Goal: Task Accomplishment & Management: Manage account settings

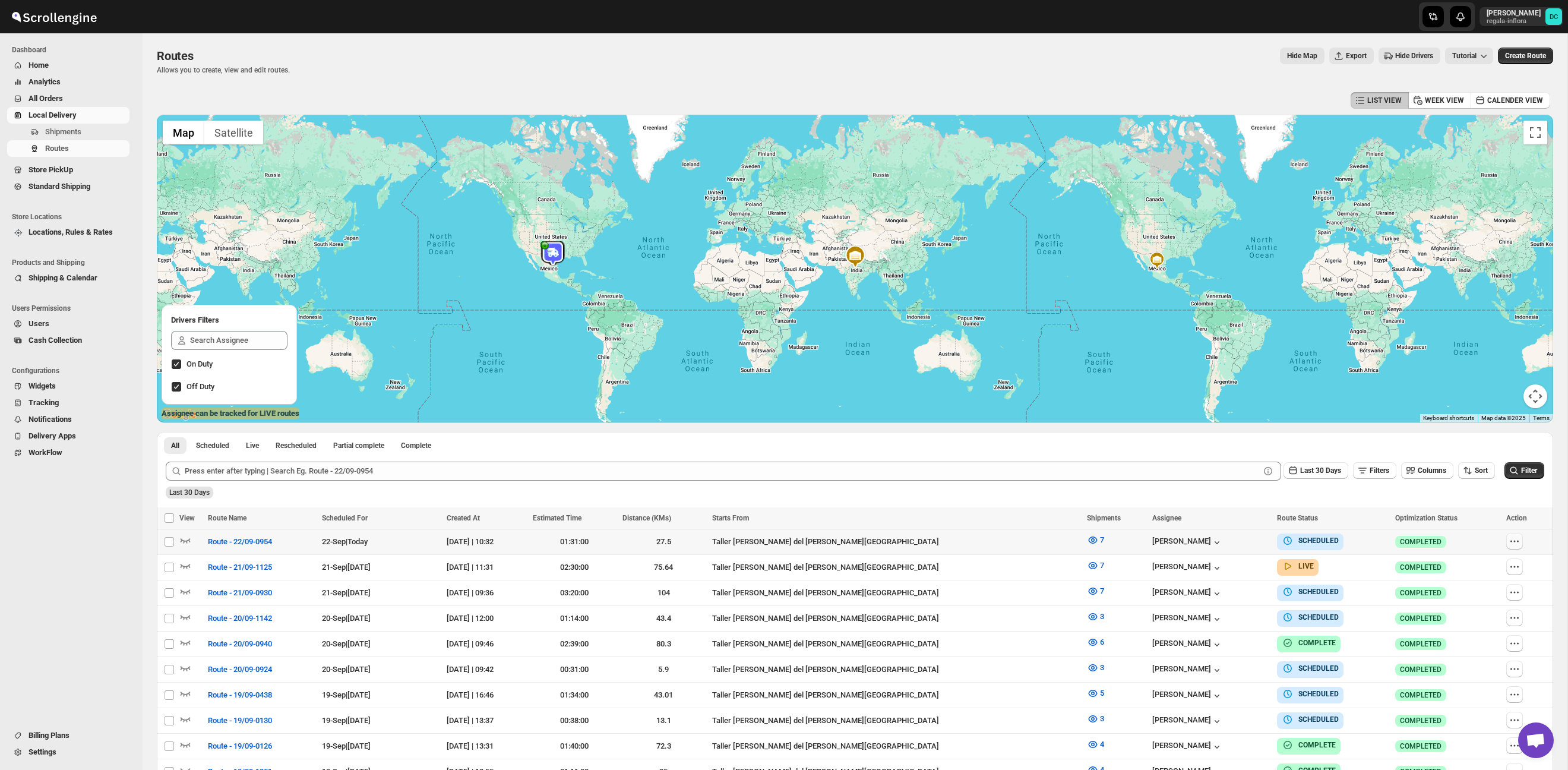
click at [1512, 540] on icon "button" at bounding box center [1515, 541] width 12 height 12
checkbox input "true"
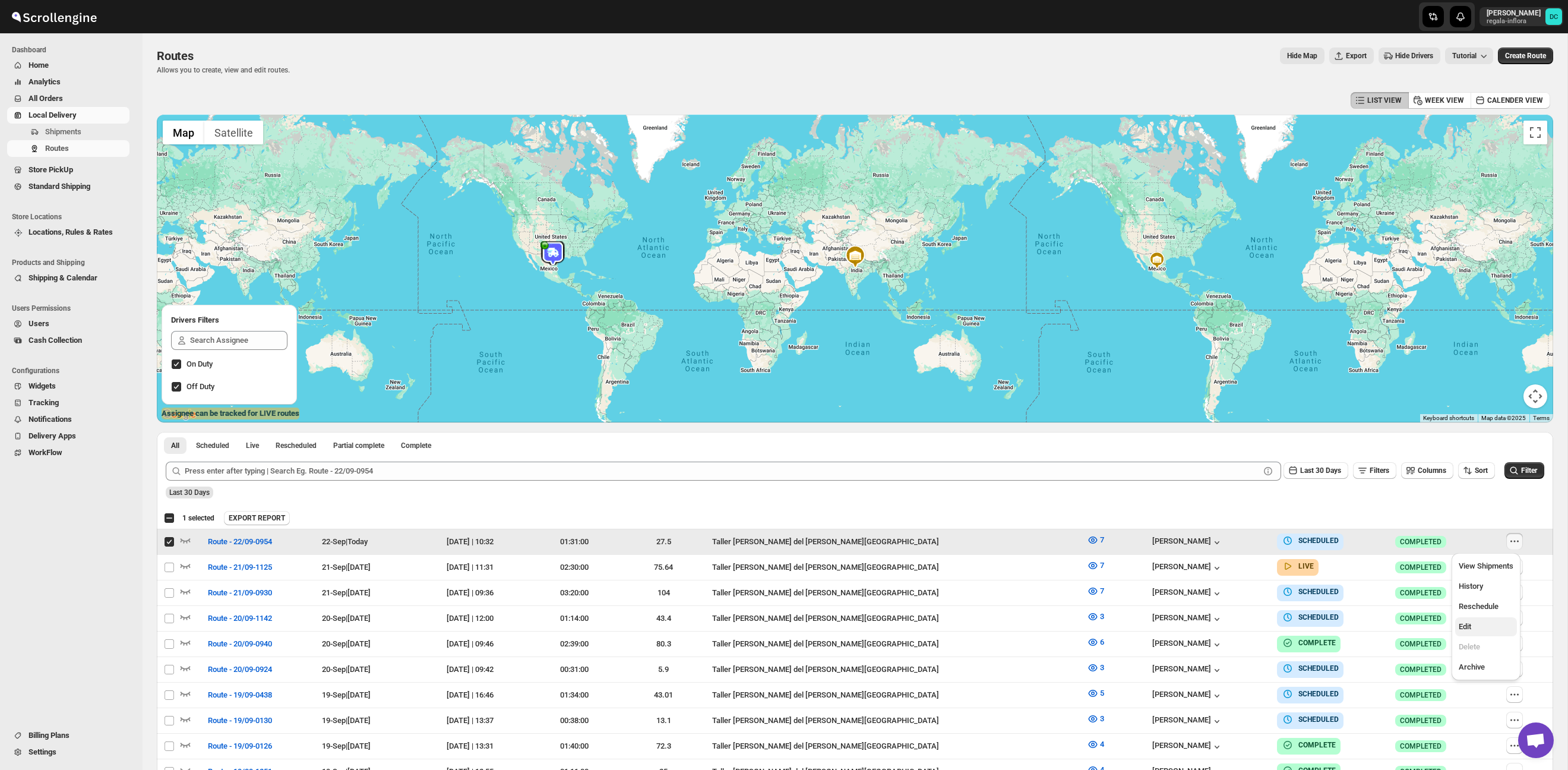
click at [1488, 627] on span "Edit" at bounding box center [1486, 627] width 55 height 12
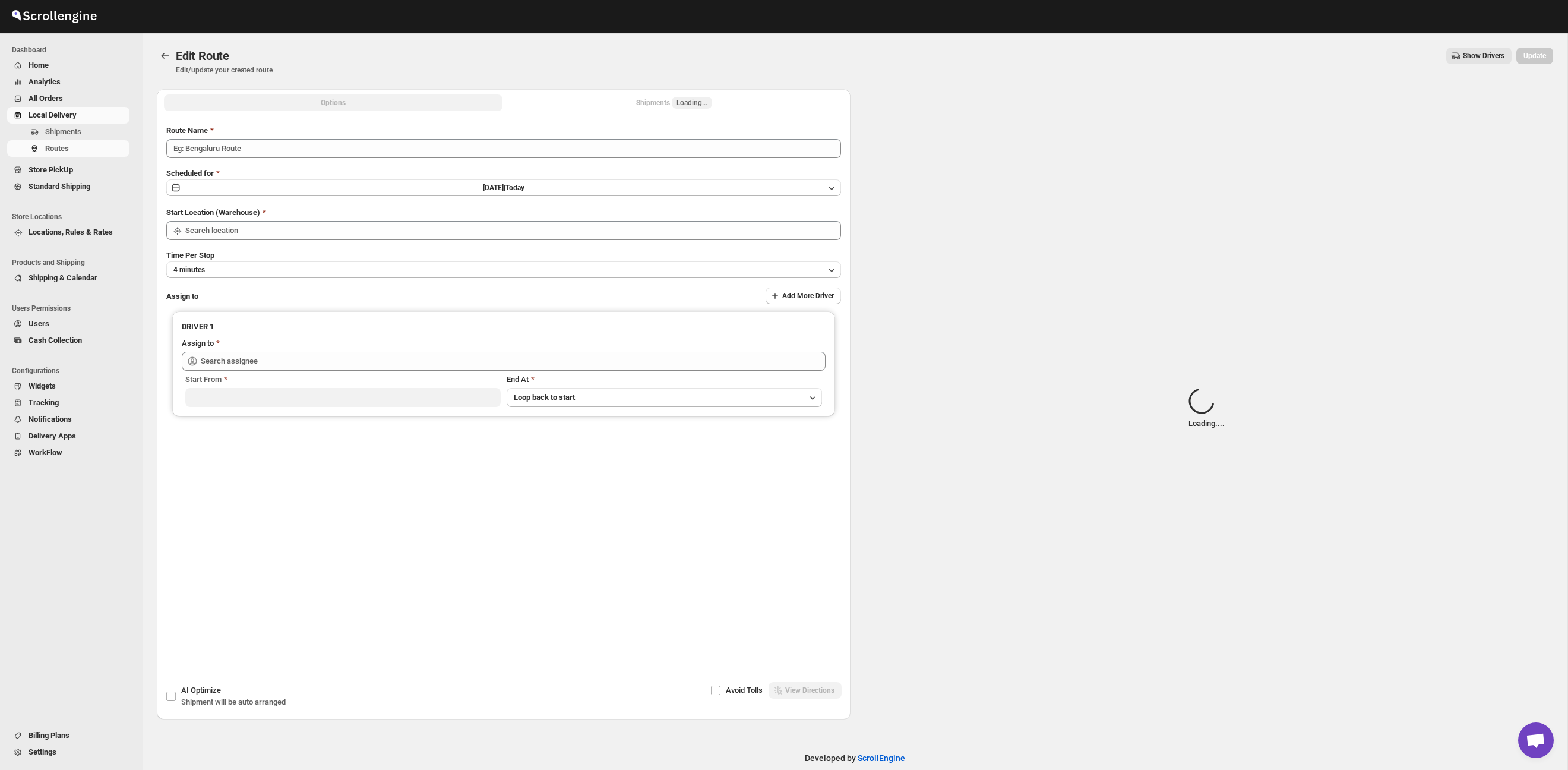
type input "Route - 22/09-0954"
type input "Taller [PERSON_NAME] del [PERSON_NAME][GEOGRAPHIC_DATA]"
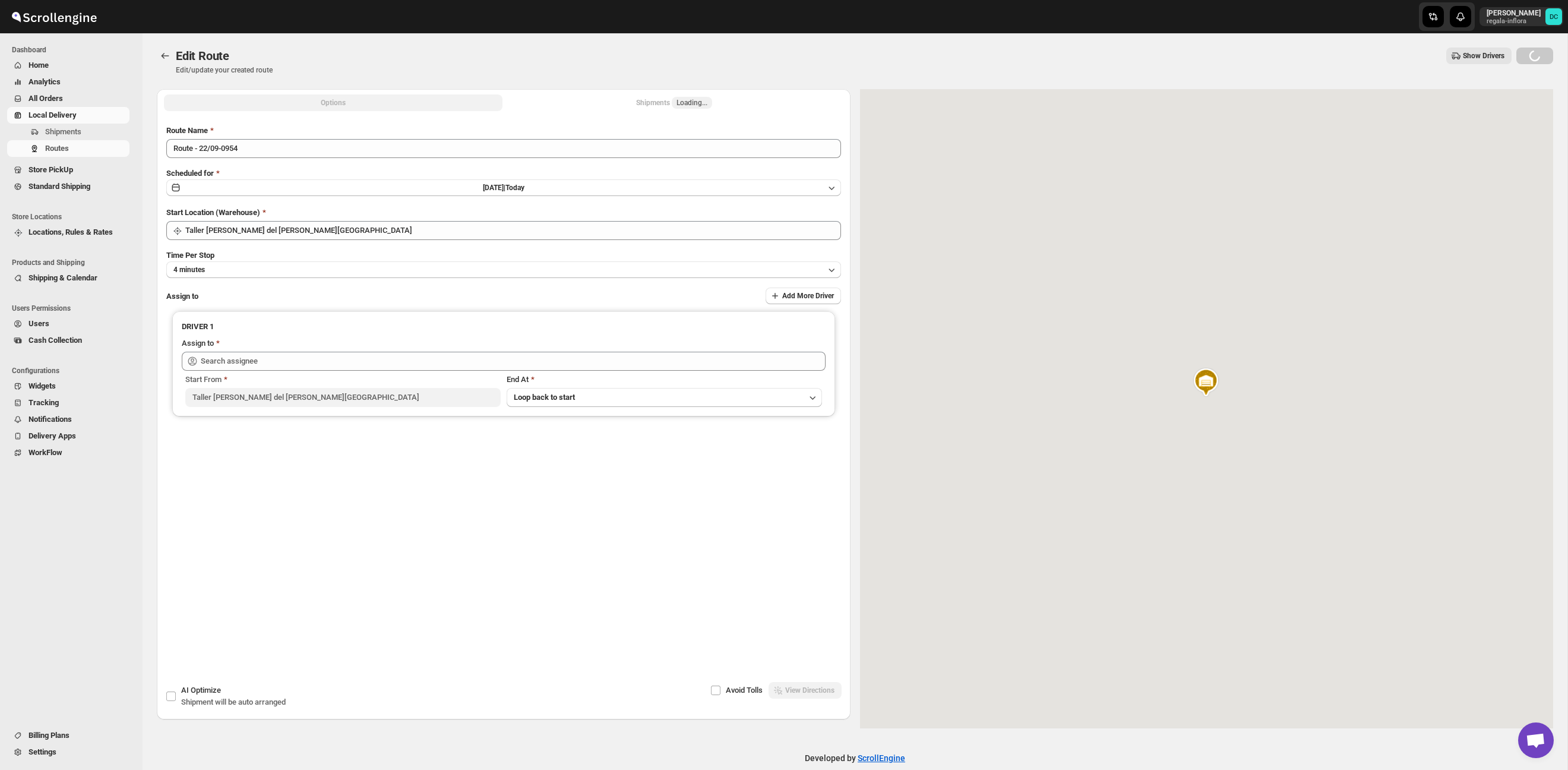
type input "[PERSON_NAME] ([PERSON_NAME][EMAIL_ADDRESS][DOMAIN_NAME])"
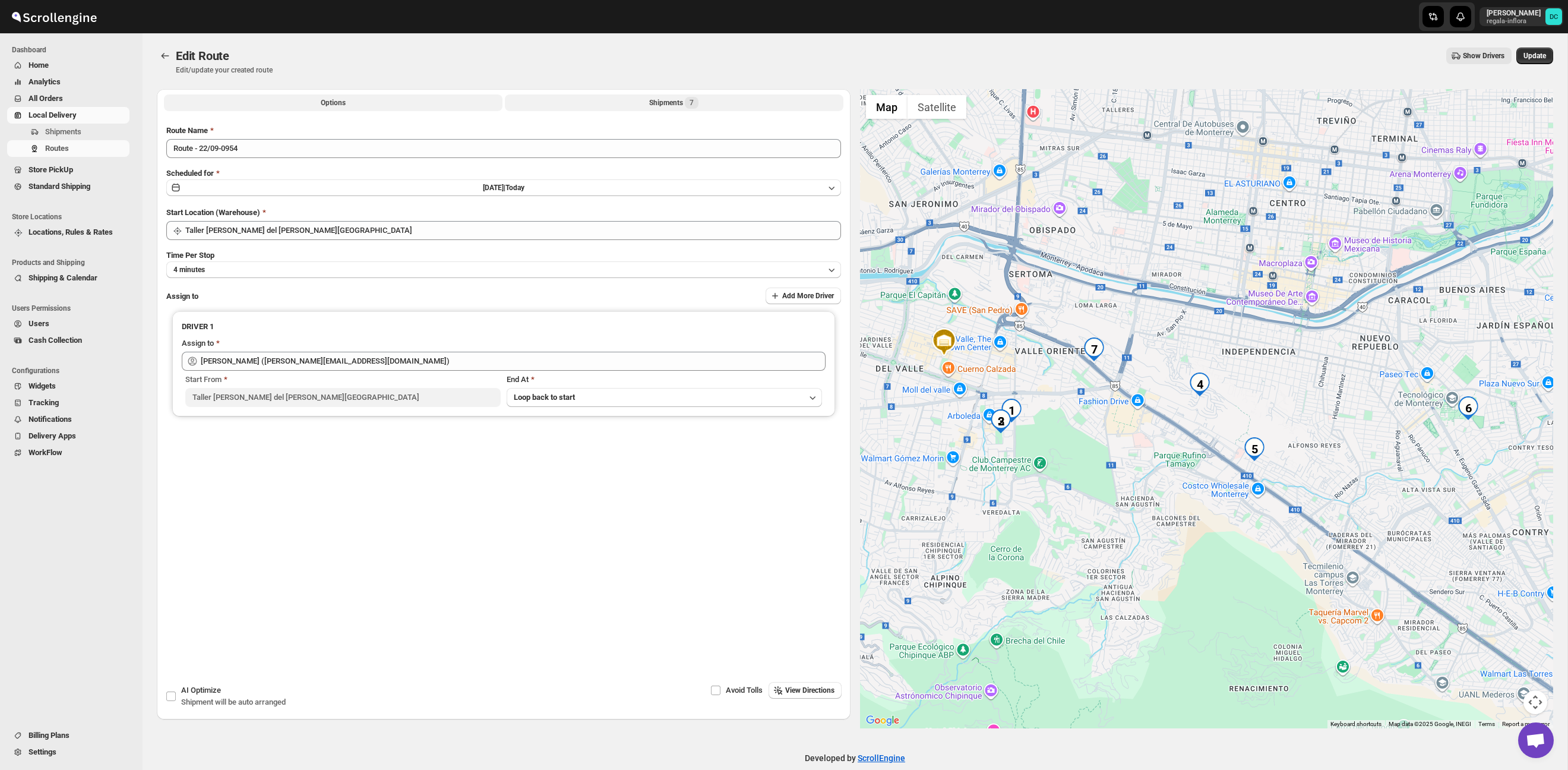
click at [688, 103] on span "7" at bounding box center [692, 103] width 14 height 12
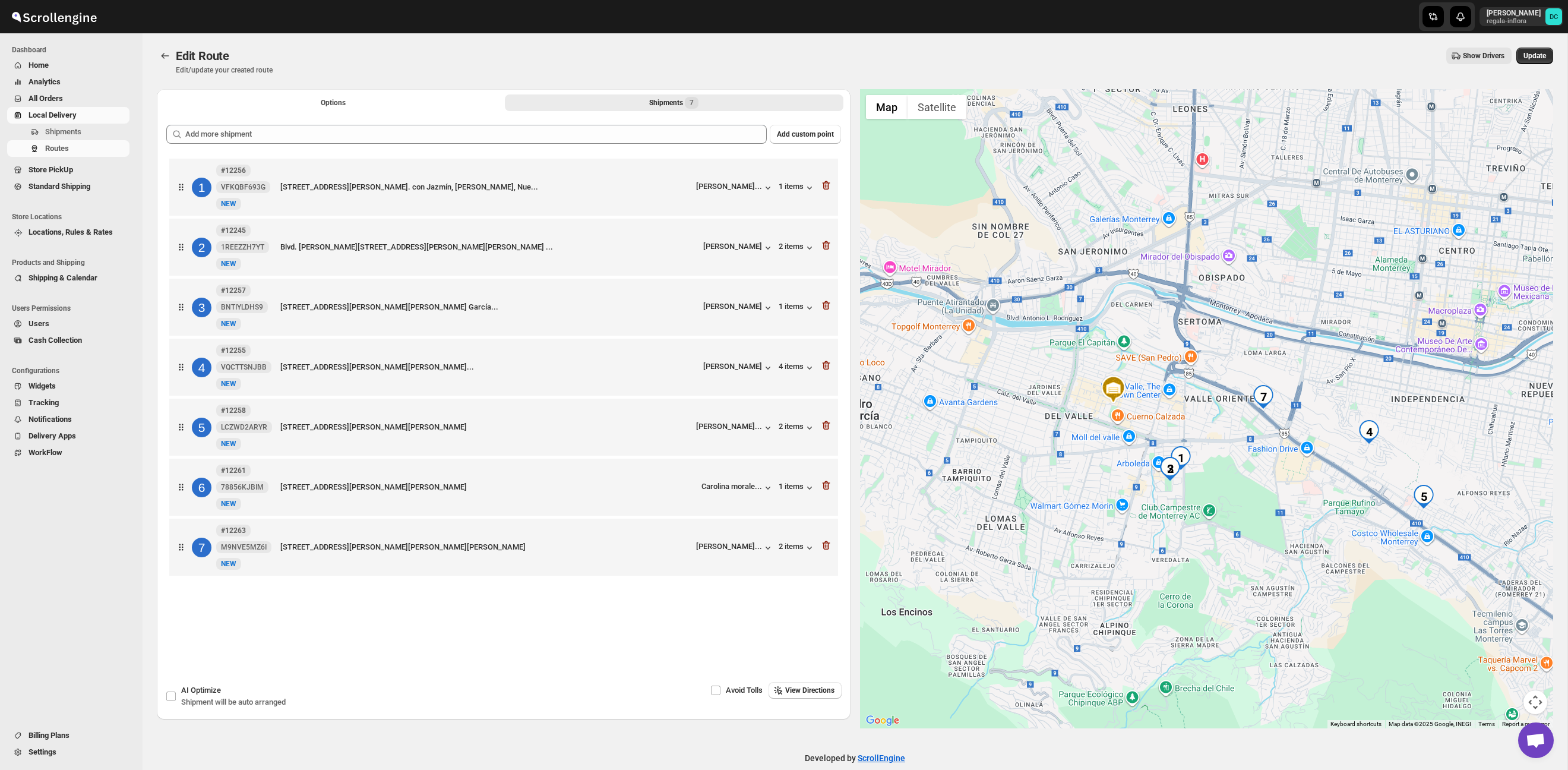
drag, startPoint x: 1333, startPoint y: 478, endPoint x: 1252, endPoint y: 473, distance: 81.2
click at [1252, 473] on div at bounding box center [1207, 409] width 694 height 639
click at [828, 309] on icon "button" at bounding box center [826, 305] width 12 height 12
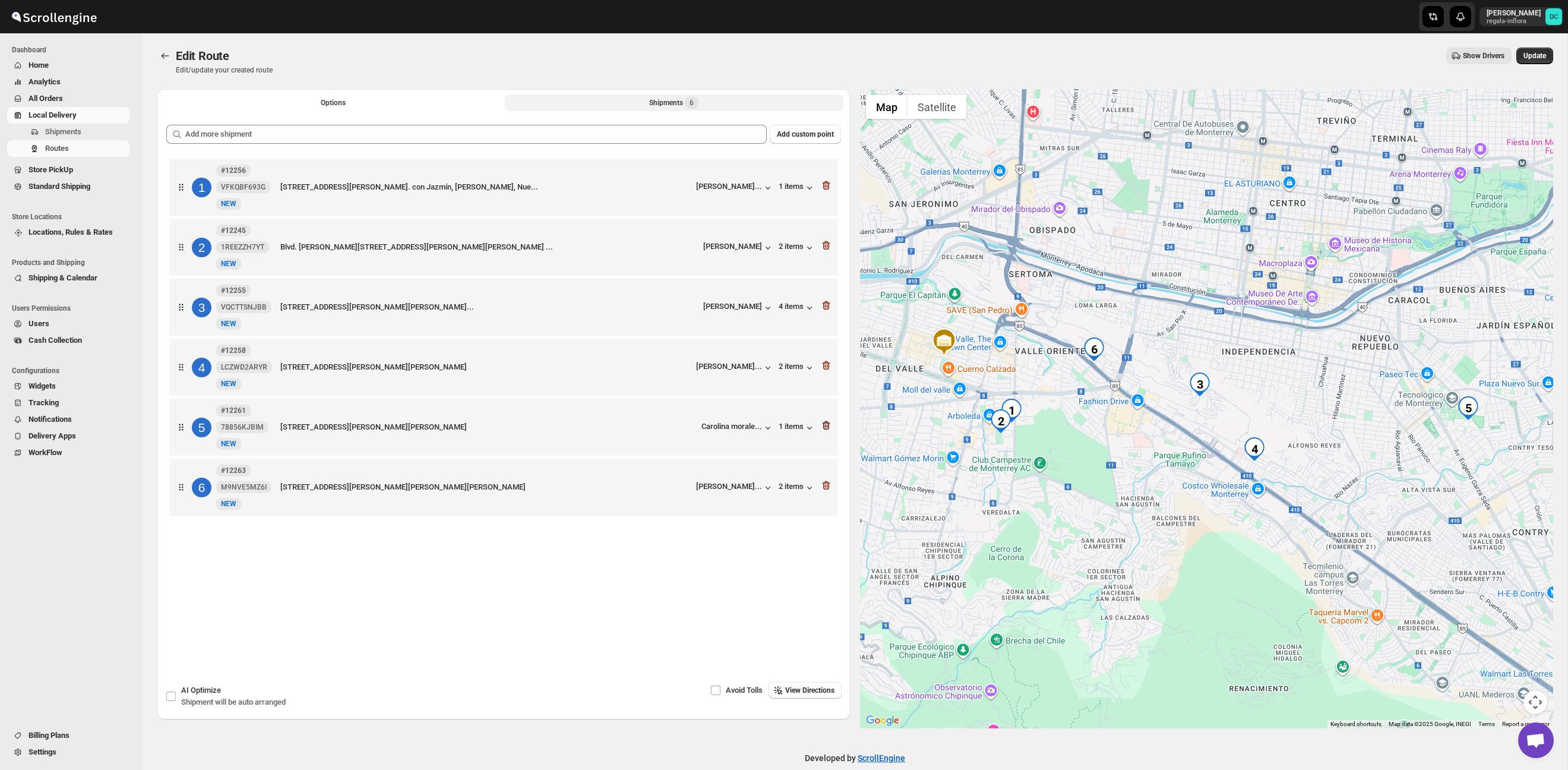
click at [829, 428] on icon "button" at bounding box center [826, 425] width 7 height 9
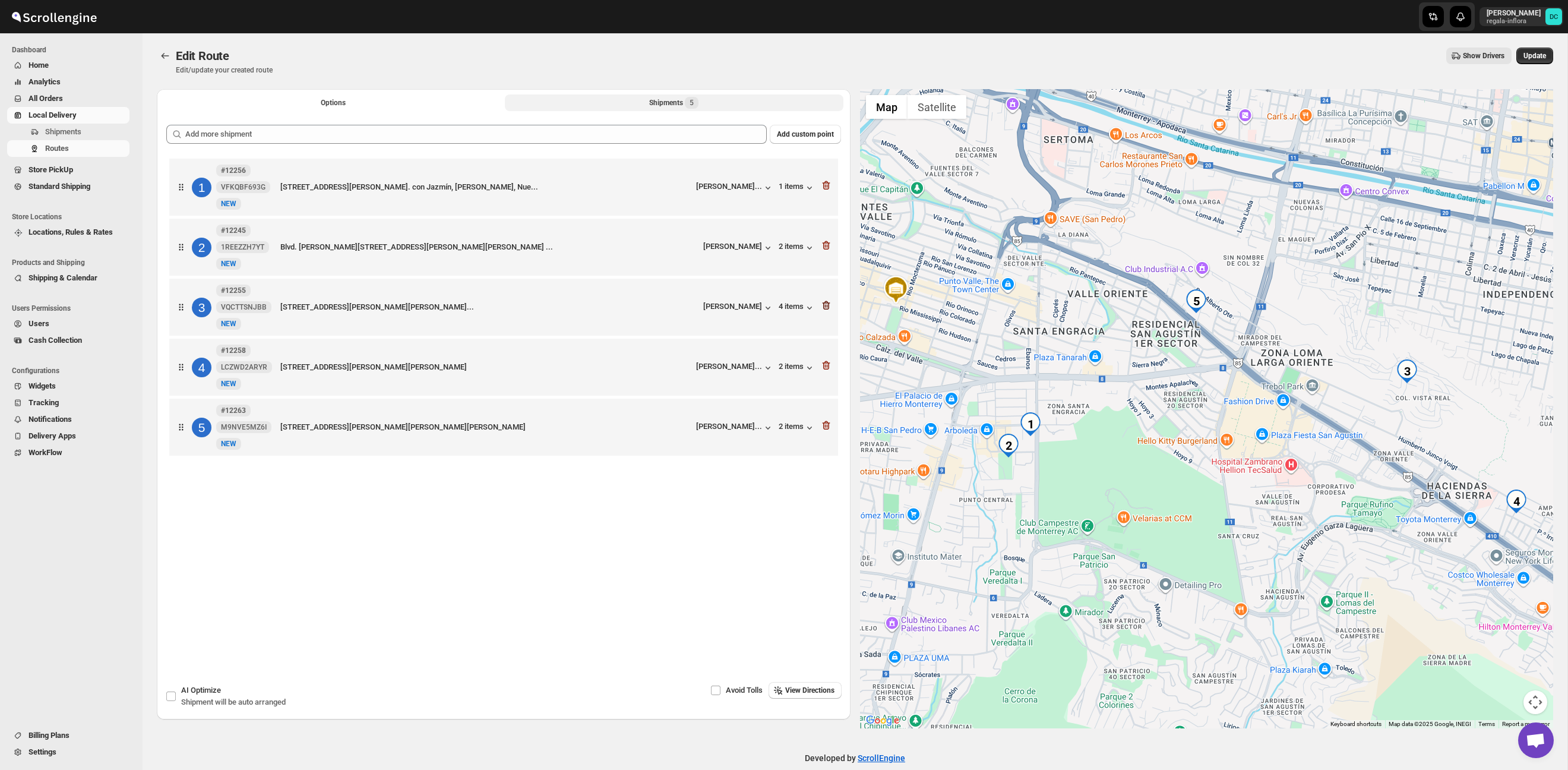
click at [829, 307] on icon "button" at bounding box center [826, 305] width 7 height 9
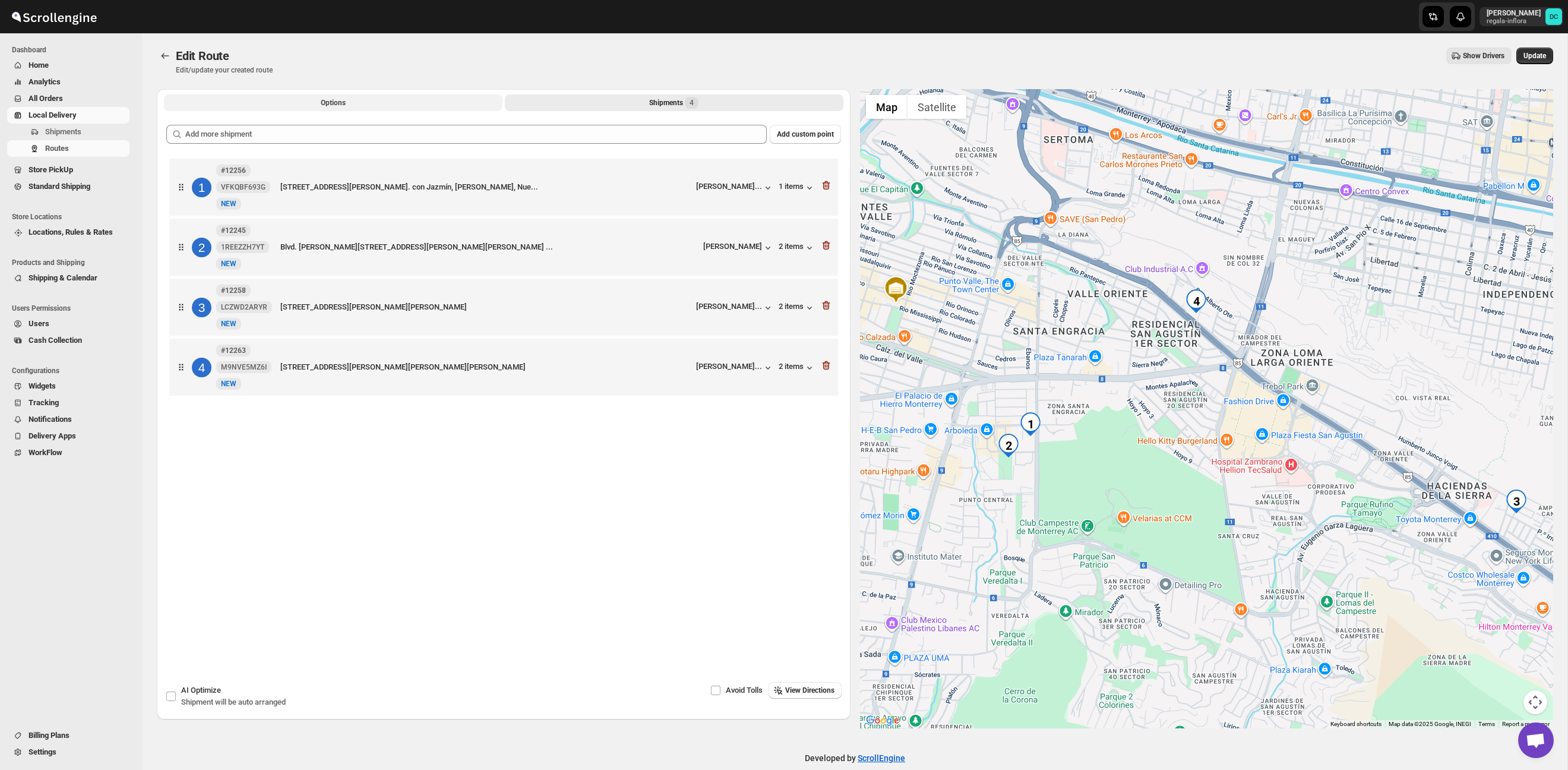
click at [359, 103] on button "Options" at bounding box center [333, 103] width 338 height 17
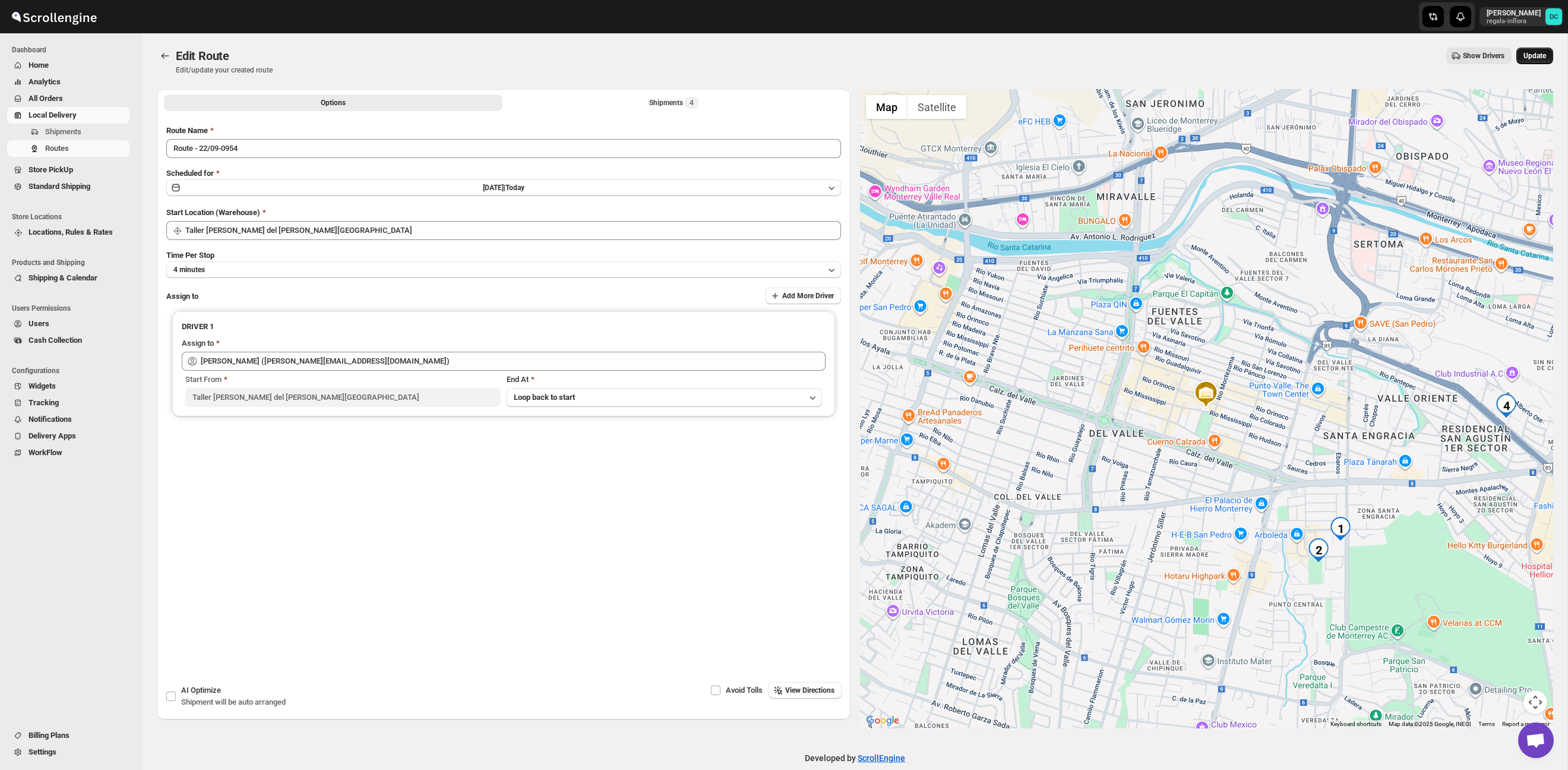
click at [1528, 51] on span "Update" at bounding box center [1534, 56] width 22 height 9
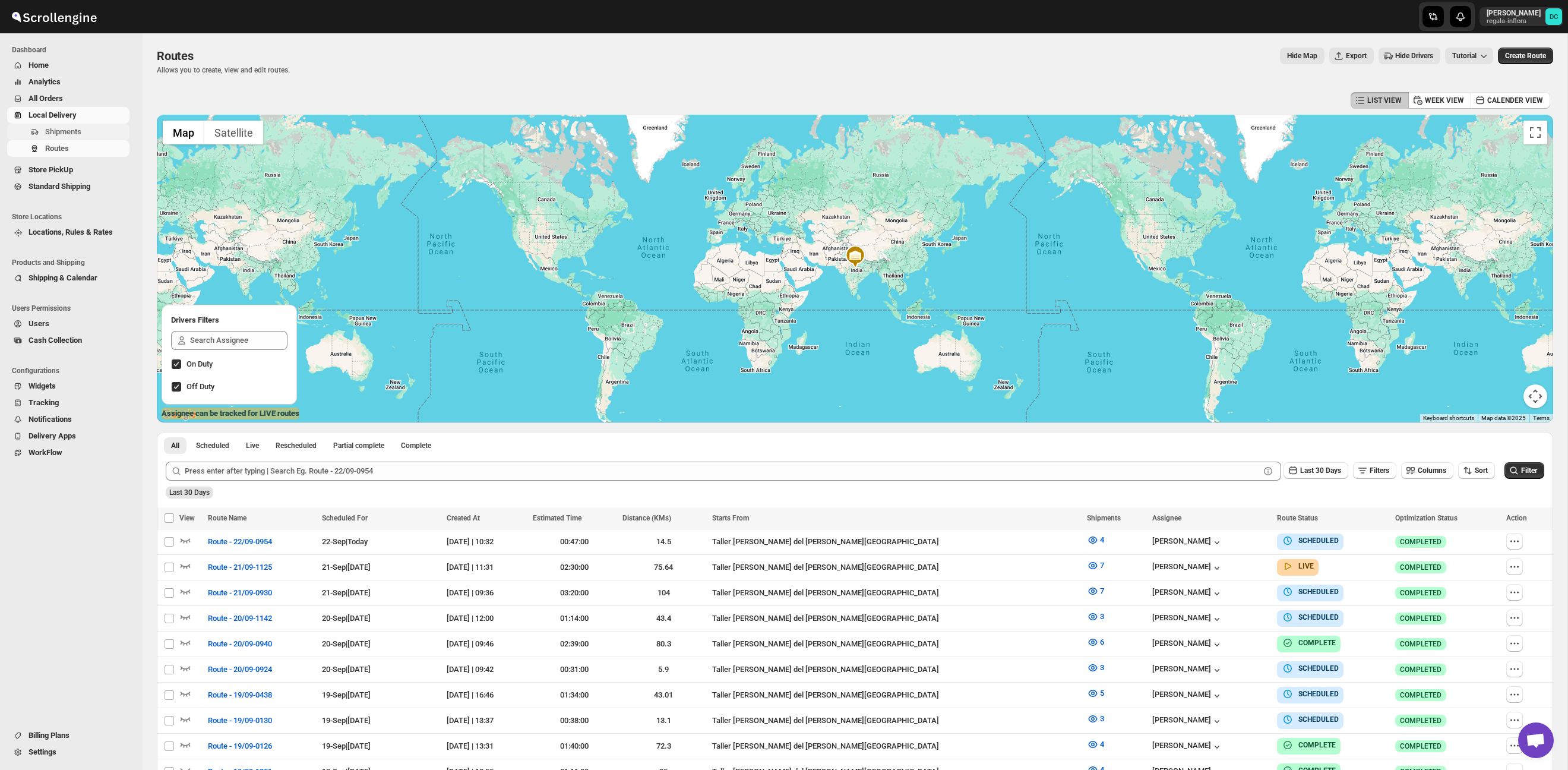
click at [80, 133] on span "Shipments" at bounding box center [64, 131] width 36 height 9
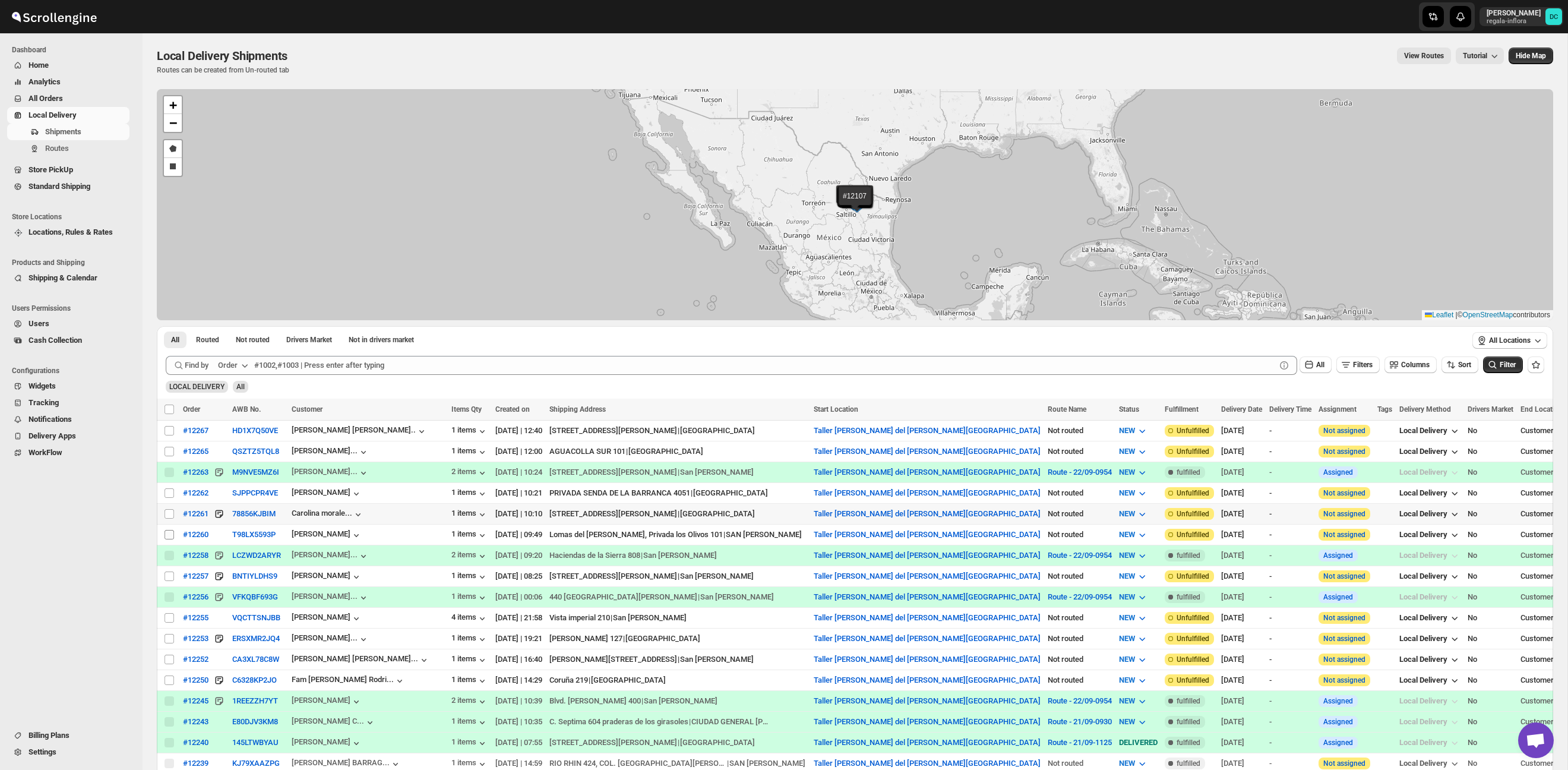
drag, startPoint x: 172, startPoint y: 514, endPoint x: 169, endPoint y: 532, distance: 18.2
click at [172, 514] on input "Select shipment" at bounding box center [170, 514] width 9 height 9
checkbox input "true"
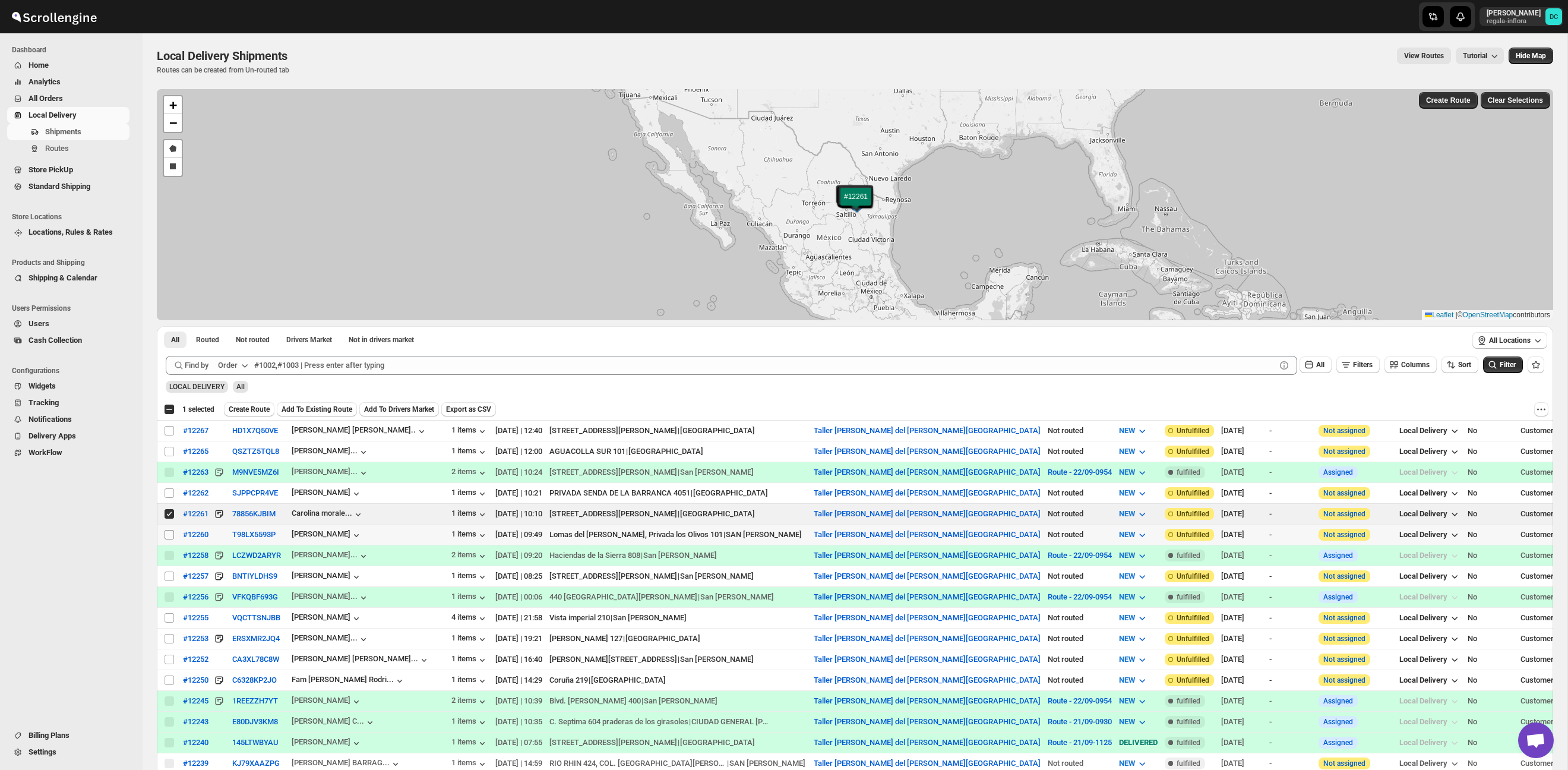
click at [170, 530] on input "Select shipment" at bounding box center [170, 534] width 9 height 9
checkbox input "true"
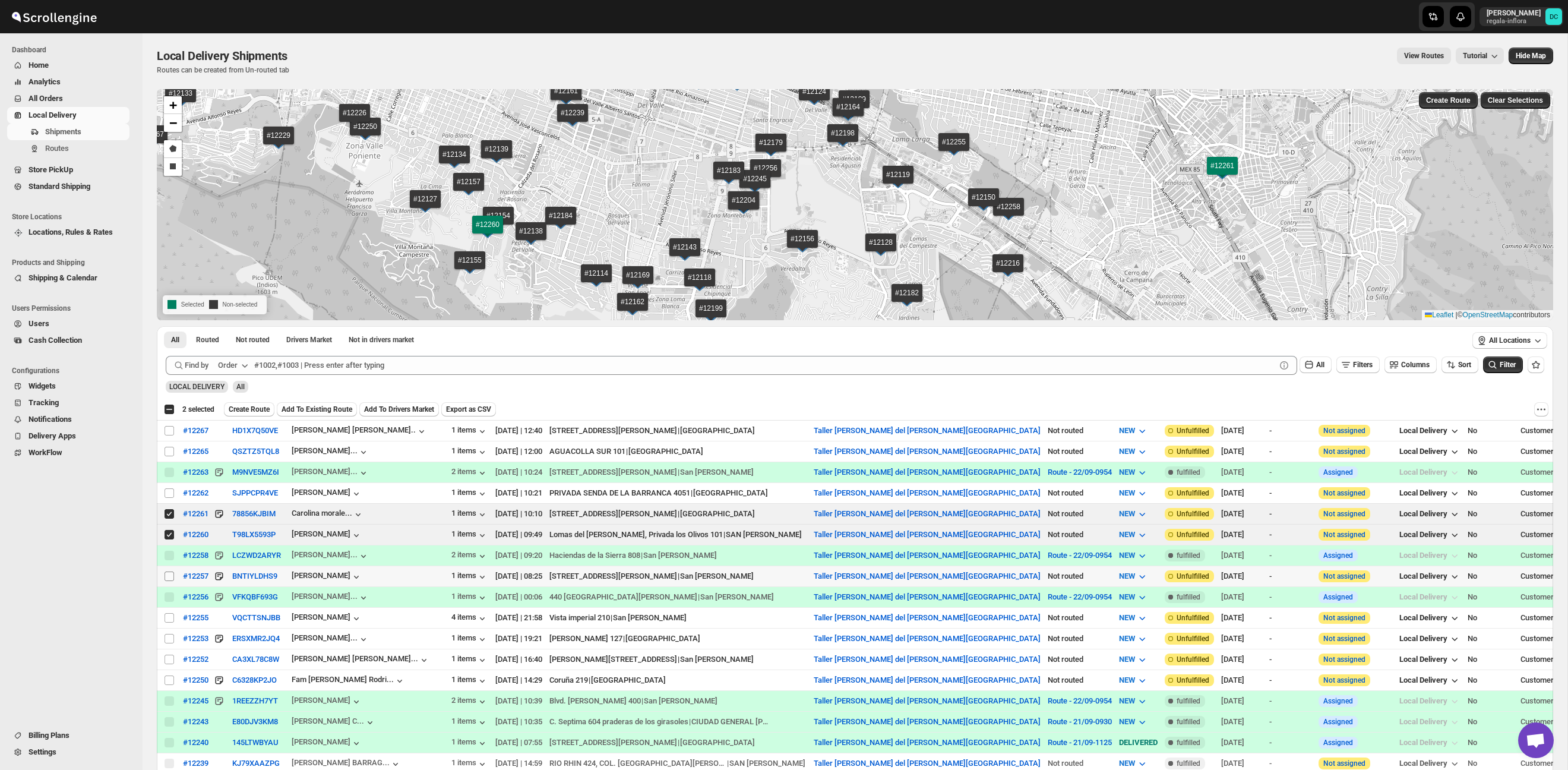
click at [170, 578] on input "Select shipment" at bounding box center [170, 576] width 9 height 9
checkbox input "true"
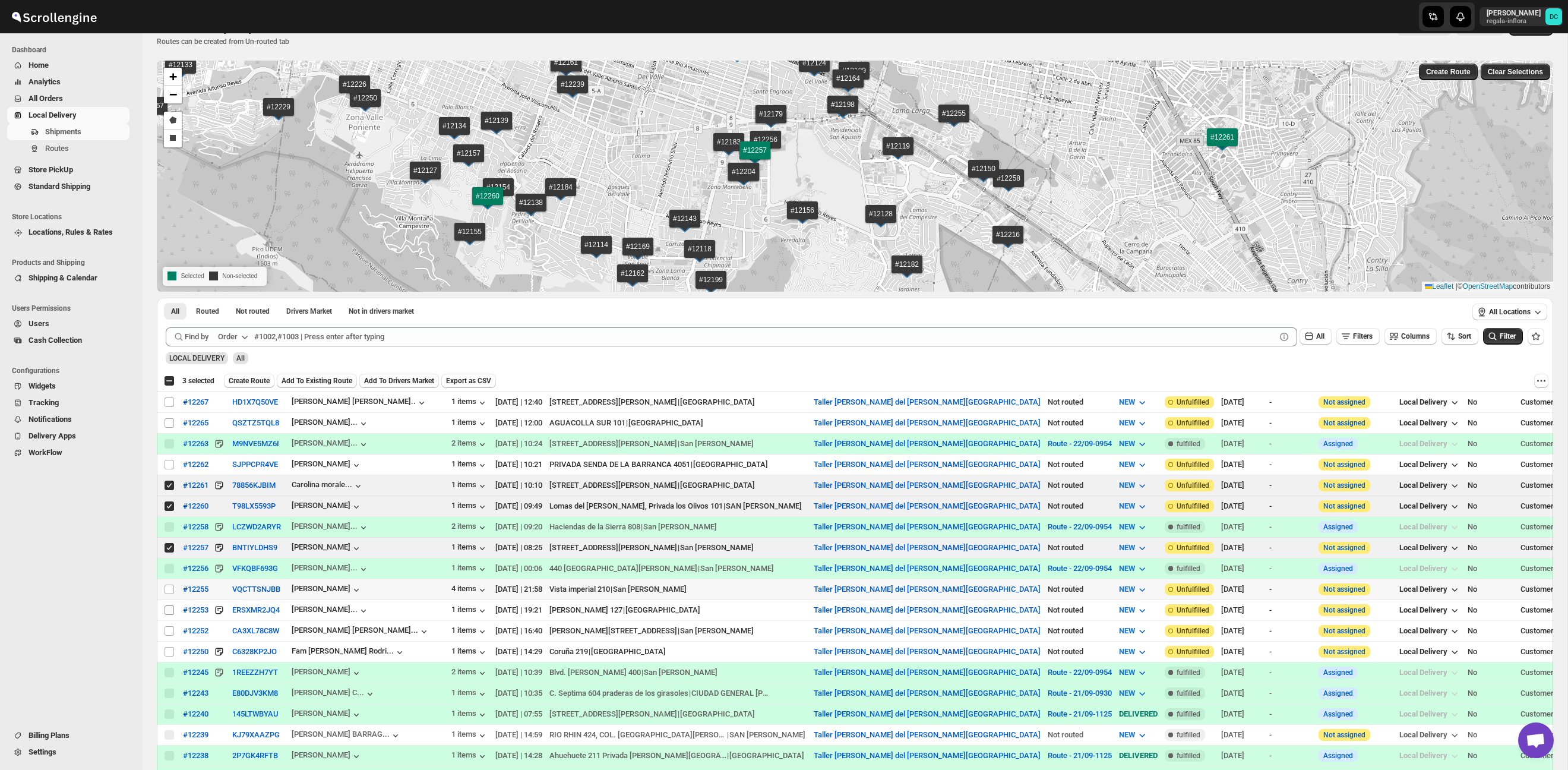
drag, startPoint x: 166, startPoint y: 590, endPoint x: 170, endPoint y: 609, distance: 19.4
click at [166, 589] on input "Select shipment" at bounding box center [170, 589] width 9 height 9
checkbox input "true"
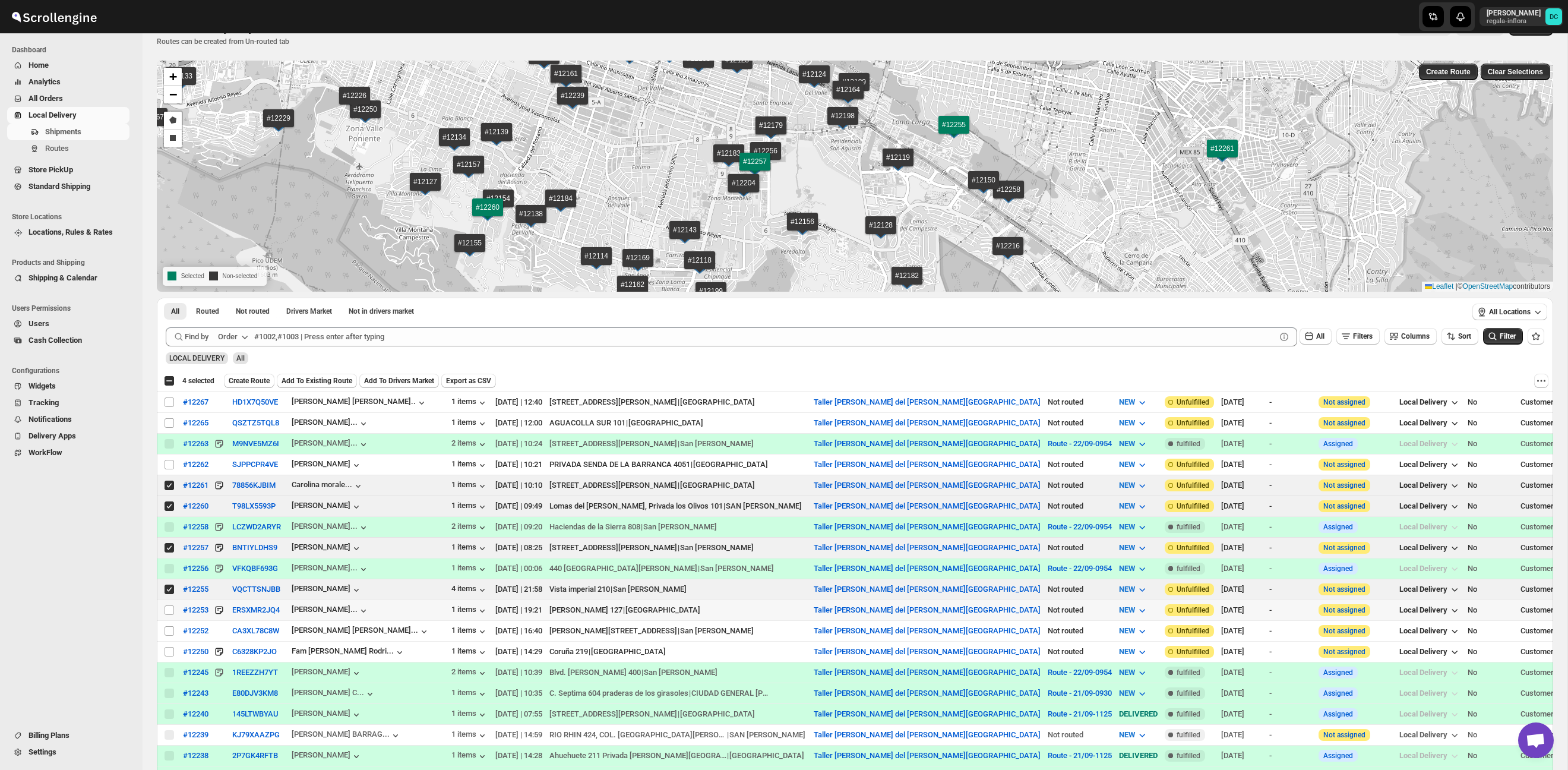
drag, startPoint x: 170, startPoint y: 611, endPoint x: 170, endPoint y: 617, distance: 6.0
click at [170, 611] on input "Select shipment" at bounding box center [170, 610] width 9 height 9
checkbox input "true"
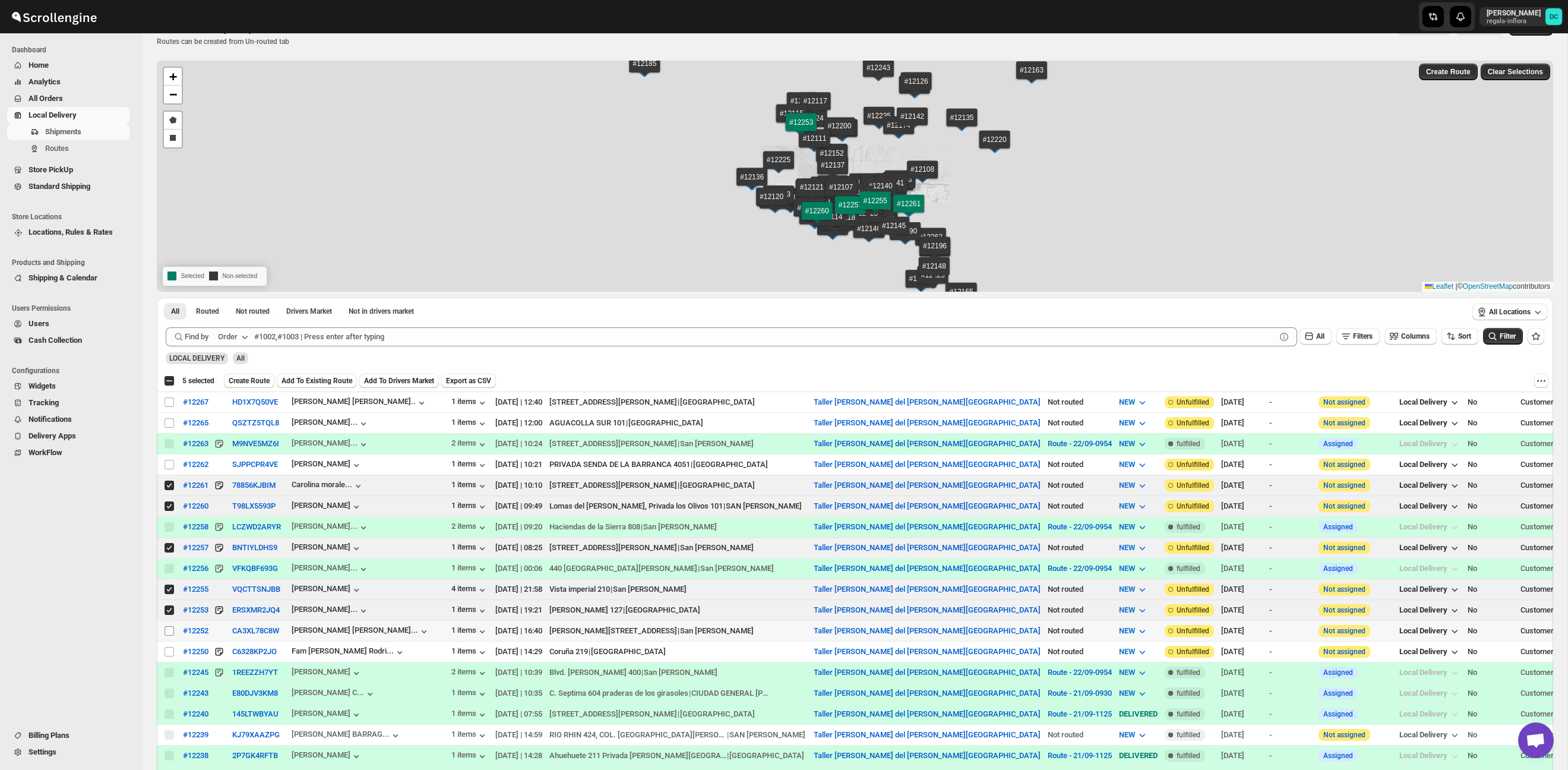
click at [170, 629] on input "Select shipment" at bounding box center [170, 631] width 9 height 9
checkbox input "true"
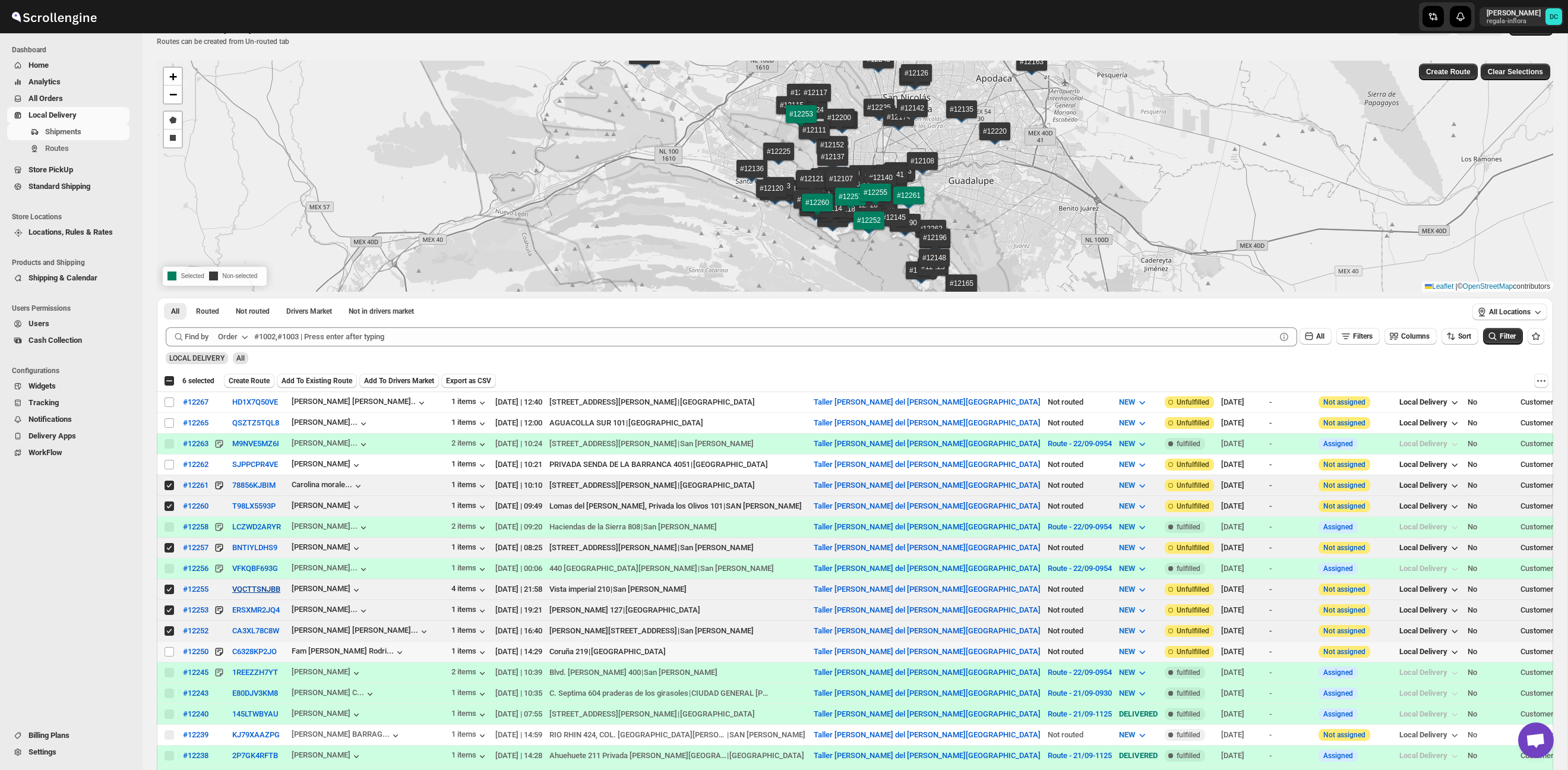
drag, startPoint x: 170, startPoint y: 650, endPoint x: 253, endPoint y: 591, distance: 101.8
click at [170, 649] on input "Select shipment" at bounding box center [170, 652] width 9 height 9
checkbox input "true"
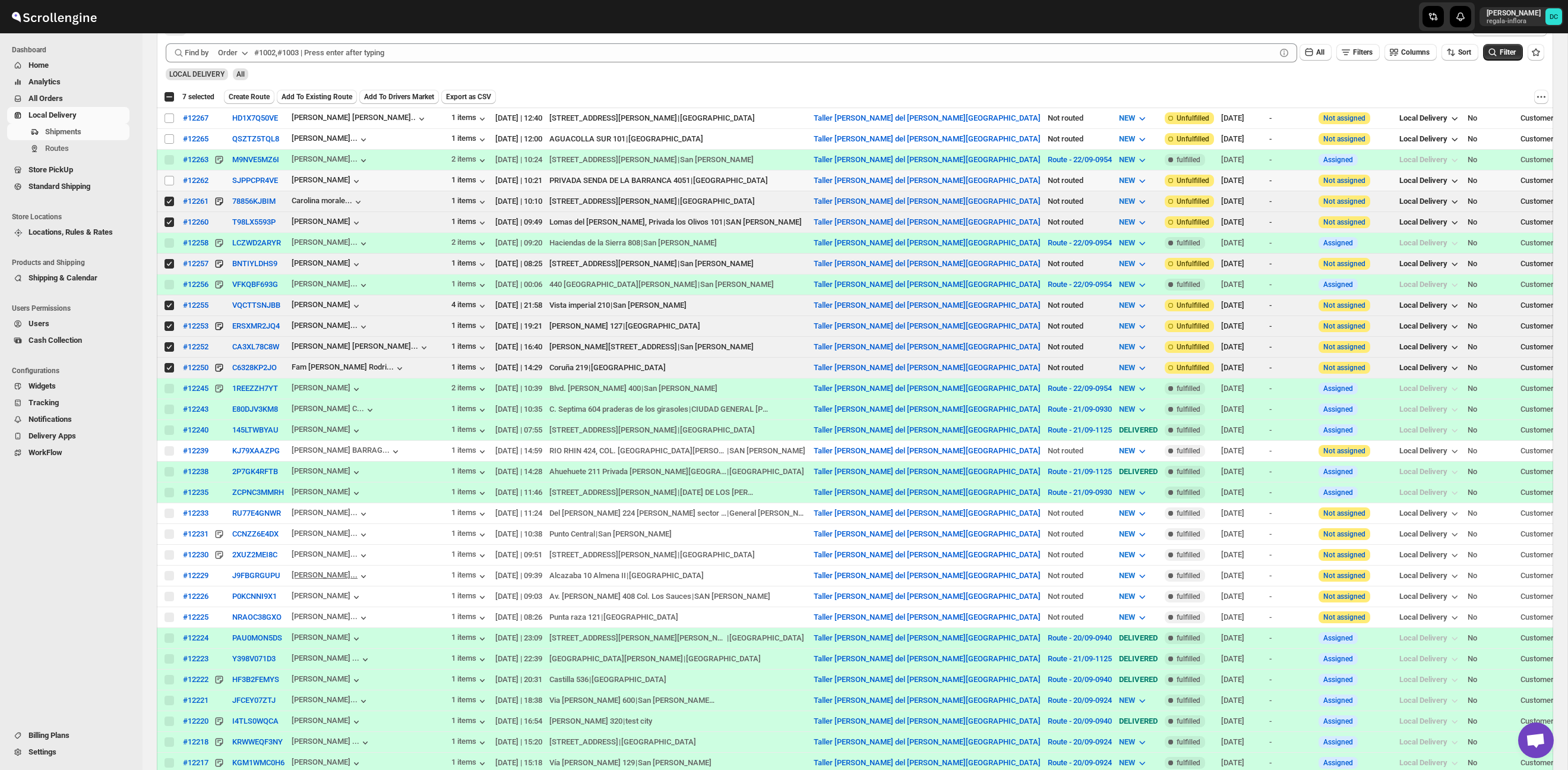
scroll to position [0, 0]
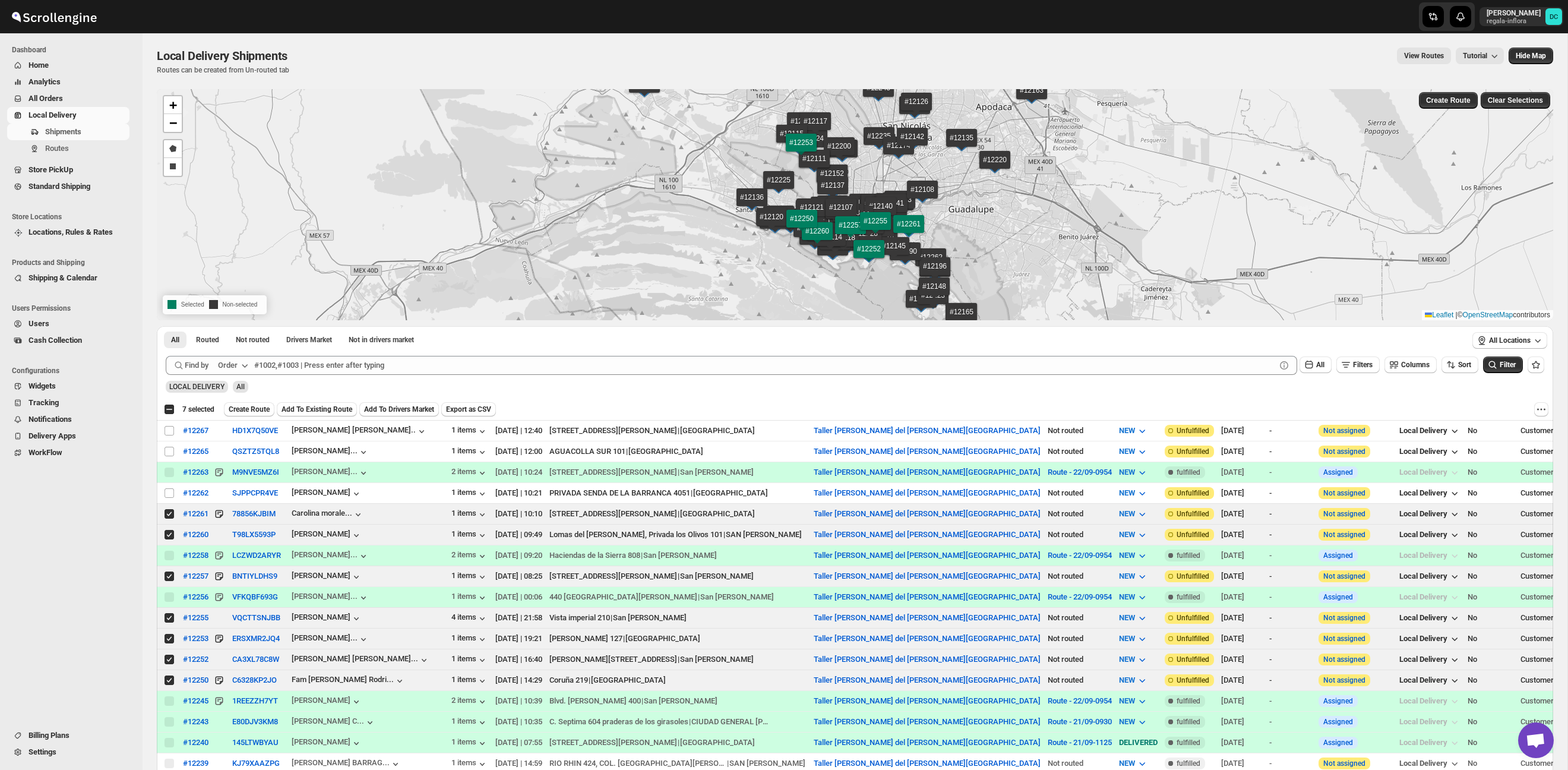
drag, startPoint x: 264, startPoint y: 409, endPoint x: 290, endPoint y: 413, distance: 26.3
click at [265, 408] on span "Create Route" at bounding box center [249, 409] width 41 height 9
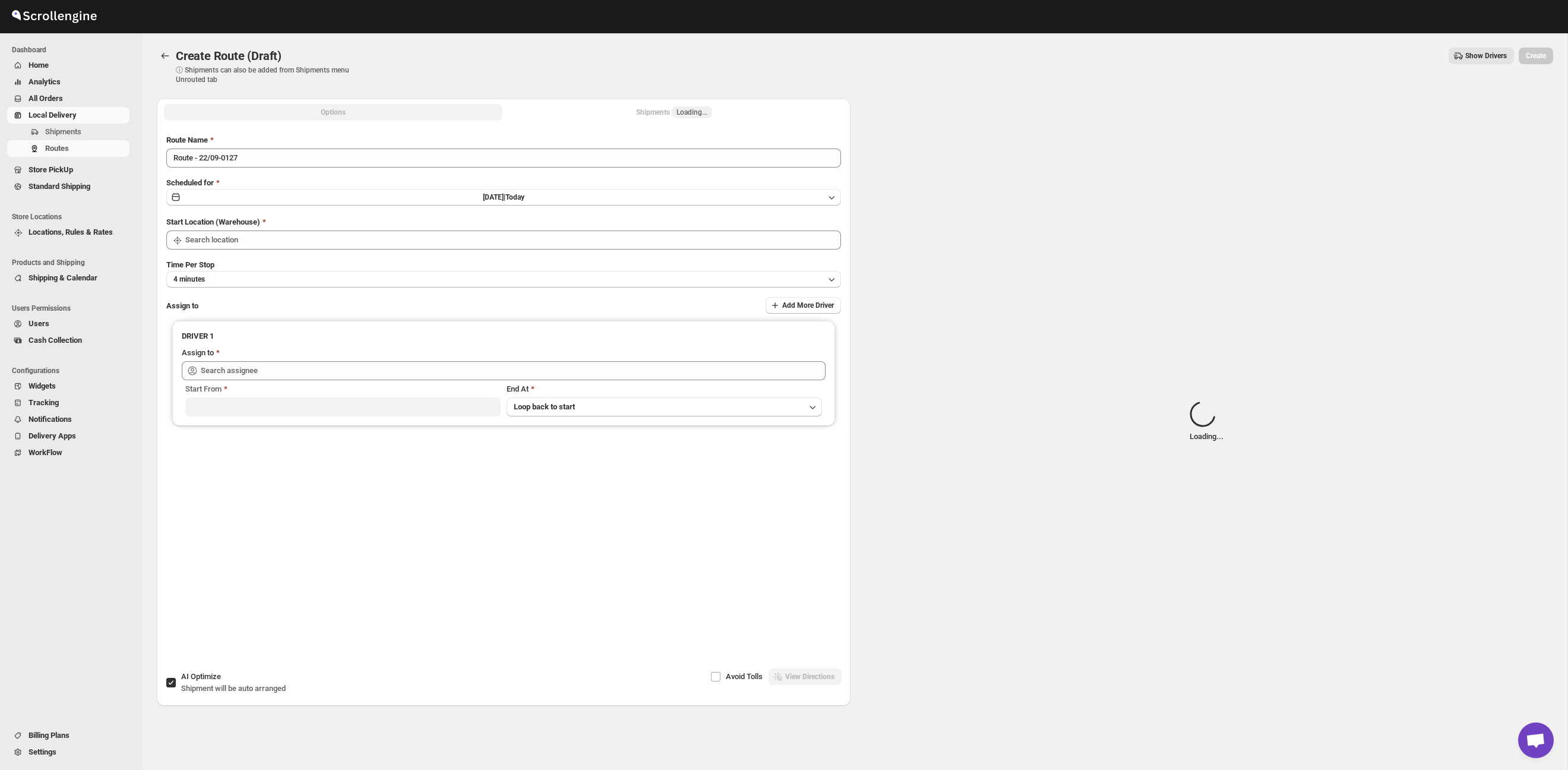
type input "Taller [PERSON_NAME] del [PERSON_NAME][GEOGRAPHIC_DATA]"
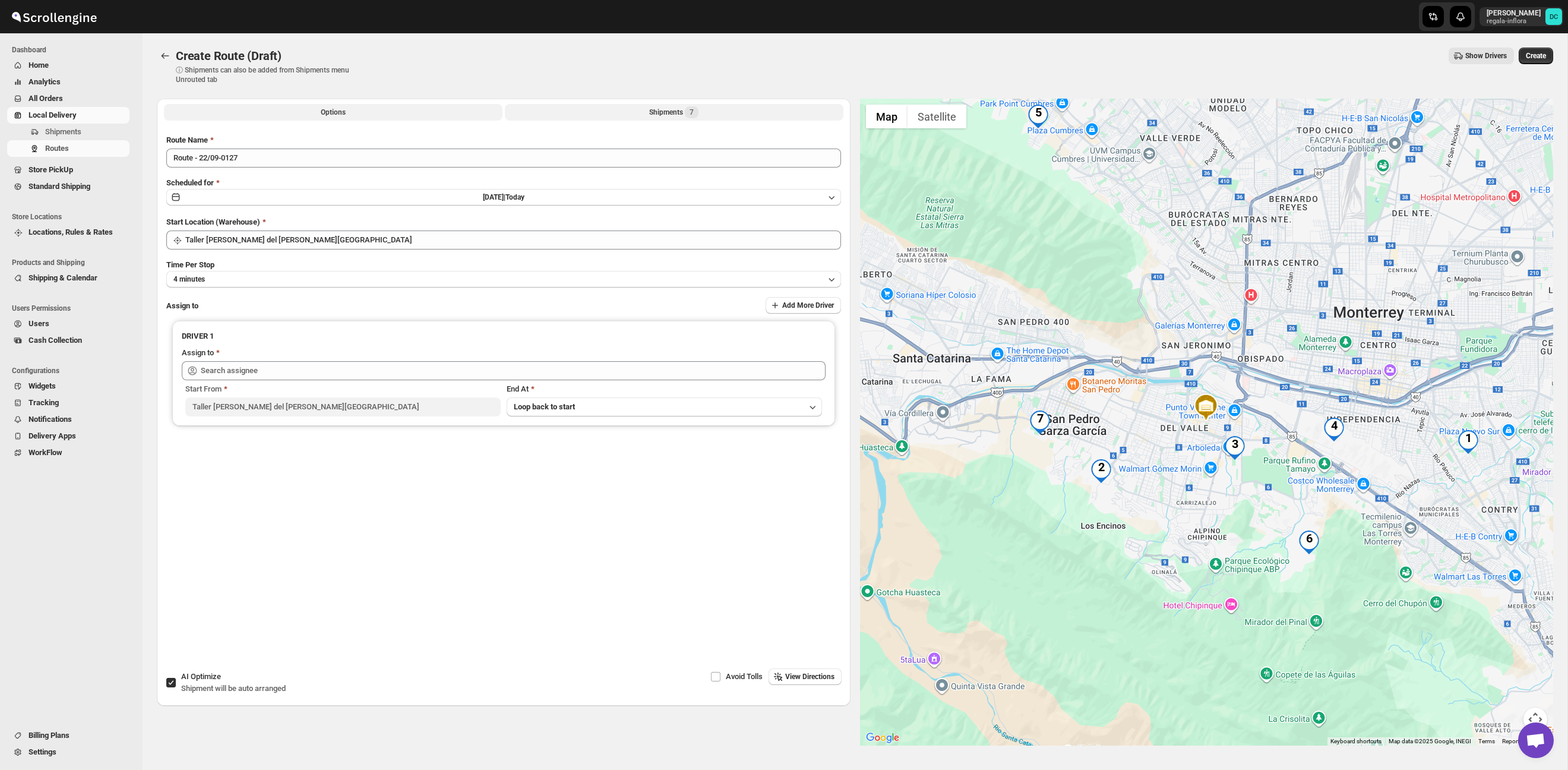
click at [660, 108] on div "Shipments 7" at bounding box center [674, 112] width 49 height 12
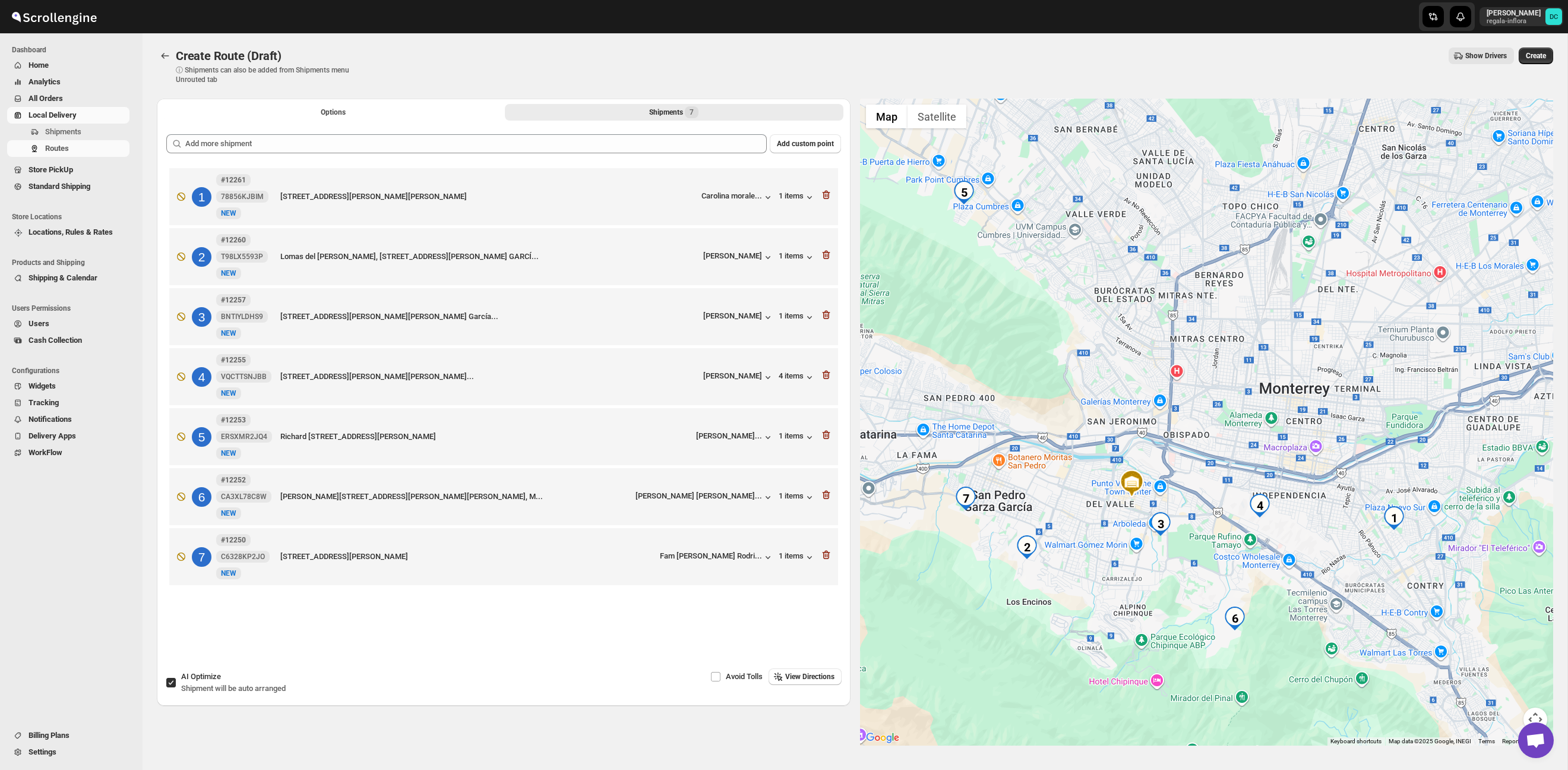
drag, startPoint x: 1031, startPoint y: 291, endPoint x: 954, endPoint y: 369, distance: 109.6
click at [954, 369] on div at bounding box center [1207, 422] width 694 height 647
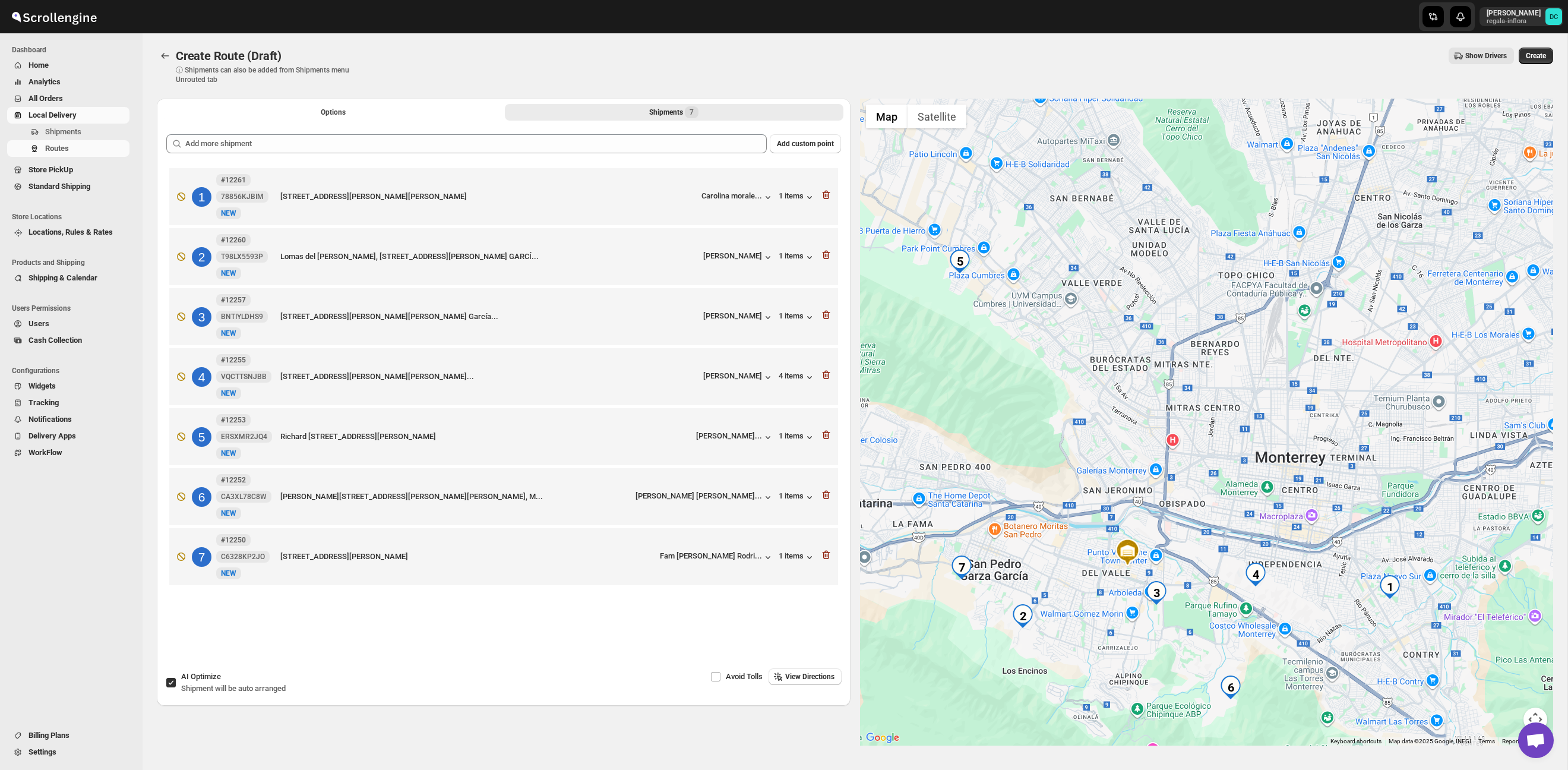
drag, startPoint x: 1098, startPoint y: 382, endPoint x: 1128, endPoint y: 443, distance: 68.0
click at [1094, 451] on div at bounding box center [1207, 422] width 694 height 647
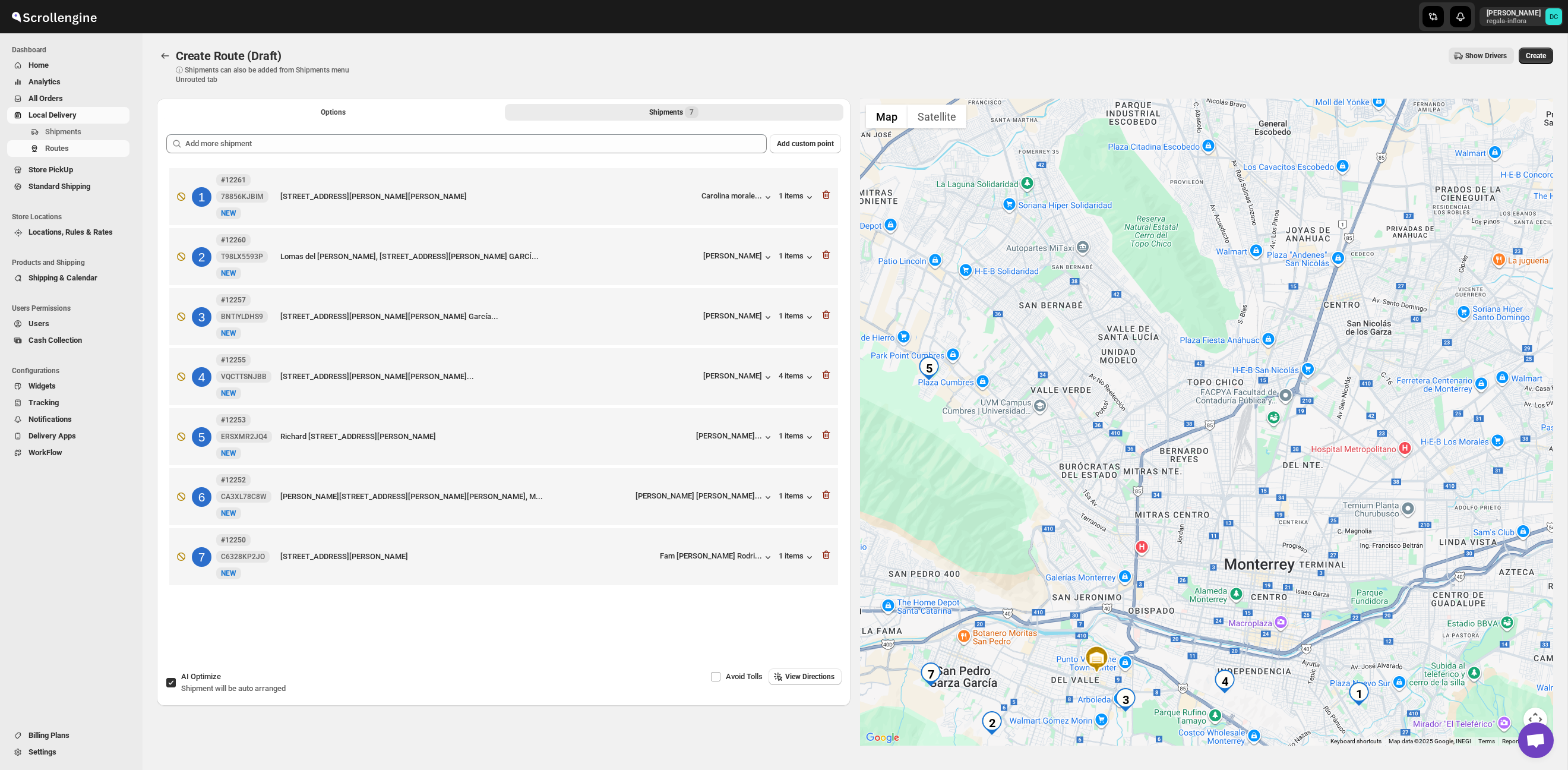
drag, startPoint x: 1238, startPoint y: 421, endPoint x: 1214, endPoint y: 513, distance: 95.1
click at [1212, 511] on div at bounding box center [1207, 422] width 694 height 647
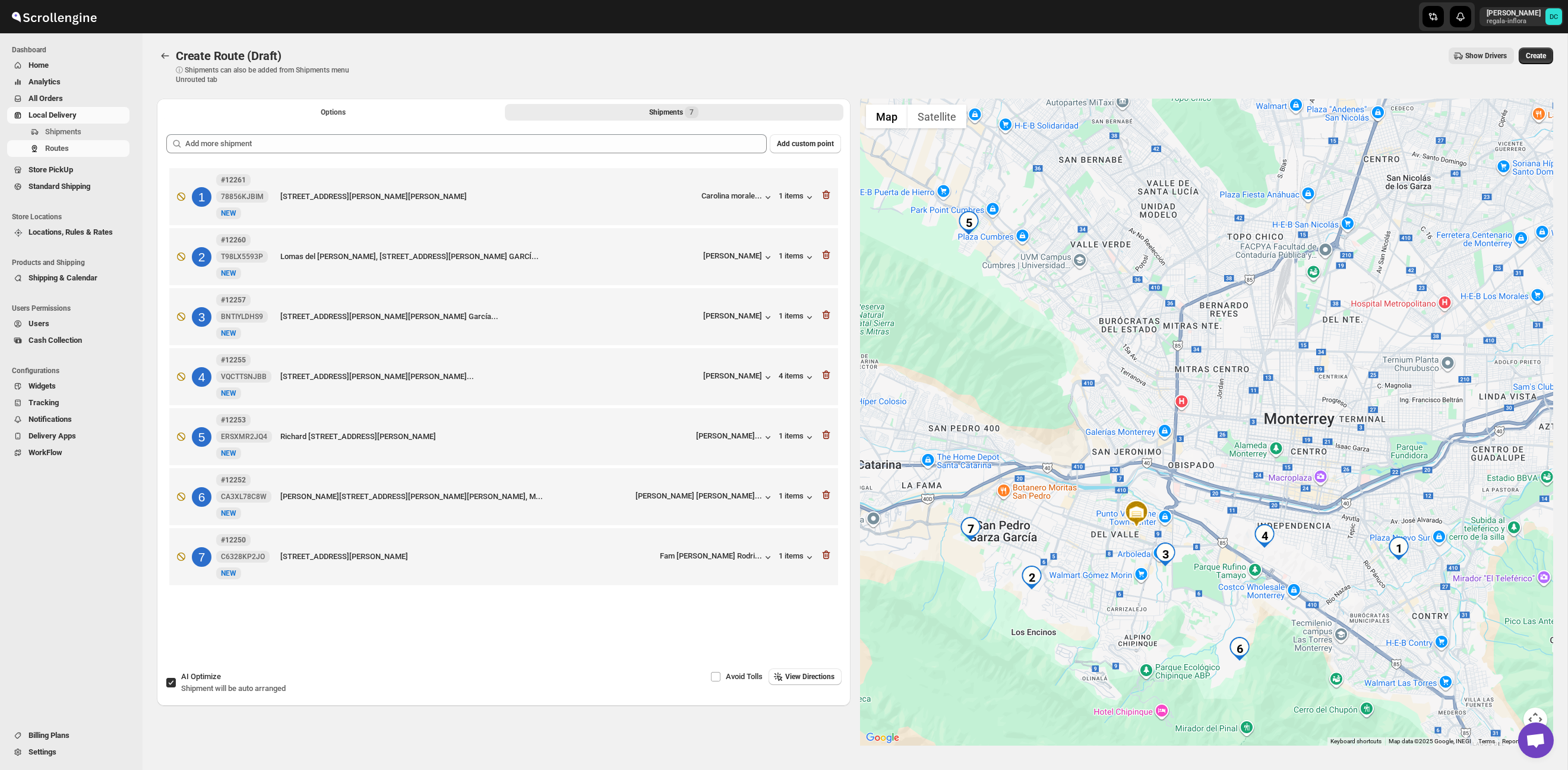
drag, startPoint x: 1216, startPoint y: 515, endPoint x: 1257, endPoint y: 366, distance: 154.5
click at [1257, 367] on div at bounding box center [1207, 422] width 694 height 647
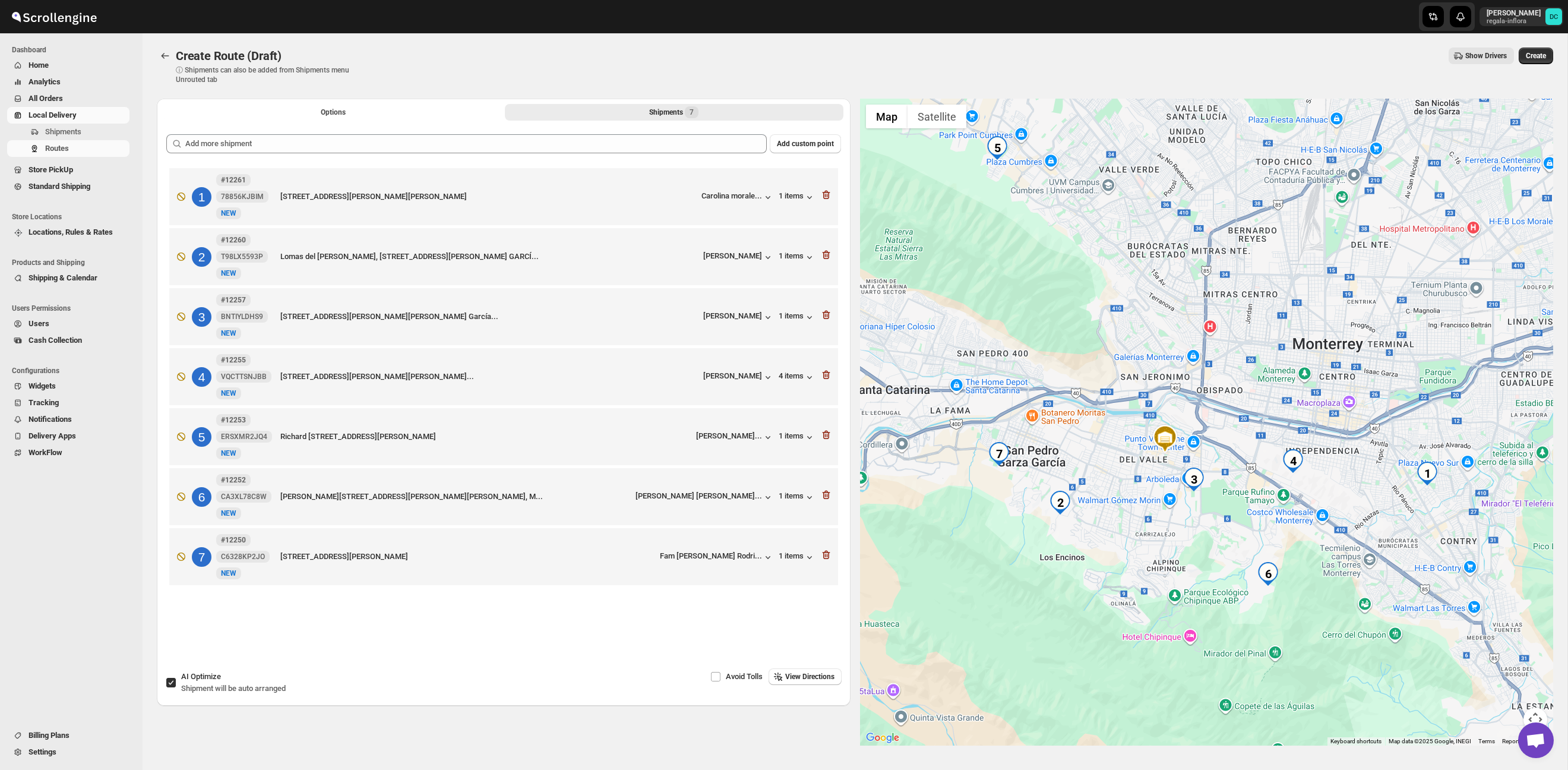
drag, startPoint x: 1250, startPoint y: 402, endPoint x: 1271, endPoint y: 346, distance: 59.8
click at [1271, 348] on div at bounding box center [1207, 422] width 694 height 647
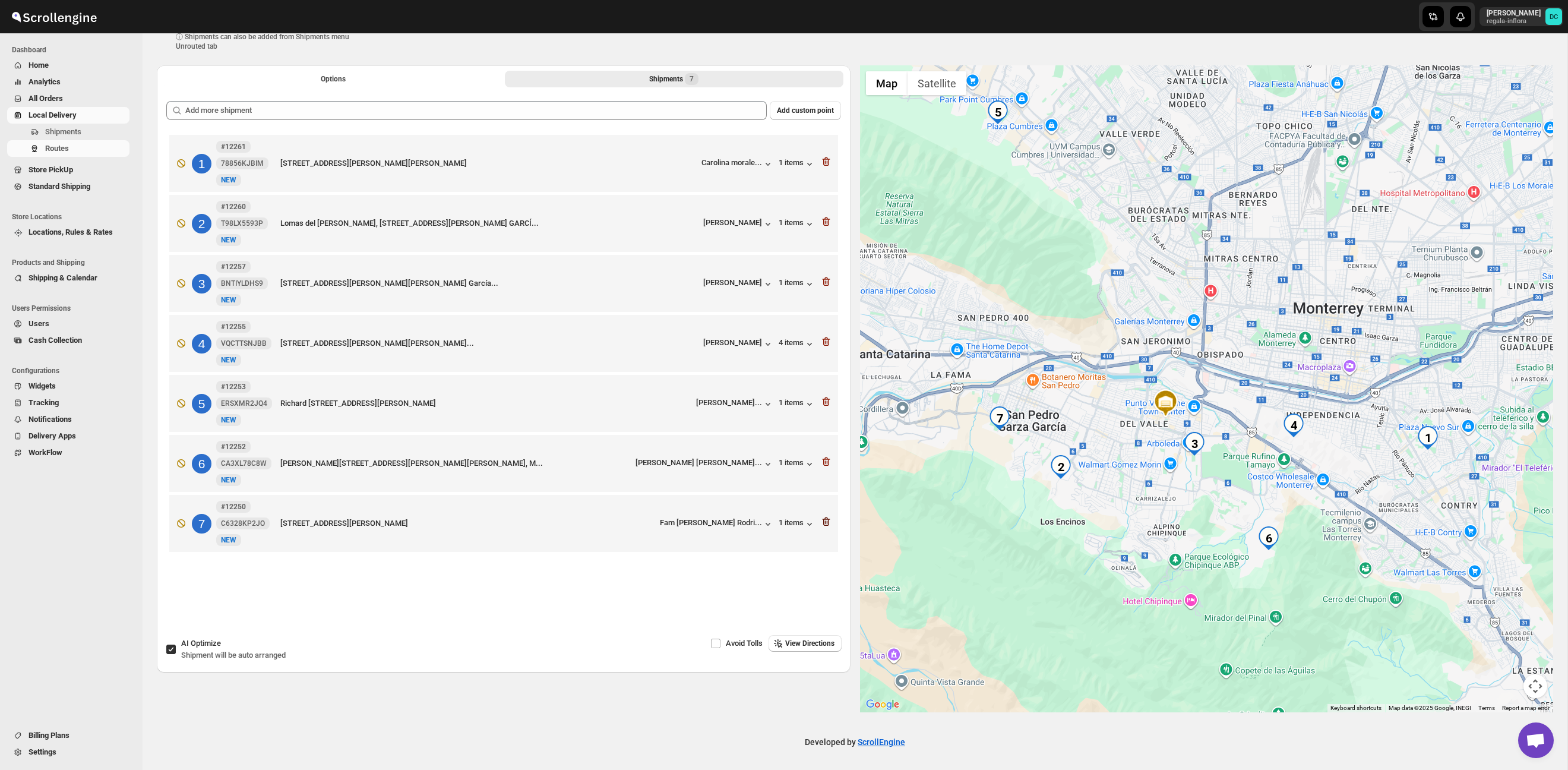
click at [824, 528] on icon "button" at bounding box center [826, 521] width 12 height 12
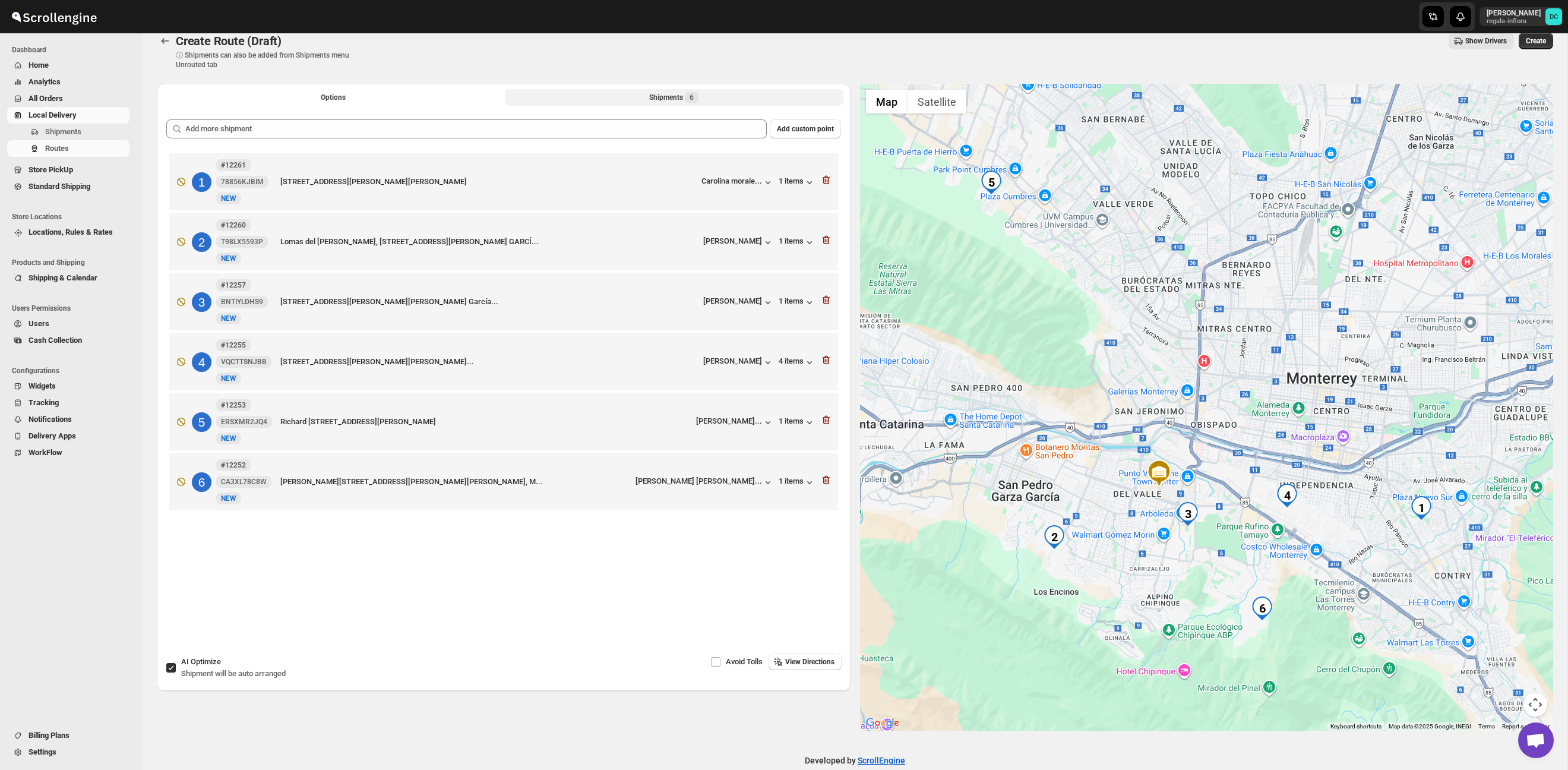
scroll to position [11, 0]
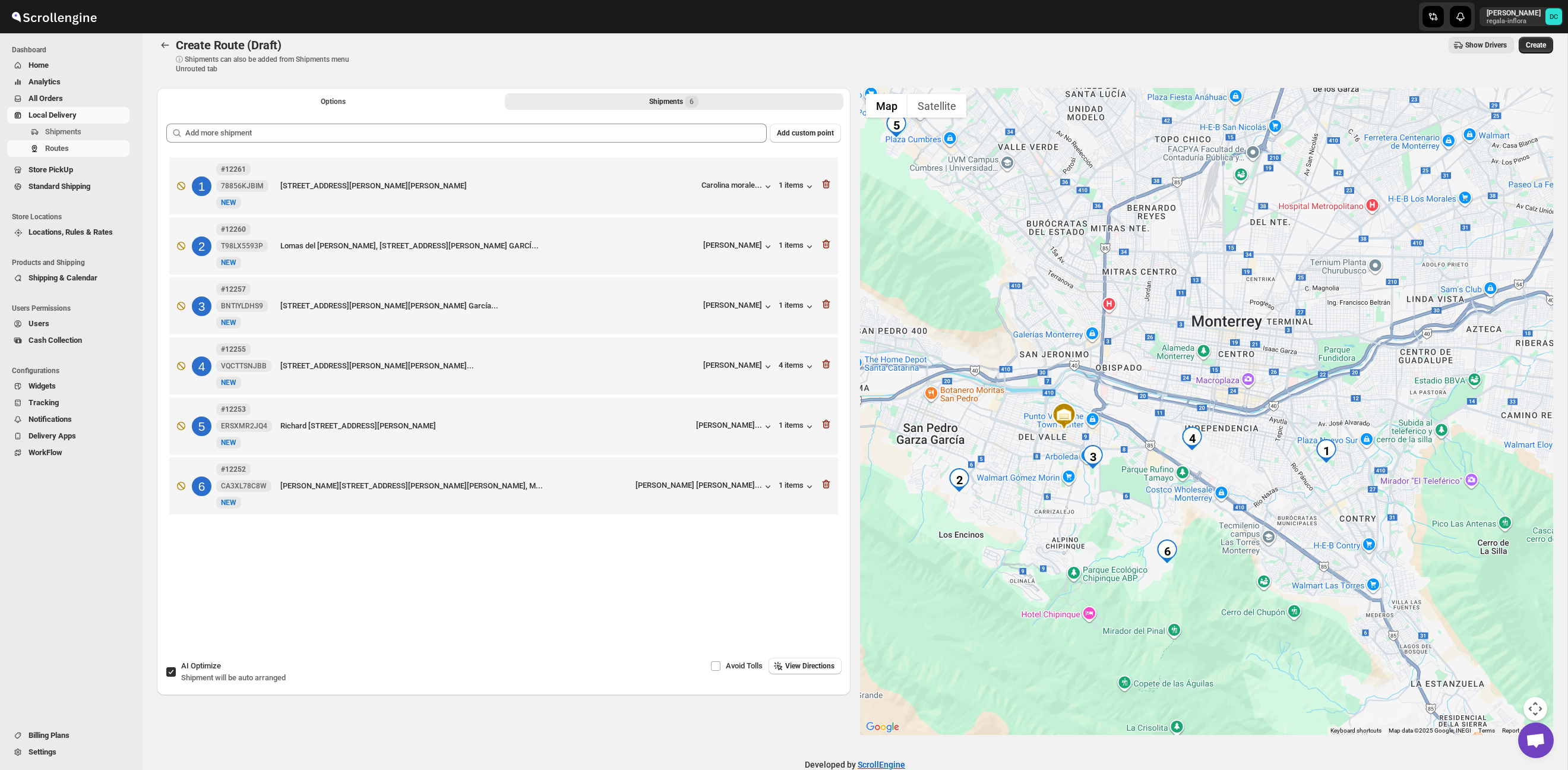
drag, startPoint x: 1344, startPoint y: 582, endPoint x: 1242, endPoint y: 518, distance: 120.4
click at [1242, 518] on div at bounding box center [1207, 411] width 694 height 647
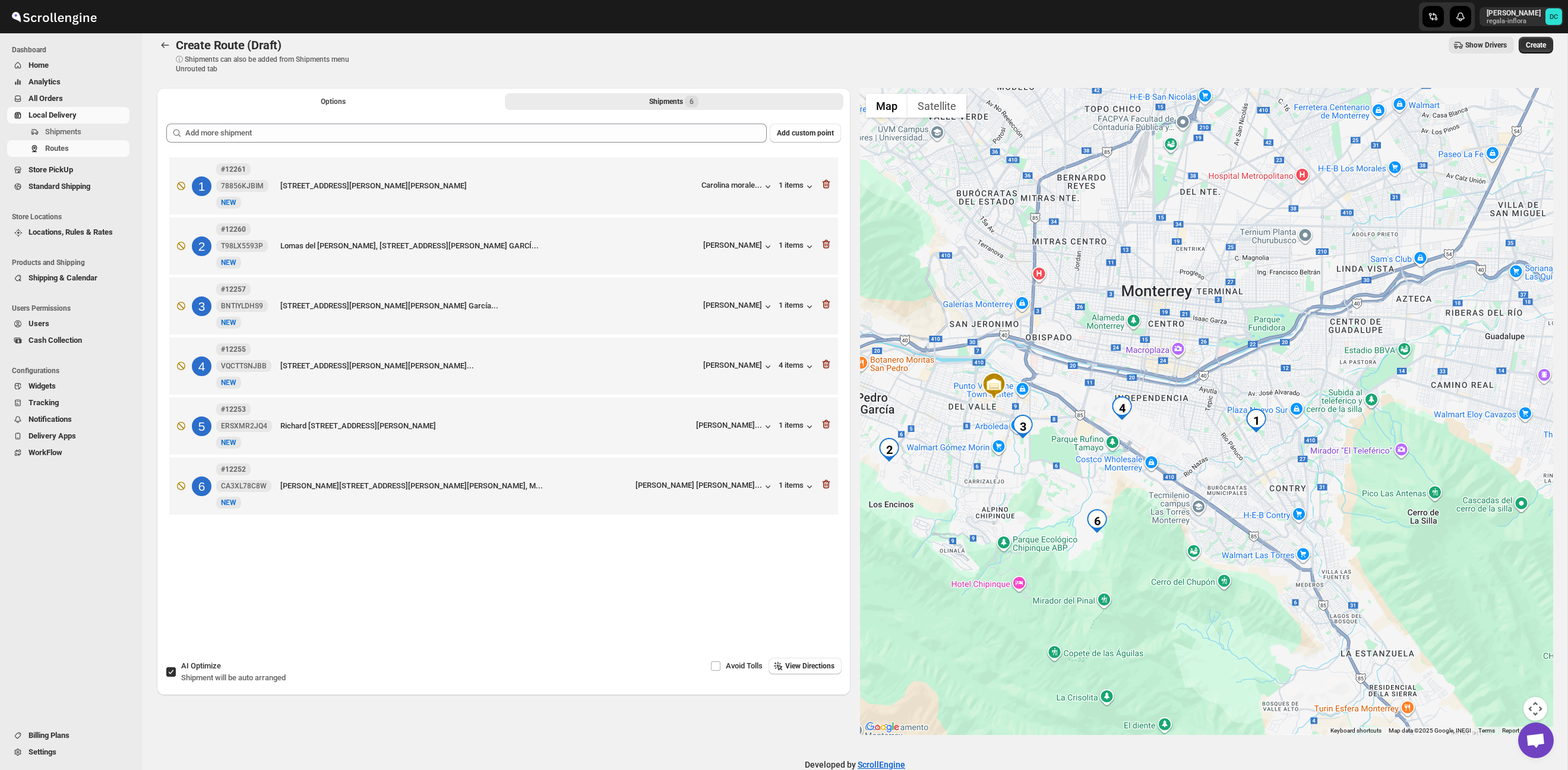
drag, startPoint x: 1350, startPoint y: 529, endPoint x: 1294, endPoint y: 514, distance: 58.0
click at [1294, 514] on div at bounding box center [1207, 411] width 694 height 647
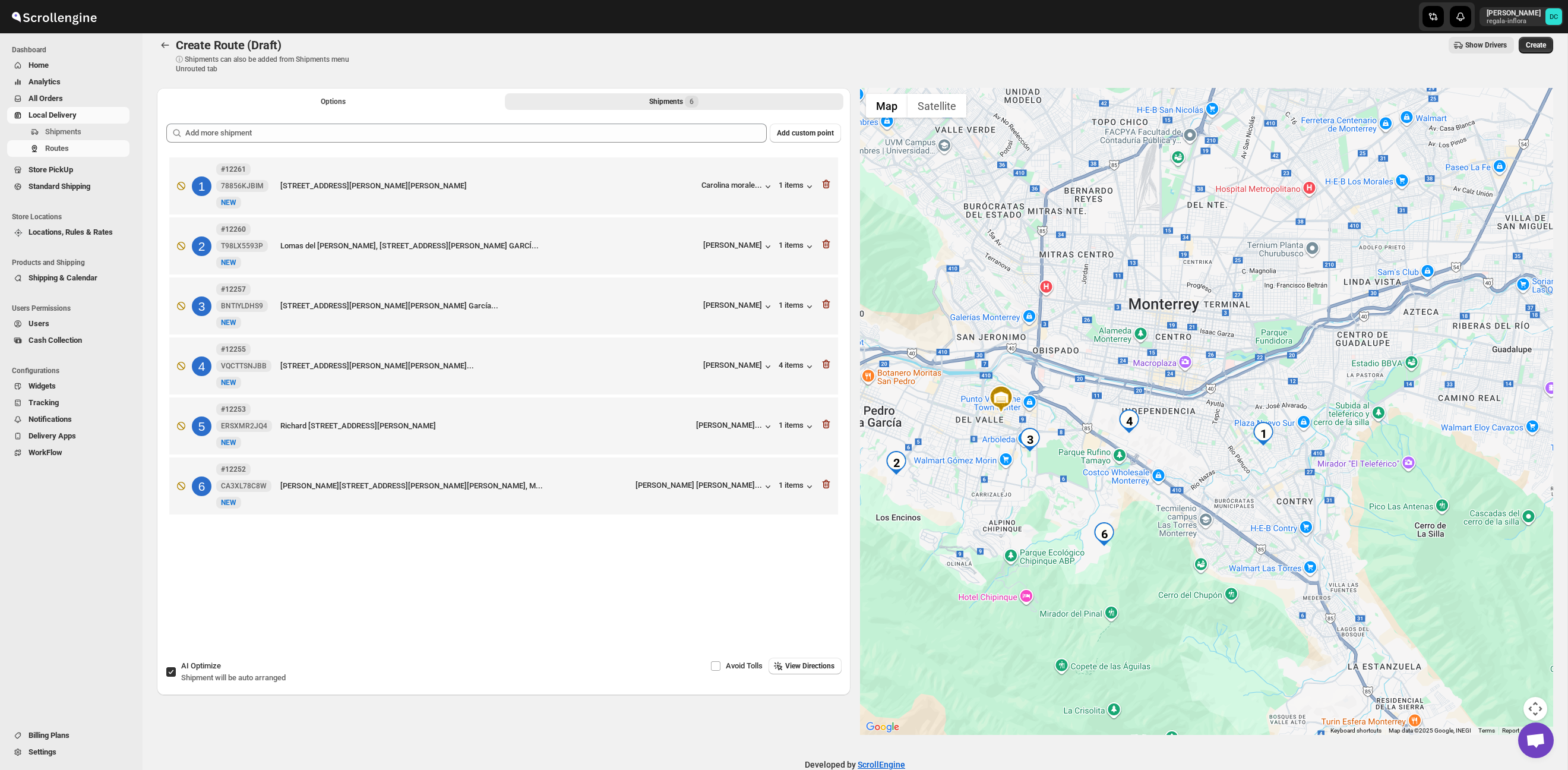
drag, startPoint x: 1233, startPoint y: 499, endPoint x: 1307, endPoint y: 584, distance: 112.7
click at [1307, 583] on div at bounding box center [1207, 411] width 694 height 647
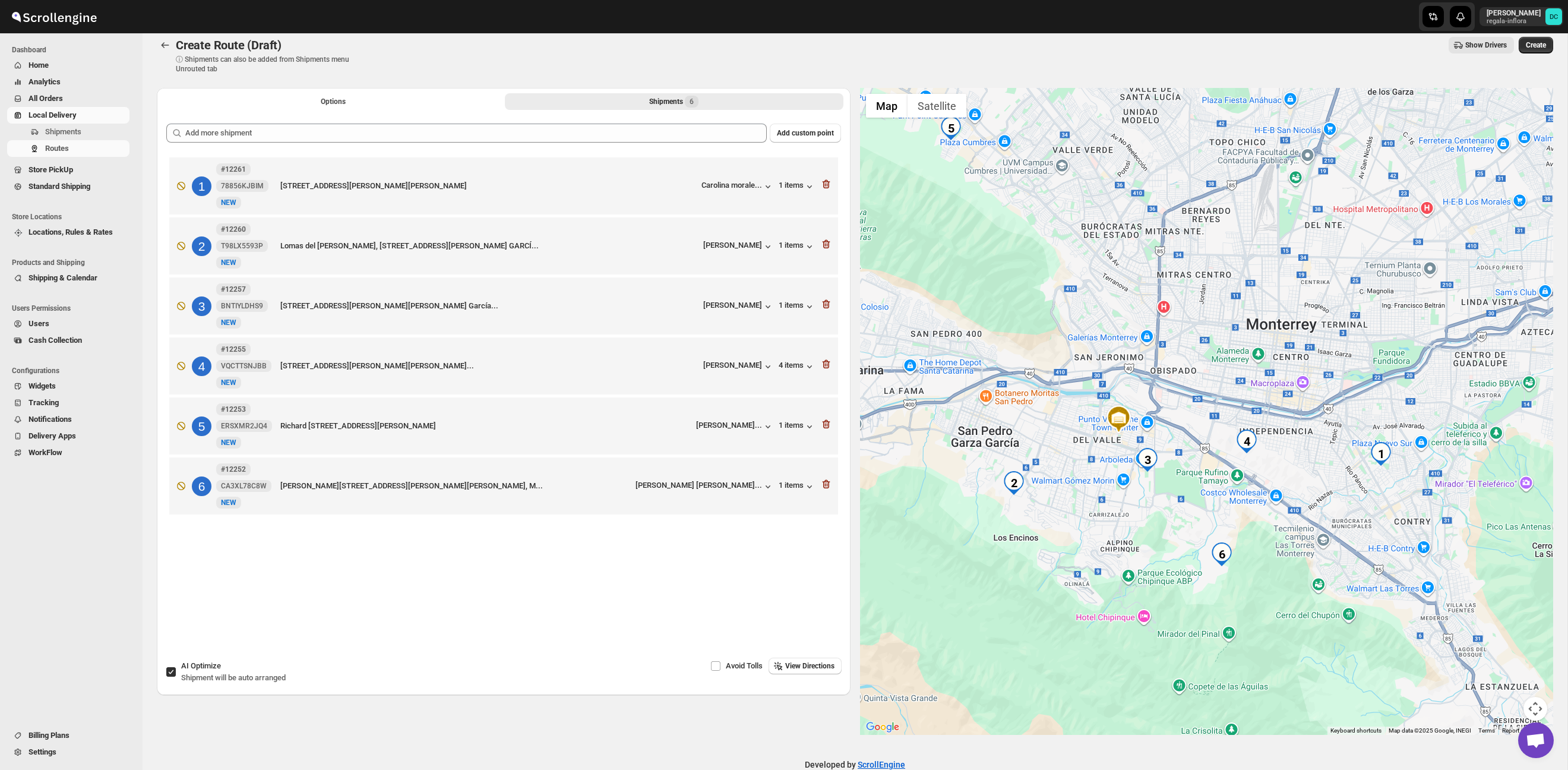
drag, startPoint x: 1257, startPoint y: 460, endPoint x: 1286, endPoint y: 386, distance: 79.5
click at [1286, 386] on div at bounding box center [1207, 411] width 694 height 647
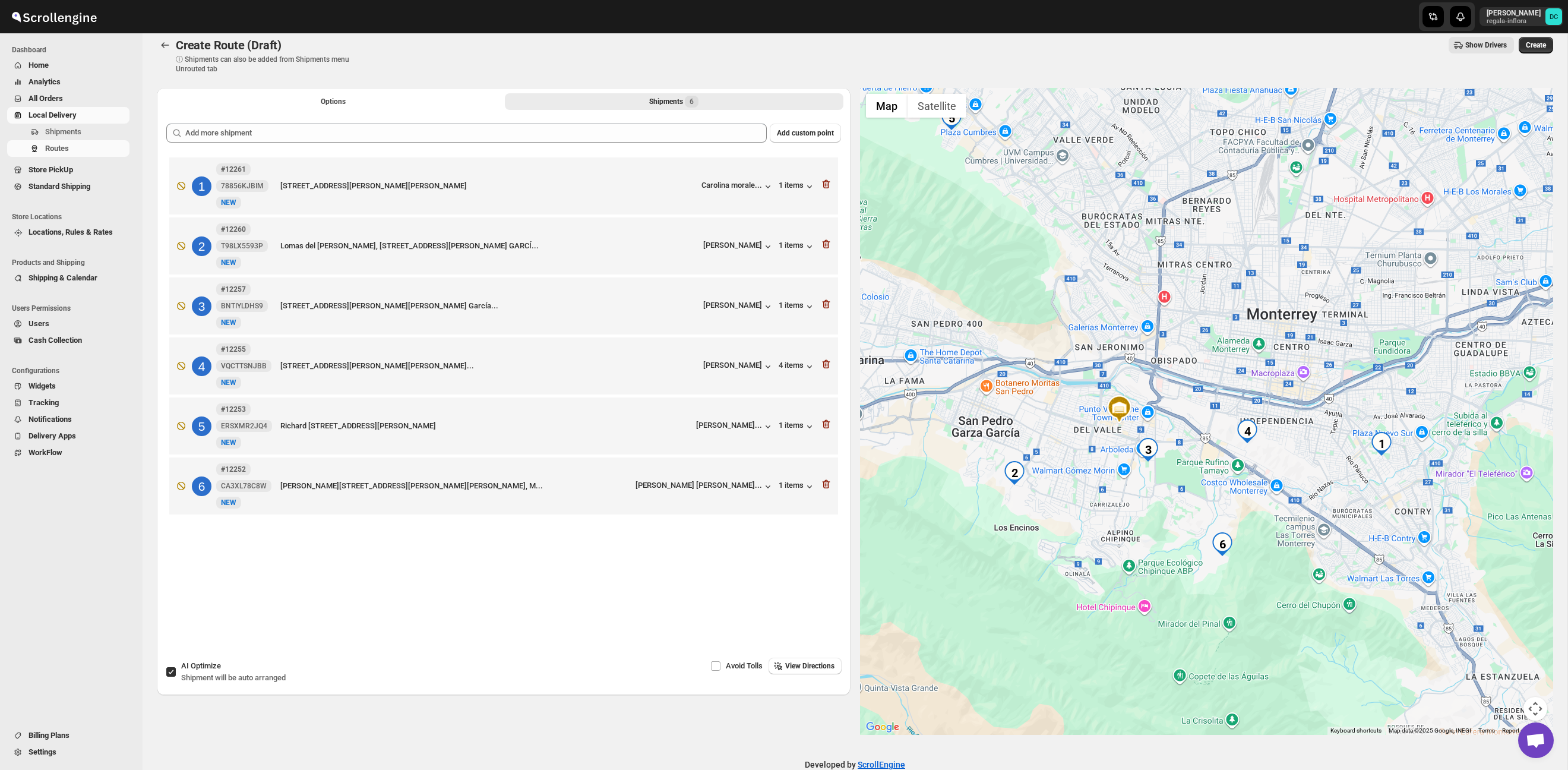
click at [1296, 484] on div at bounding box center [1207, 411] width 694 height 647
click at [824, 245] on icon "button" at bounding box center [825, 245] width 1 height 3
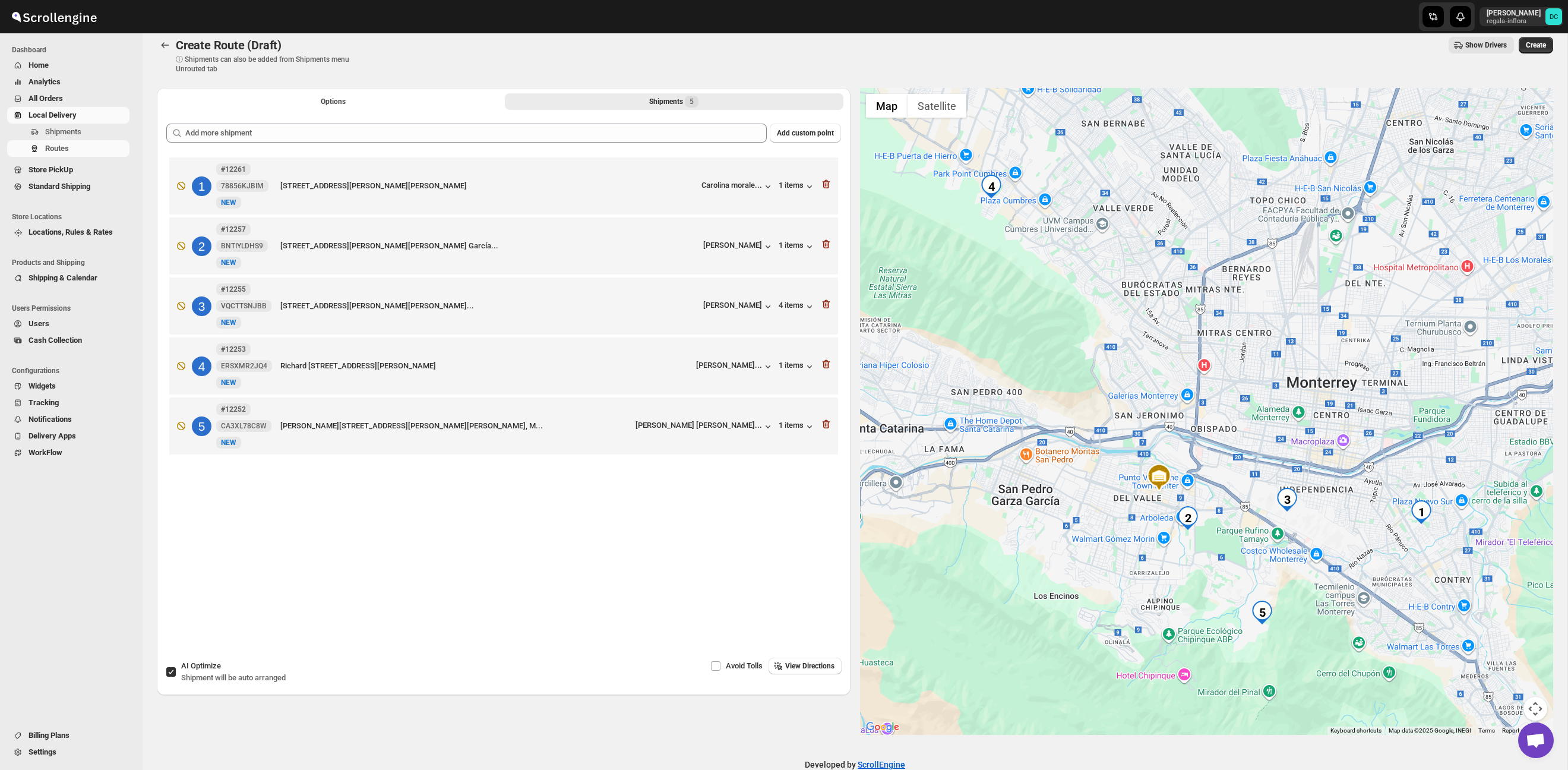
click at [172, 669] on input "AI Optimize Shipment will be auto arranged" at bounding box center [171, 671] width 9 height 9
checkbox input "false"
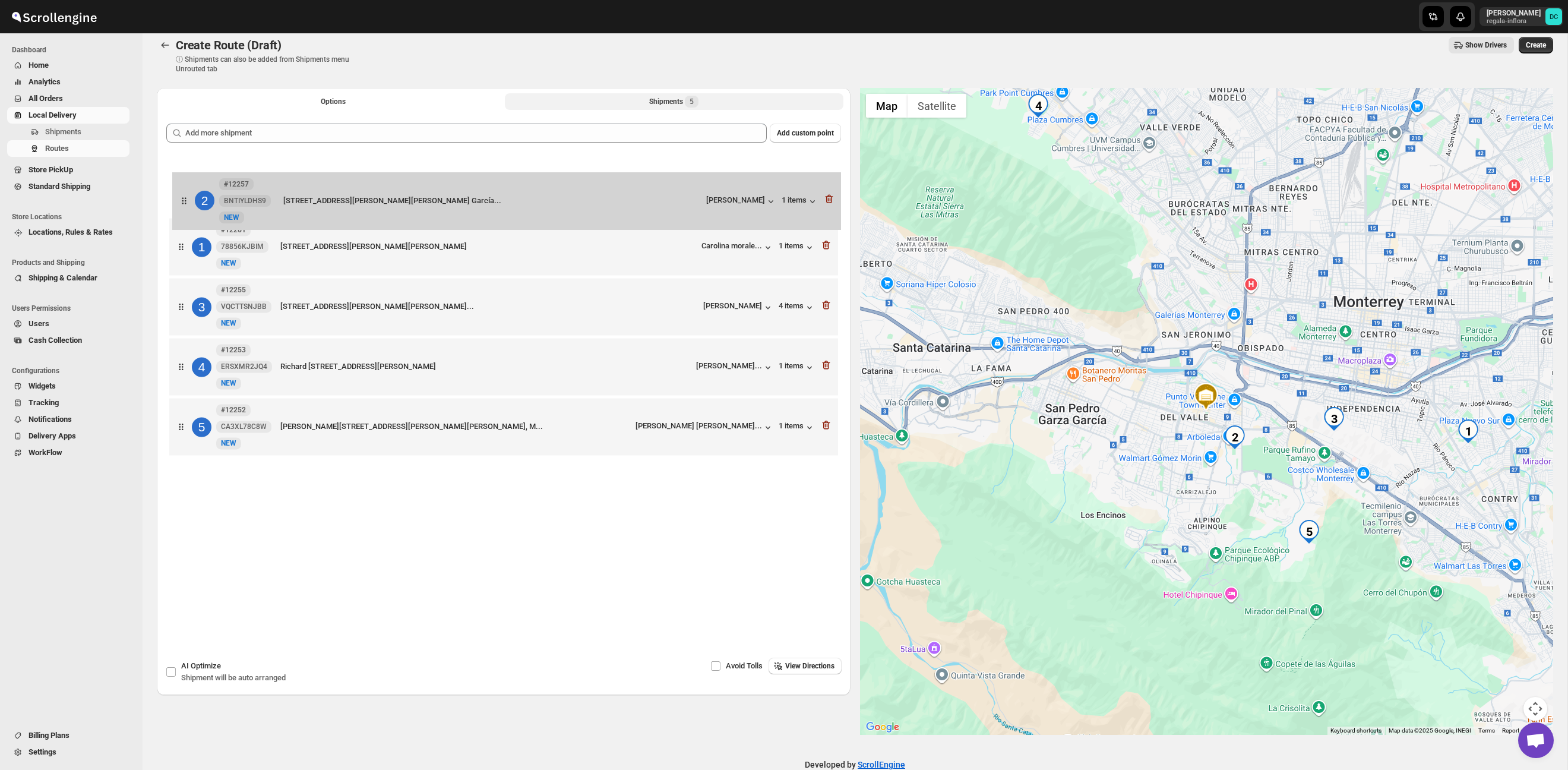
scroll to position [5, 0]
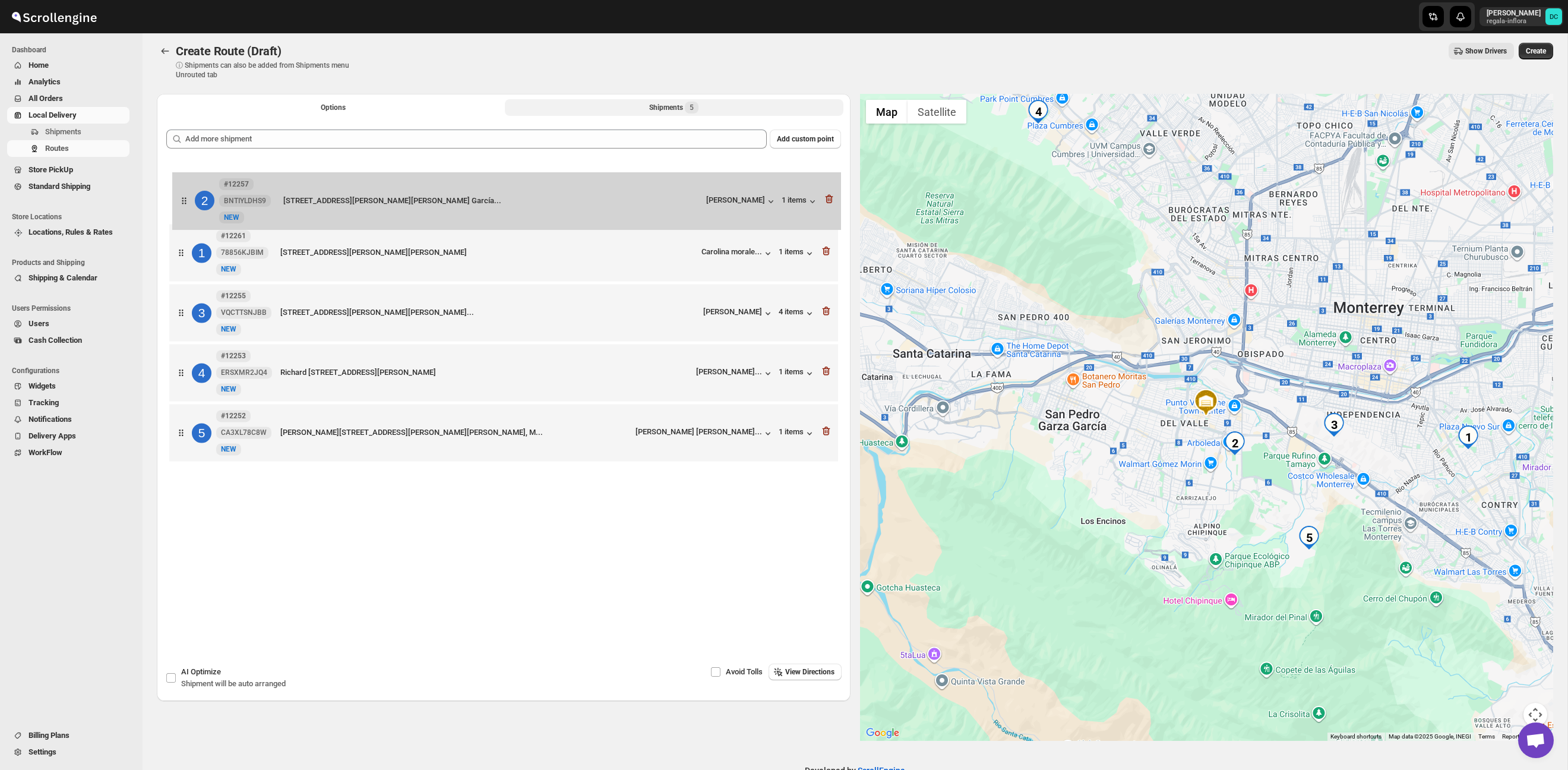
drag, startPoint x: 178, startPoint y: 246, endPoint x: 181, endPoint y: 184, distance: 62.1
click at [181, 184] on div "1 #12261 78856KJBIM New NEW [STREET_ADDRESS][PERSON_NAME][PERSON_NAME] morale..…" at bounding box center [503, 313] width 675 height 307
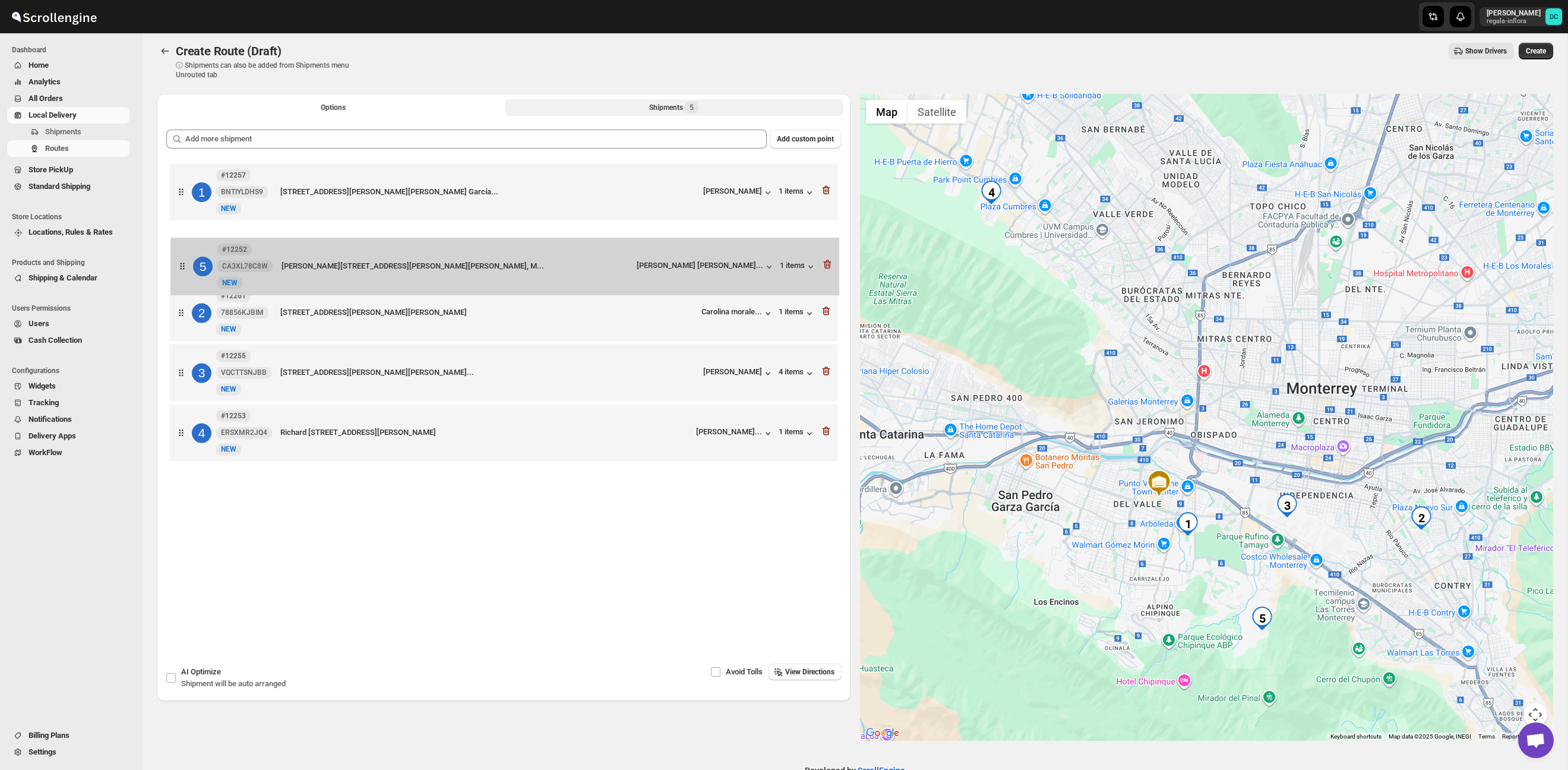
drag, startPoint x: 182, startPoint y: 441, endPoint x: 184, endPoint y: 269, distance: 172.0
click at [184, 269] on div "1 #12257 BNTIYLDHS9 New NEW [STREET_ADDRESS][PERSON_NAME][PERSON_NAME][PERSON_N…" at bounding box center [503, 313] width 675 height 307
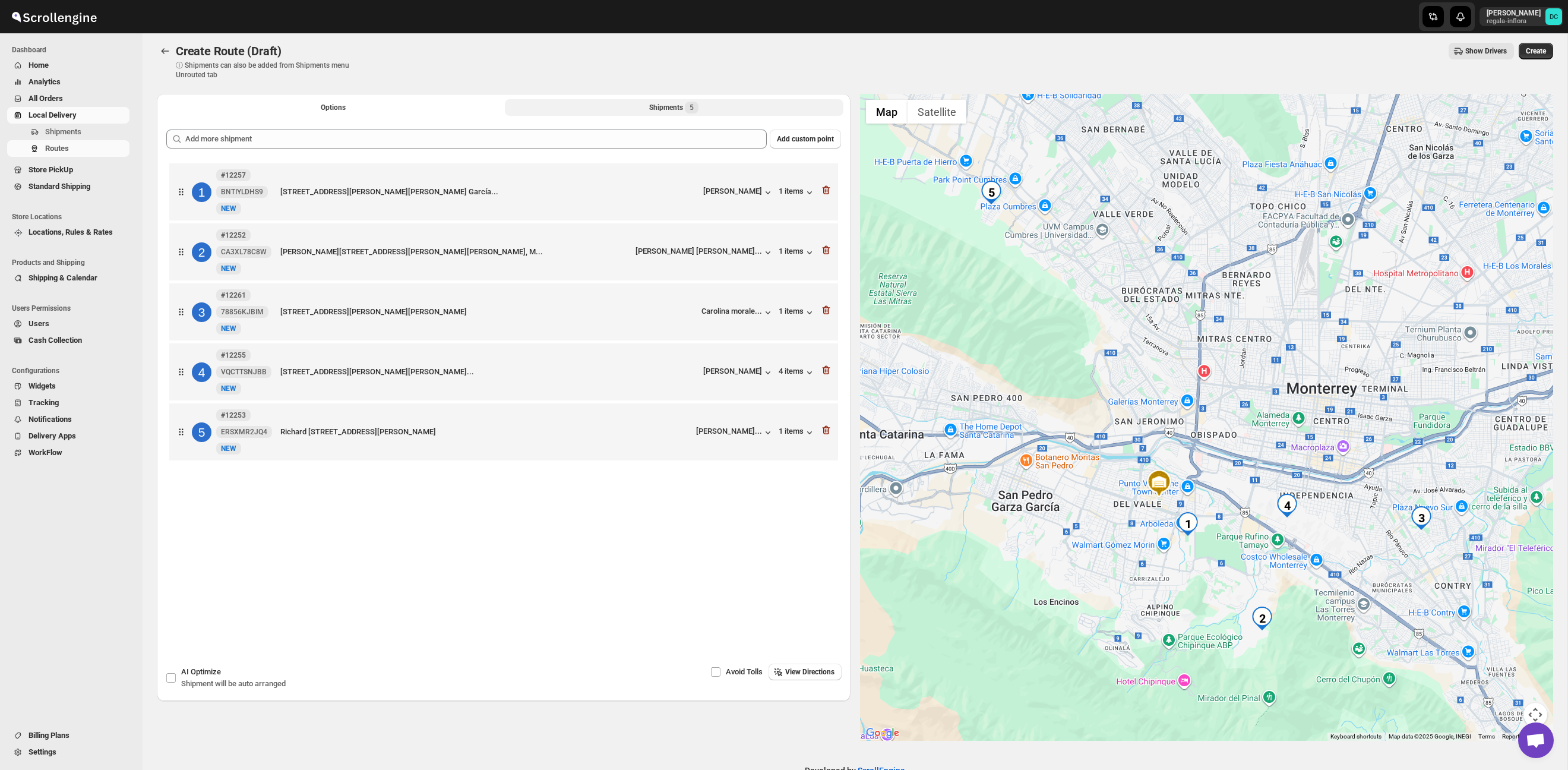
click at [828, 258] on div at bounding box center [826, 251] width 12 height 16
click at [824, 248] on icon "button" at bounding box center [826, 250] width 12 height 12
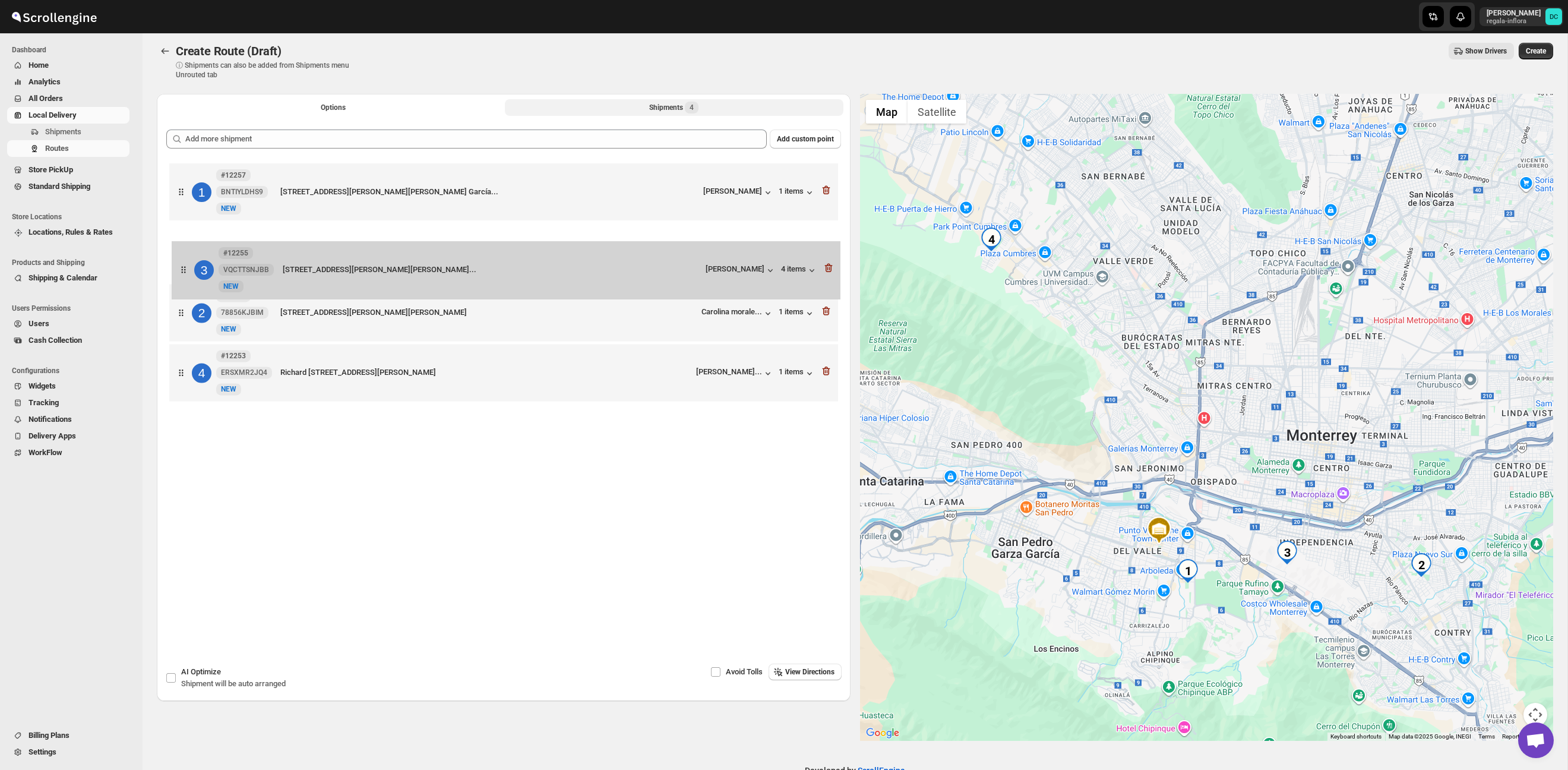
drag, startPoint x: 178, startPoint y: 311, endPoint x: 180, endPoint y: 259, distance: 52.0
click at [180, 259] on div "1 #12257 BNTIYLDHS9 New NEW [STREET_ADDRESS][PERSON_NAME][PERSON_NAME][PERSON_N…" at bounding box center [503, 283] width 675 height 247
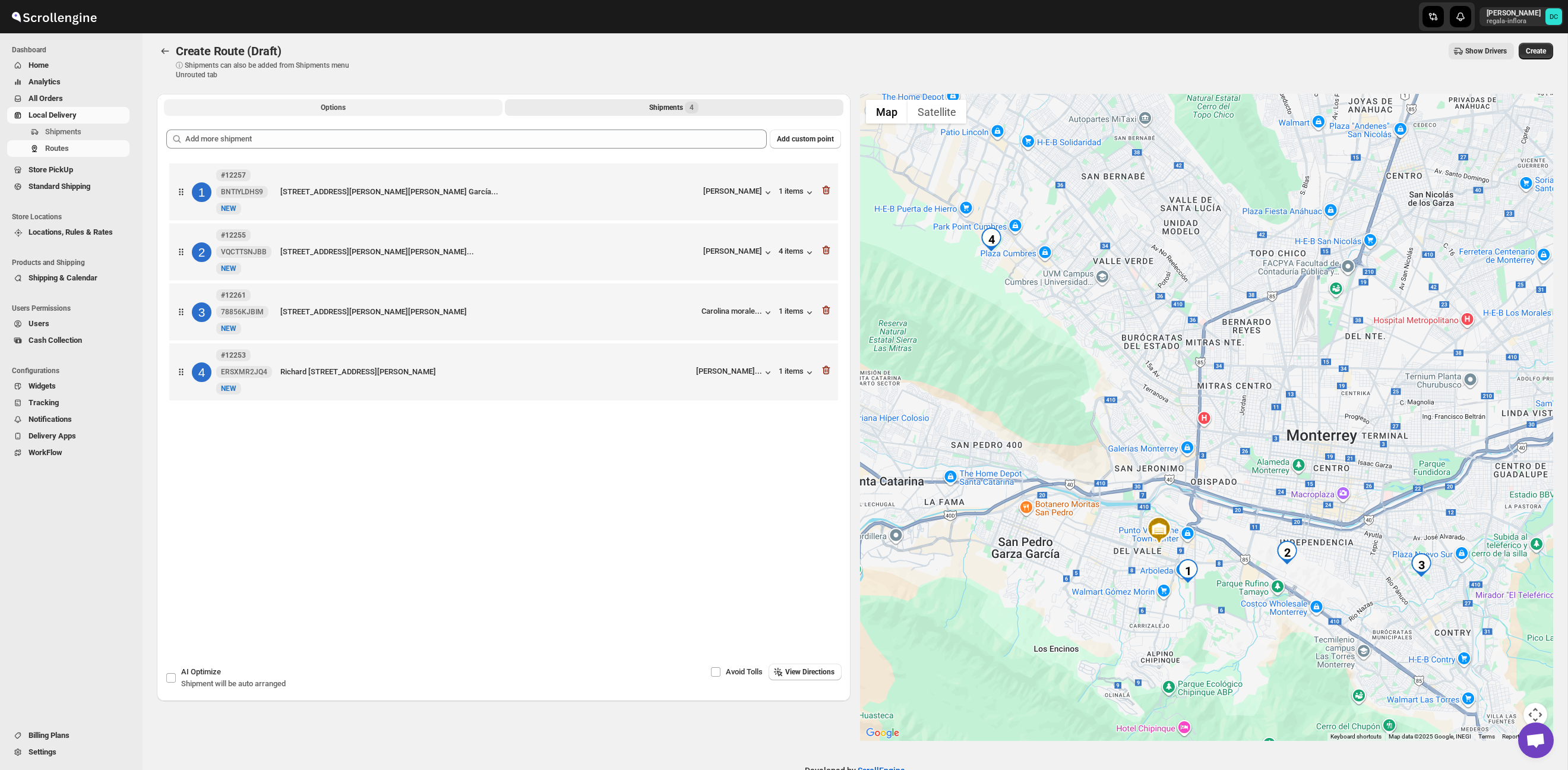
click at [359, 109] on button "Options" at bounding box center [333, 107] width 338 height 17
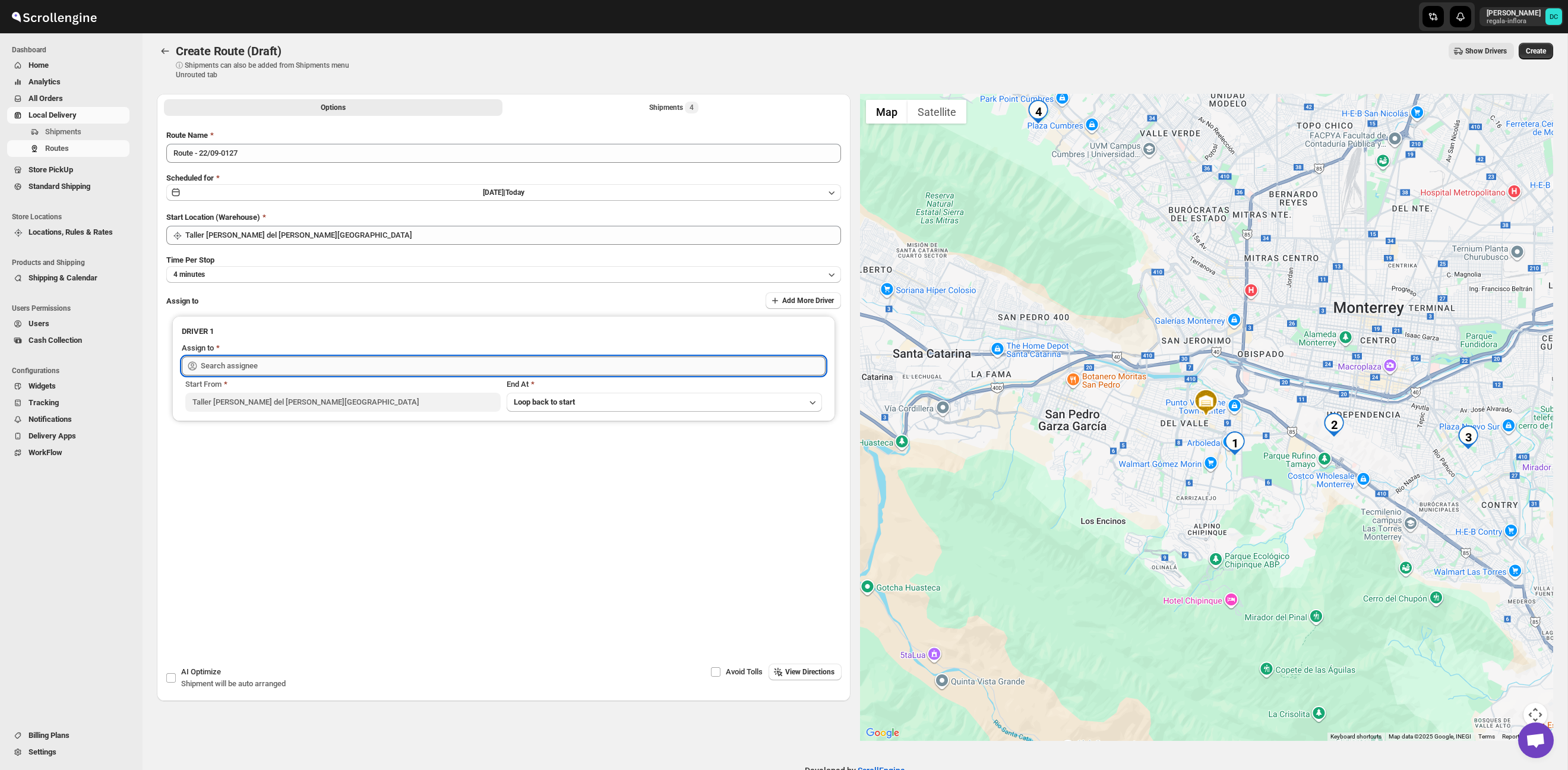
click at [445, 369] on input "text" at bounding box center [513, 366] width 625 height 19
click at [438, 394] on div "[PERSON_NAME] ([EMAIL_ADDRESS][DOMAIN_NAME])" at bounding box center [504, 392] width 620 height 12
type input "[PERSON_NAME] ([EMAIL_ADDRESS][DOMAIN_NAME])"
click at [736, 112] on button "Shipments 4" at bounding box center [674, 107] width 338 height 17
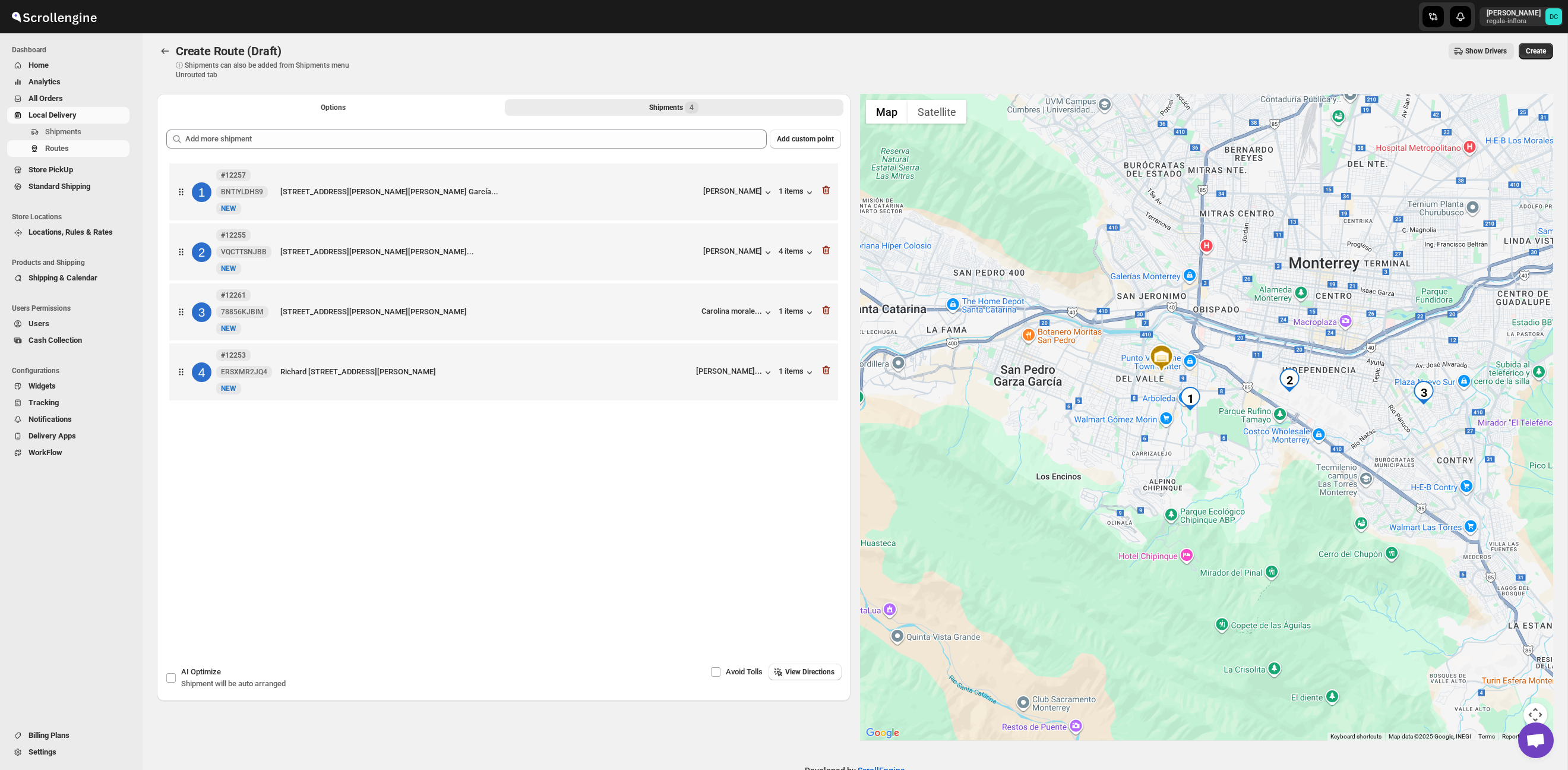
drag, startPoint x: 1407, startPoint y: 457, endPoint x: 1361, endPoint y: 411, distance: 65.1
click at [1361, 411] on div at bounding box center [1207, 417] width 694 height 647
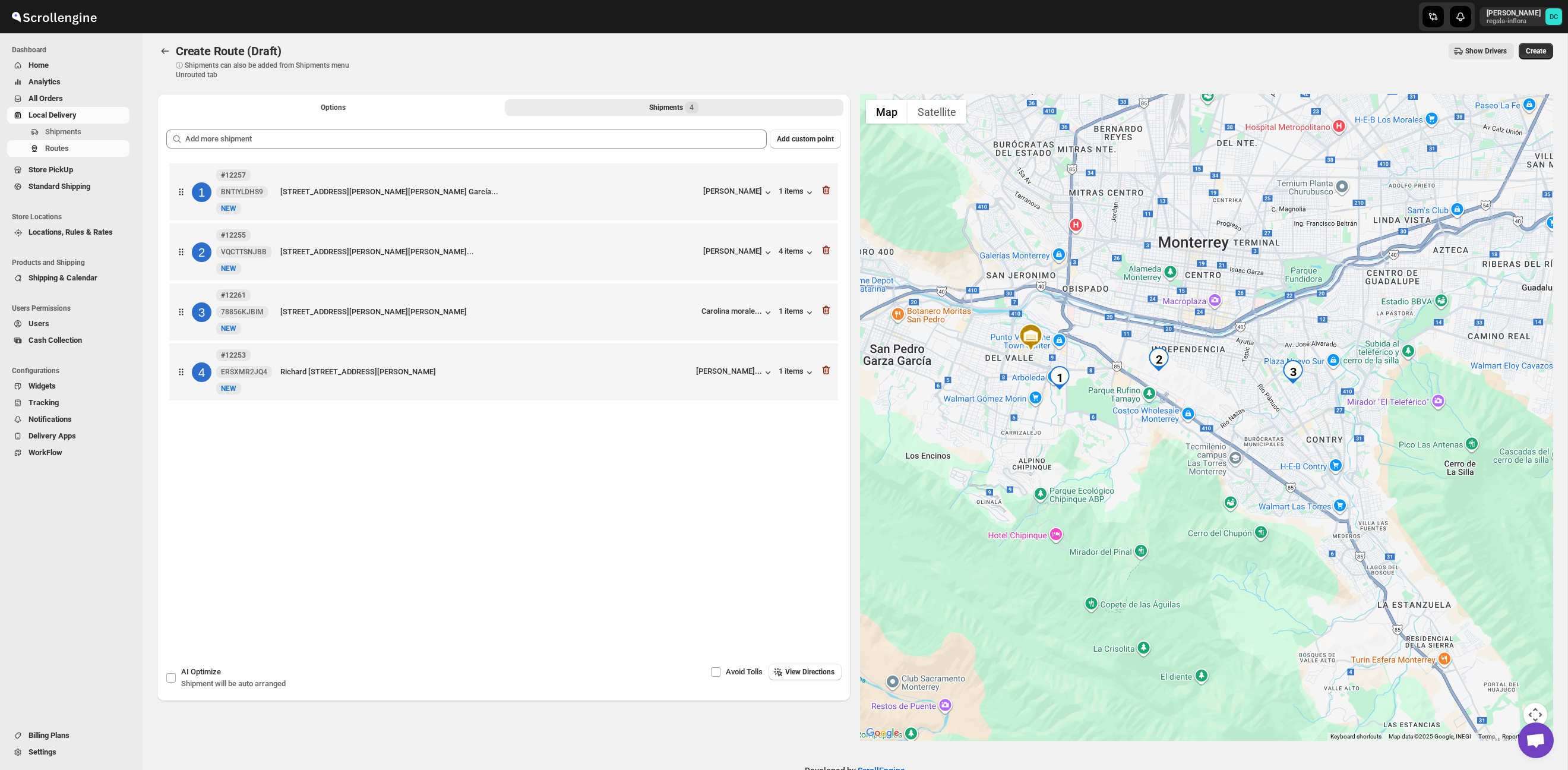
drag, startPoint x: 1318, startPoint y: 437, endPoint x: 1291, endPoint y: 433, distance: 27.3
click at [1291, 433] on div at bounding box center [1207, 417] width 694 height 647
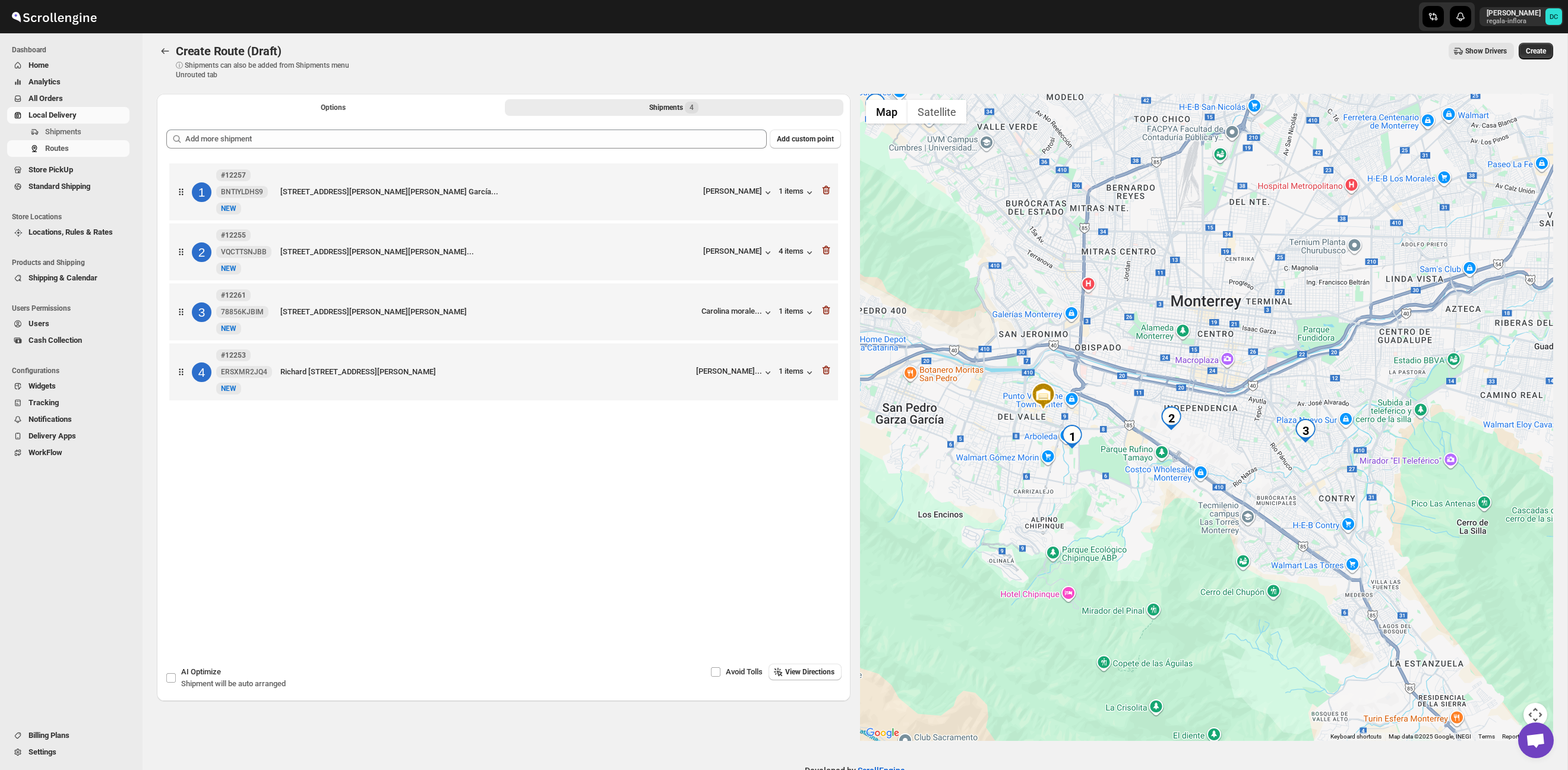
drag, startPoint x: 1232, startPoint y: 357, endPoint x: 1245, endPoint y: 417, distance: 61.4
click at [1245, 417] on div at bounding box center [1207, 417] width 694 height 647
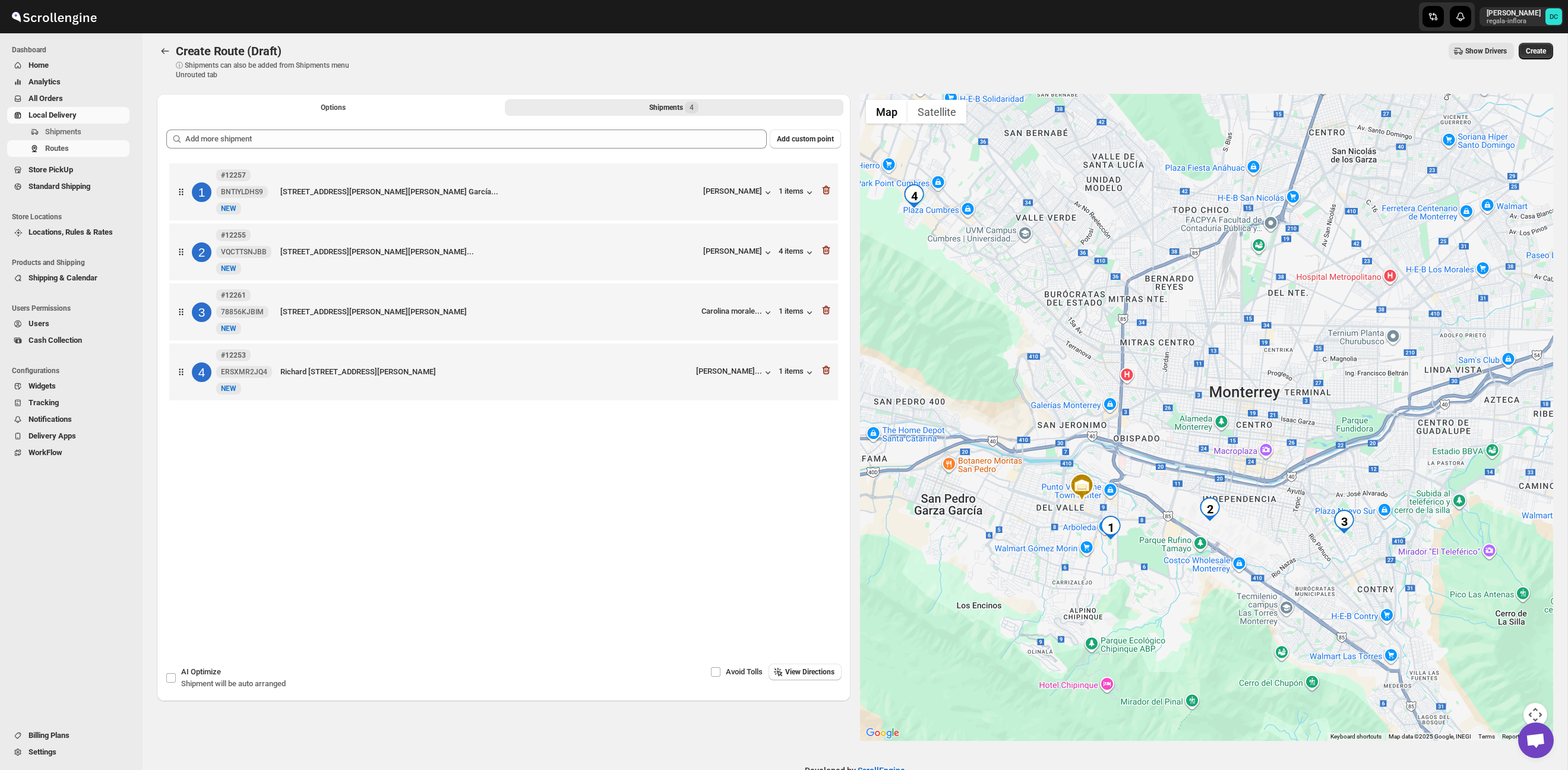
drag, startPoint x: 1101, startPoint y: 327, endPoint x: 1121, endPoint y: 363, distance: 41.2
click at [1121, 363] on div at bounding box center [1207, 417] width 694 height 647
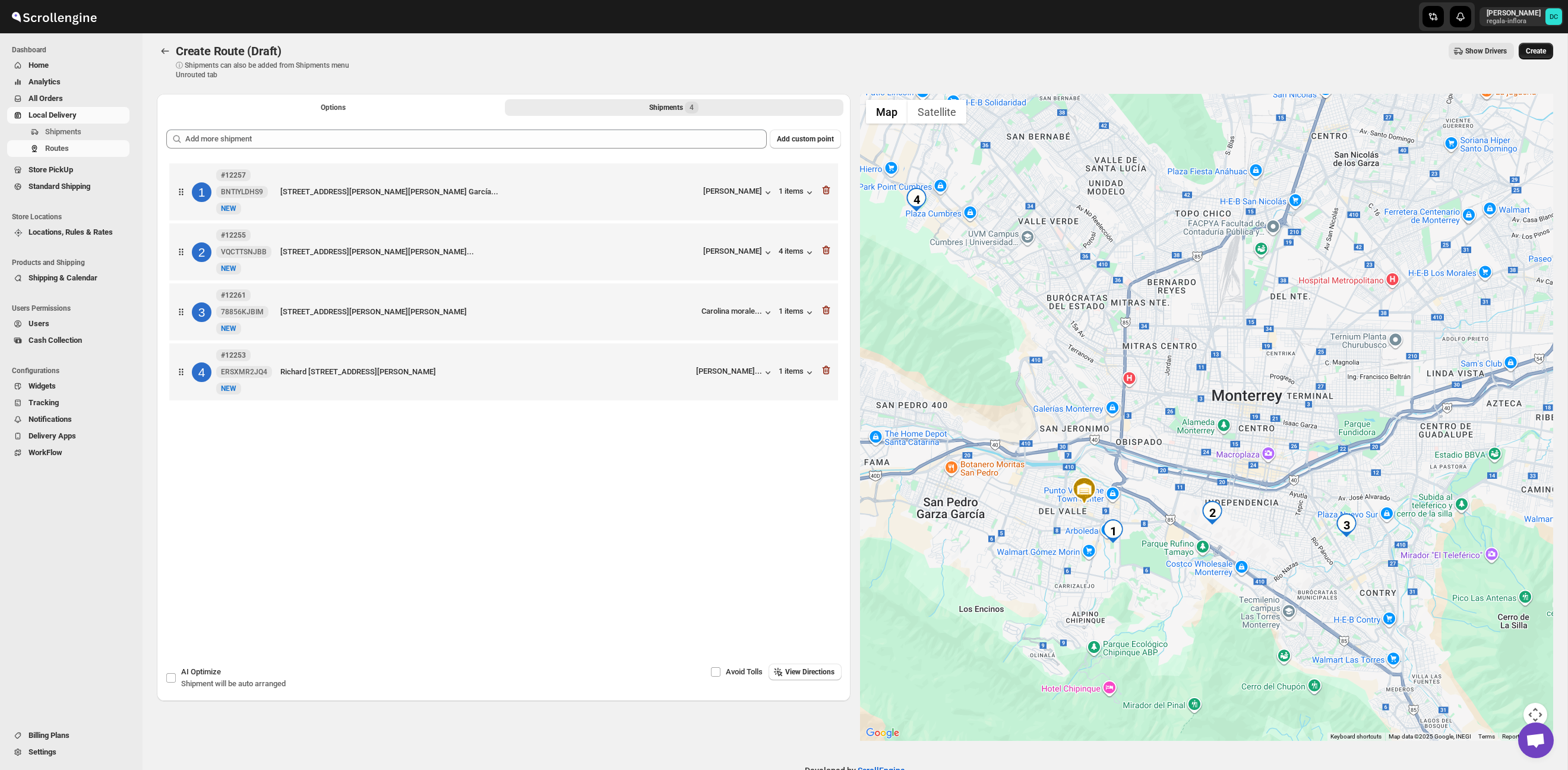
click at [1538, 50] on span "Create" at bounding box center [1536, 51] width 20 height 9
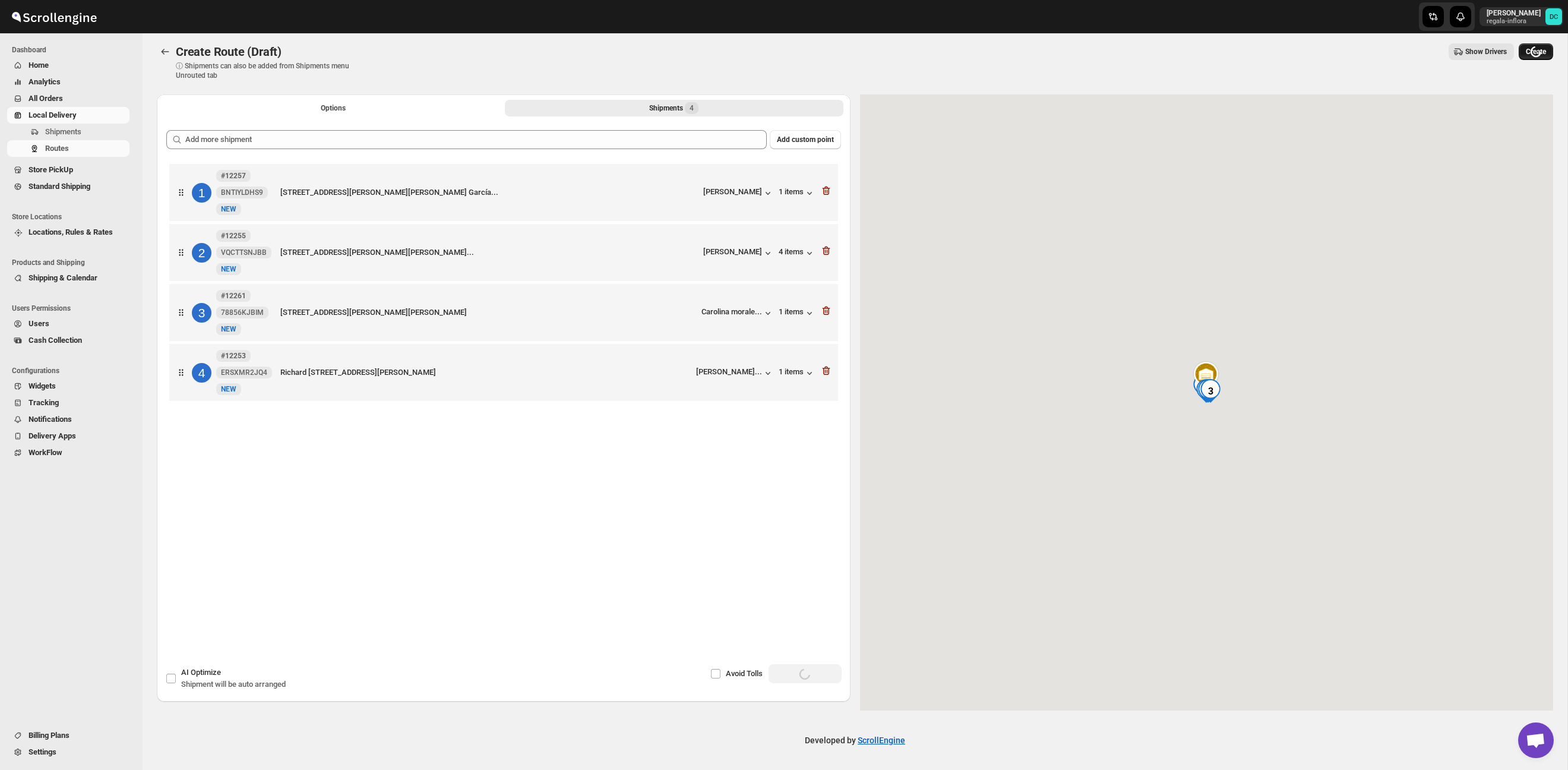
scroll to position [0, 0]
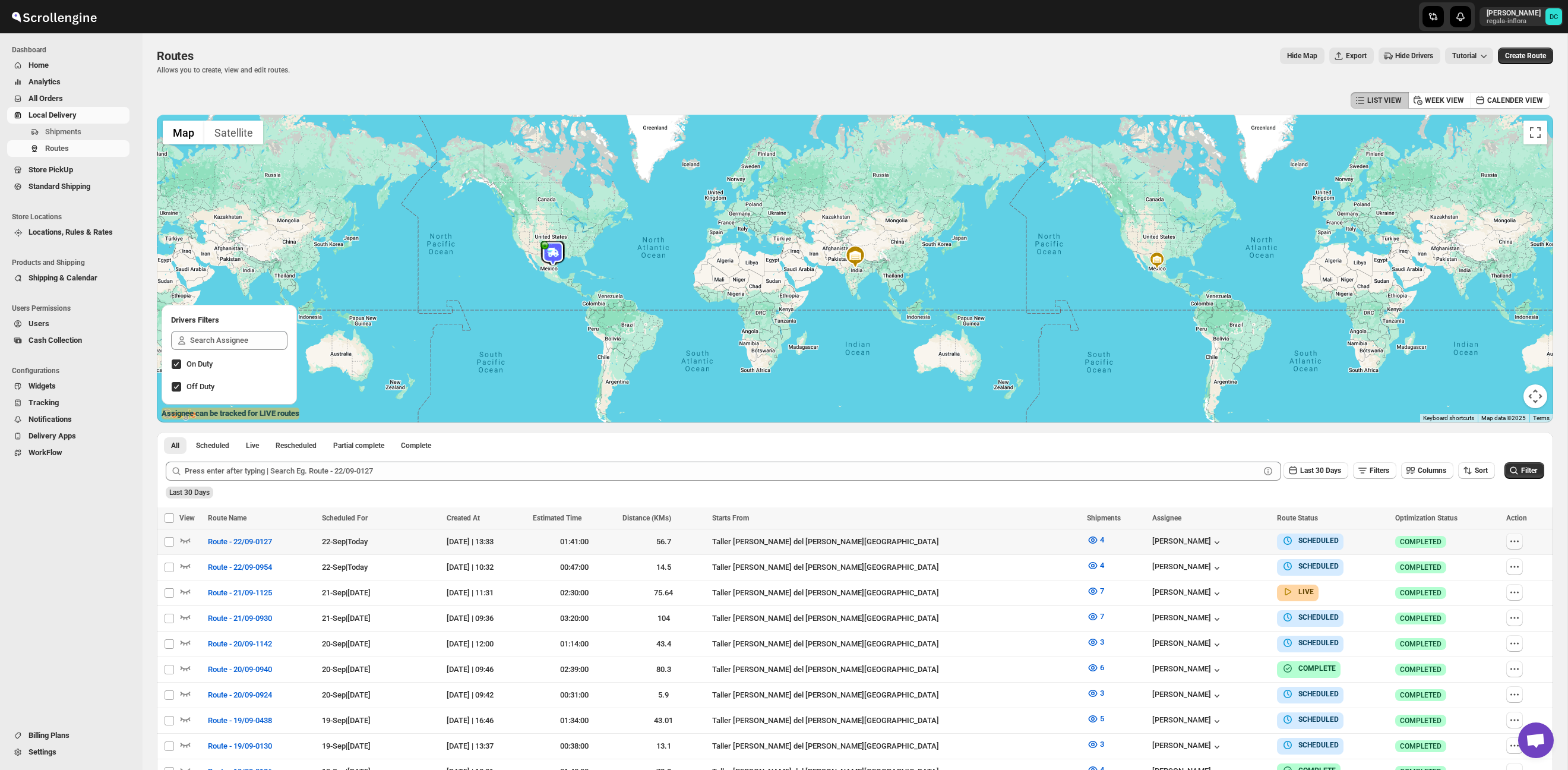
click at [1515, 539] on icon "button" at bounding box center [1515, 541] width 12 height 12
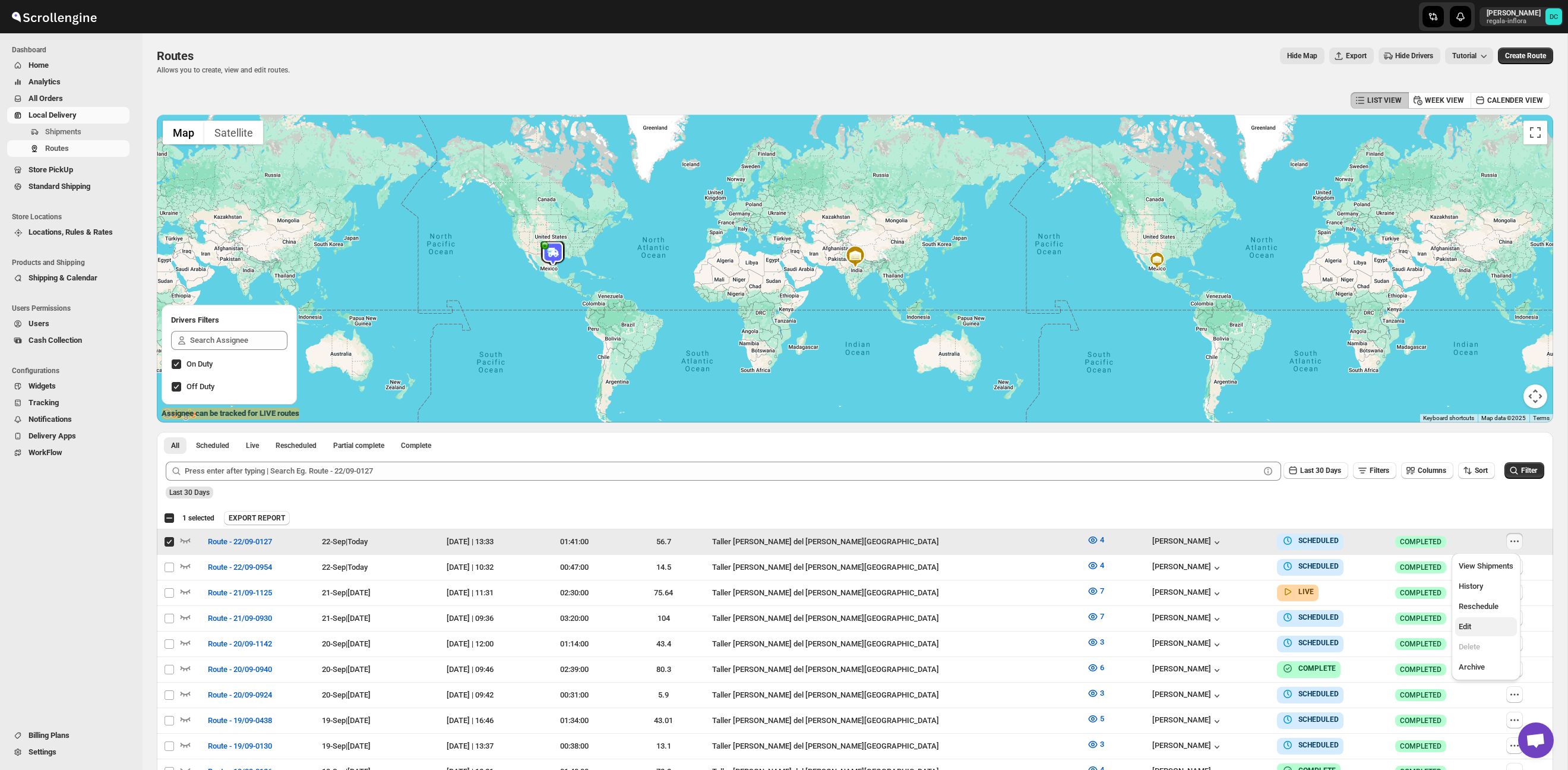
click at [1498, 628] on span "Edit" at bounding box center [1486, 627] width 55 height 12
checkbox input "false"
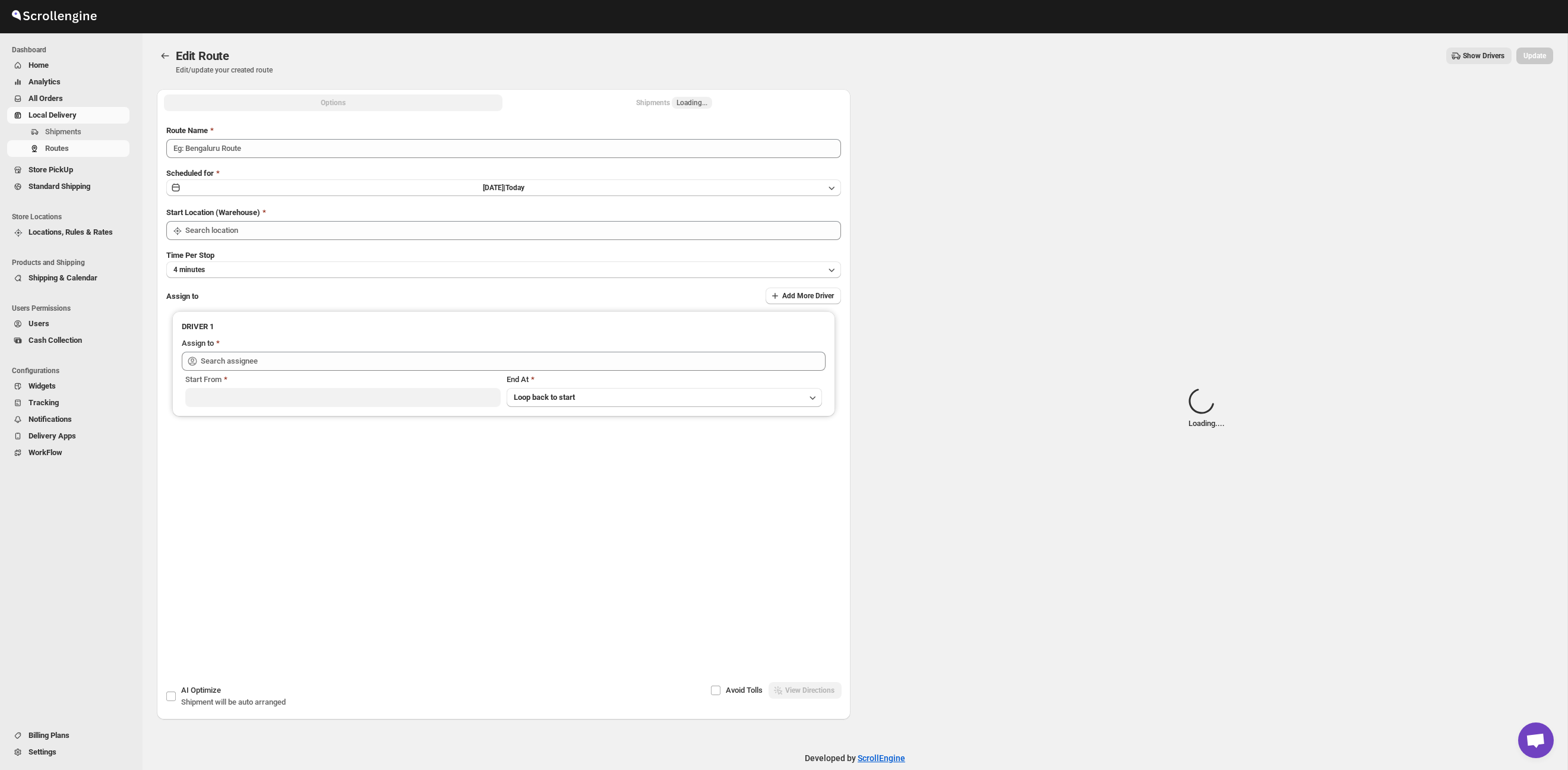
type input "Route - 22/09-0127"
type input "Taller [PERSON_NAME] del [PERSON_NAME][GEOGRAPHIC_DATA]"
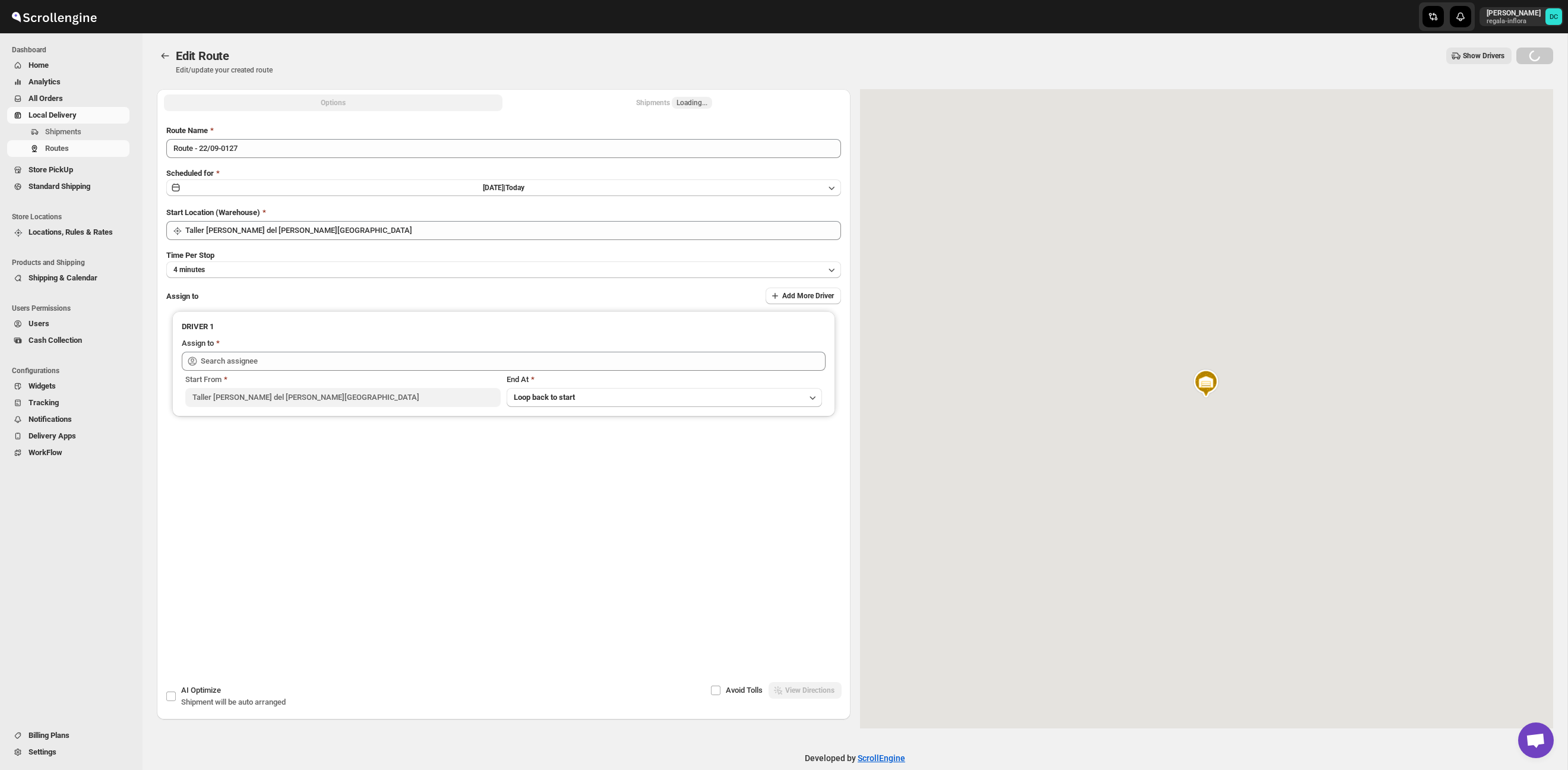
type input "[PERSON_NAME] ([EMAIL_ADDRESS][DOMAIN_NAME])"
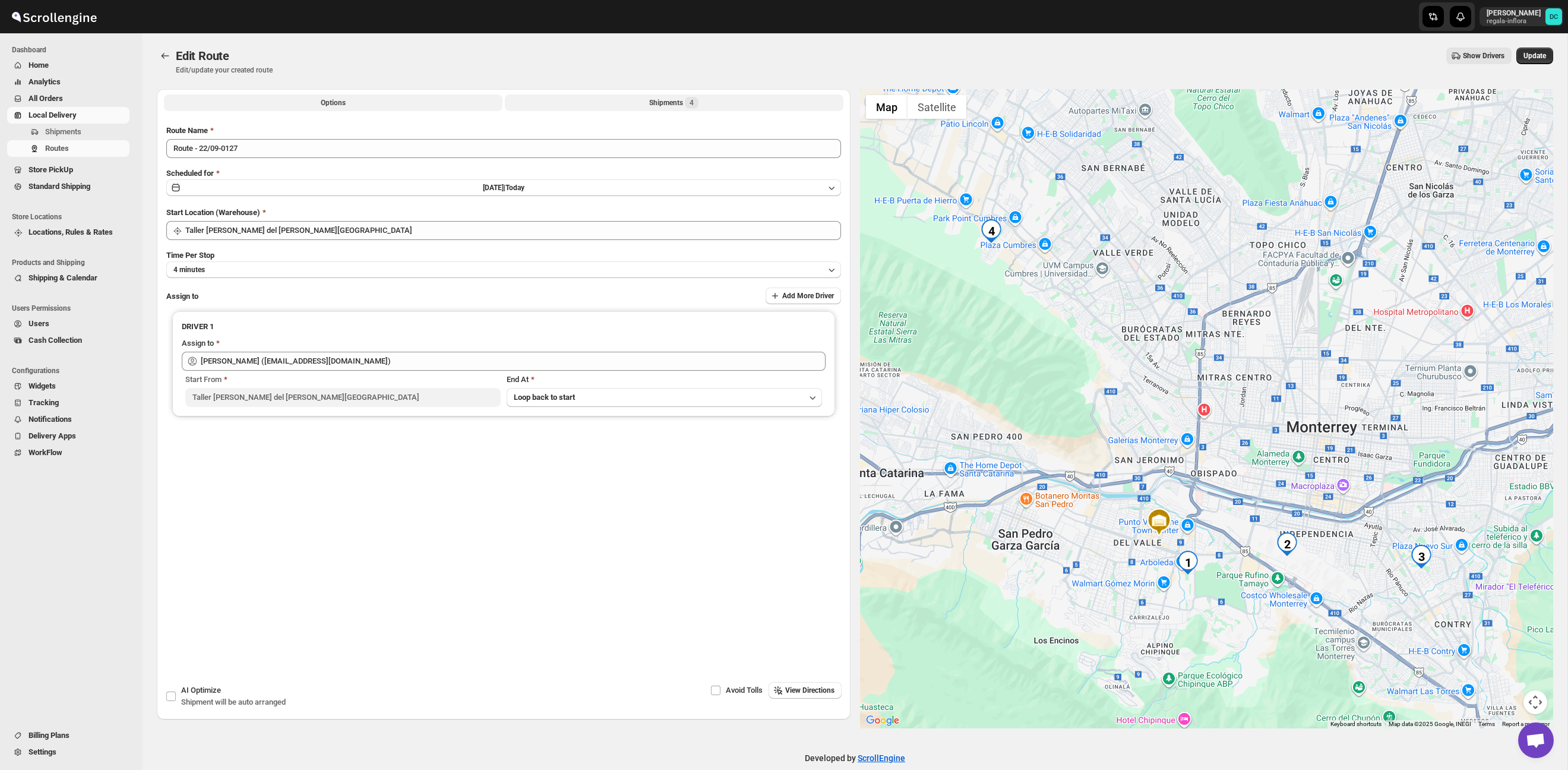
click at [634, 101] on button "Shipments 4" at bounding box center [674, 103] width 338 height 17
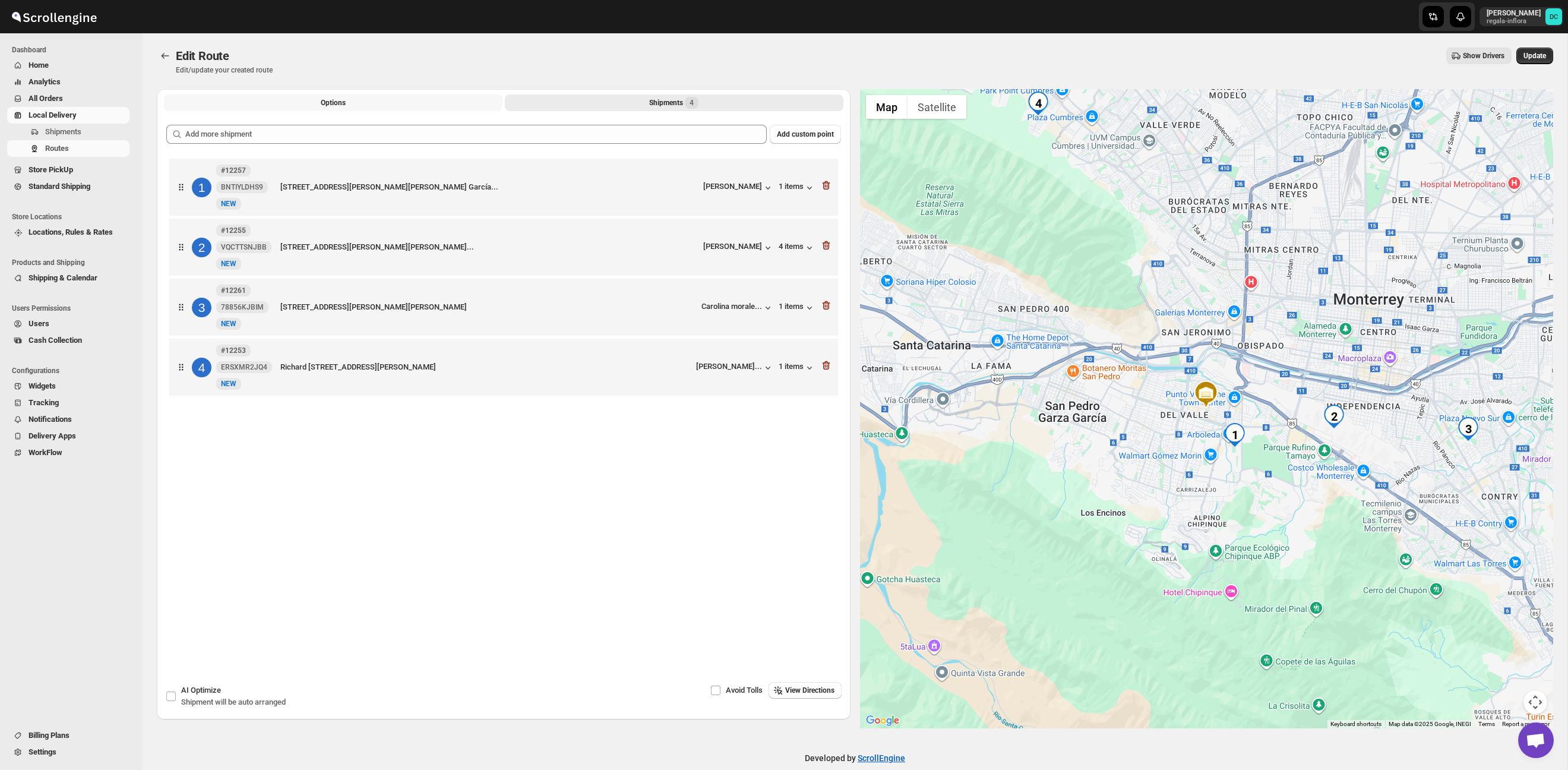
drag, startPoint x: 337, startPoint y: 100, endPoint x: 361, endPoint y: 113, distance: 27.3
click at [337, 100] on span "Options" at bounding box center [333, 103] width 25 height 9
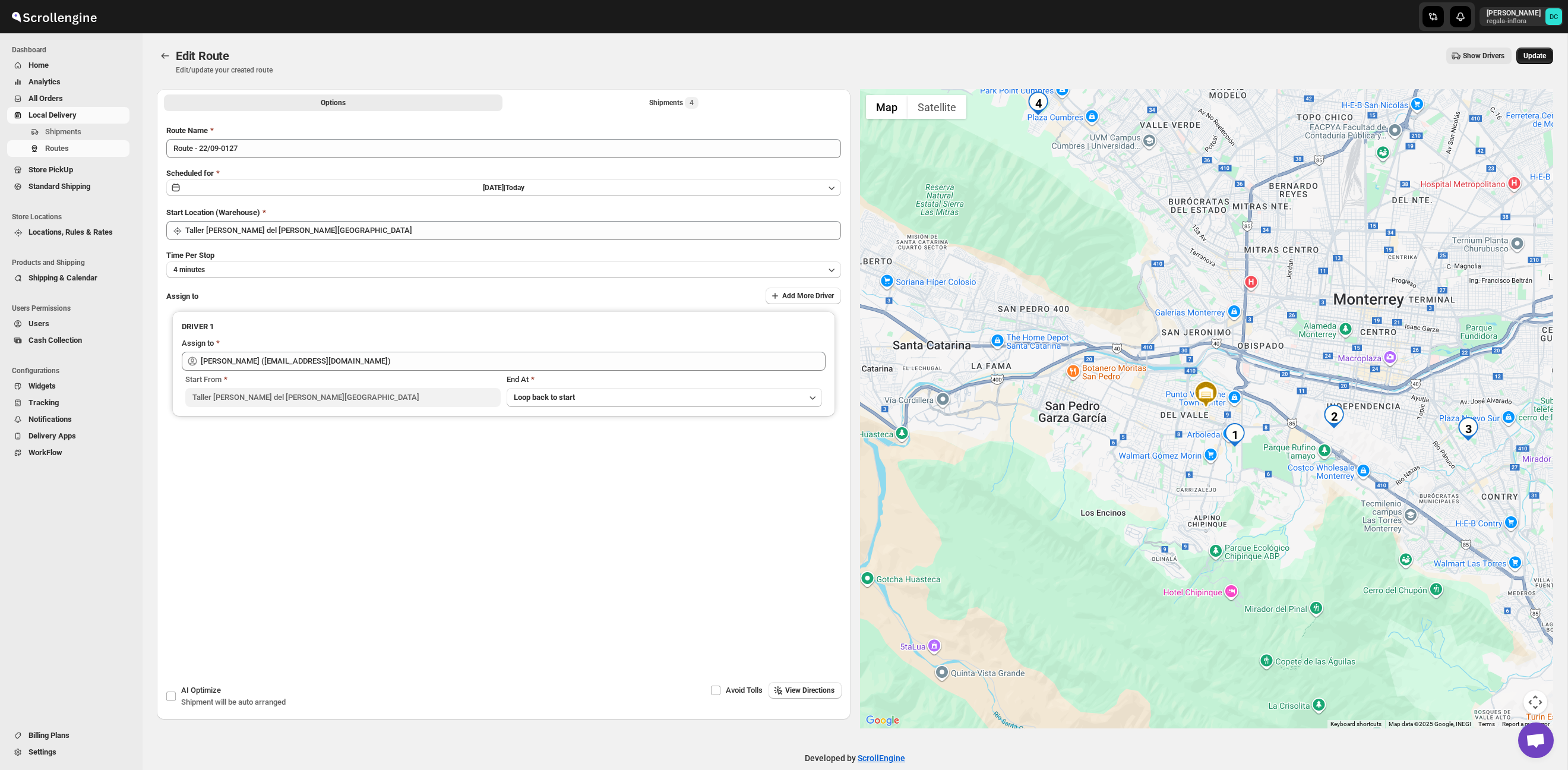
click at [1526, 58] on span "Update" at bounding box center [1534, 56] width 22 height 9
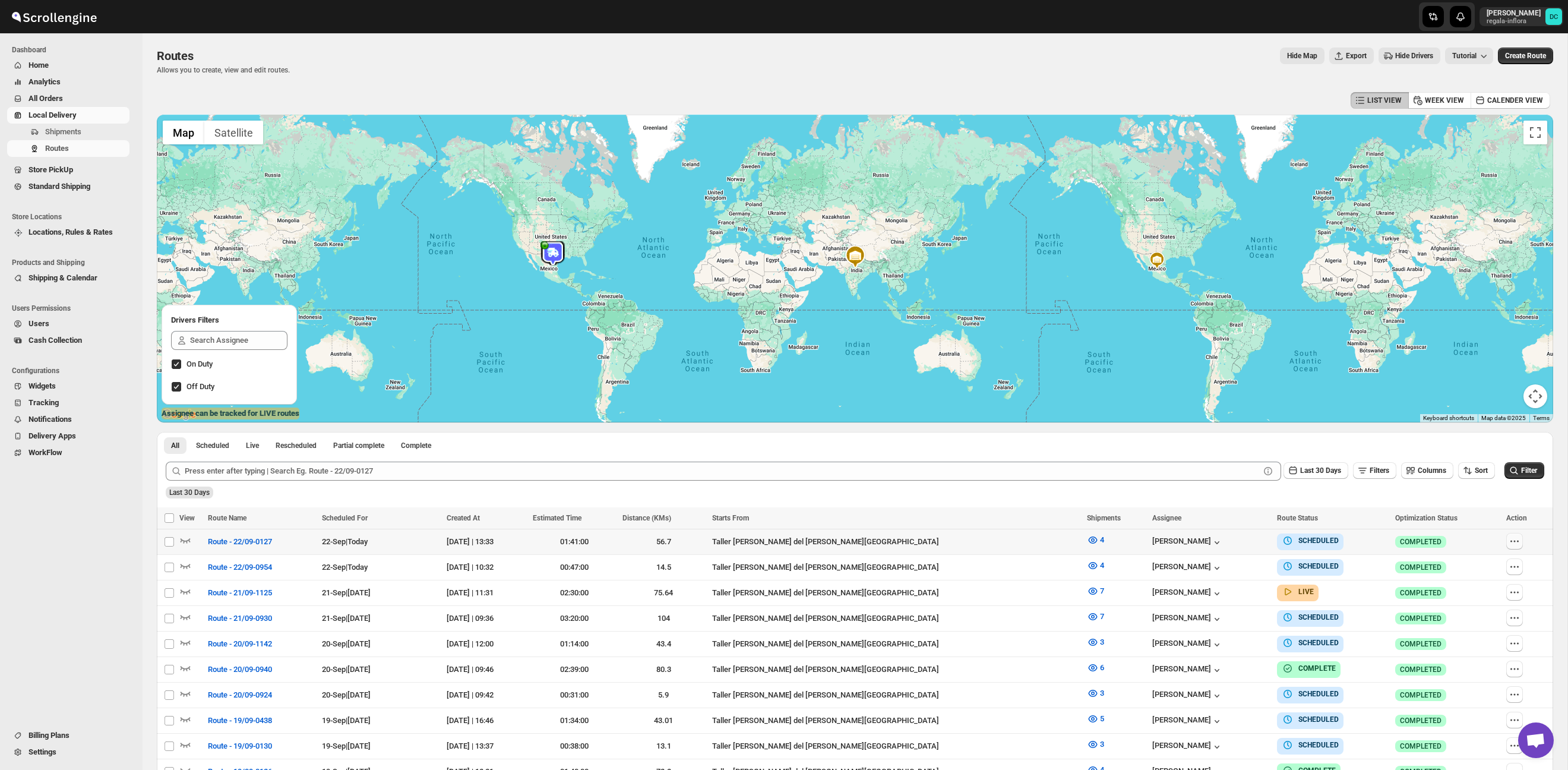
click at [1509, 540] on icon "button" at bounding box center [1515, 541] width 12 height 12
checkbox input "true"
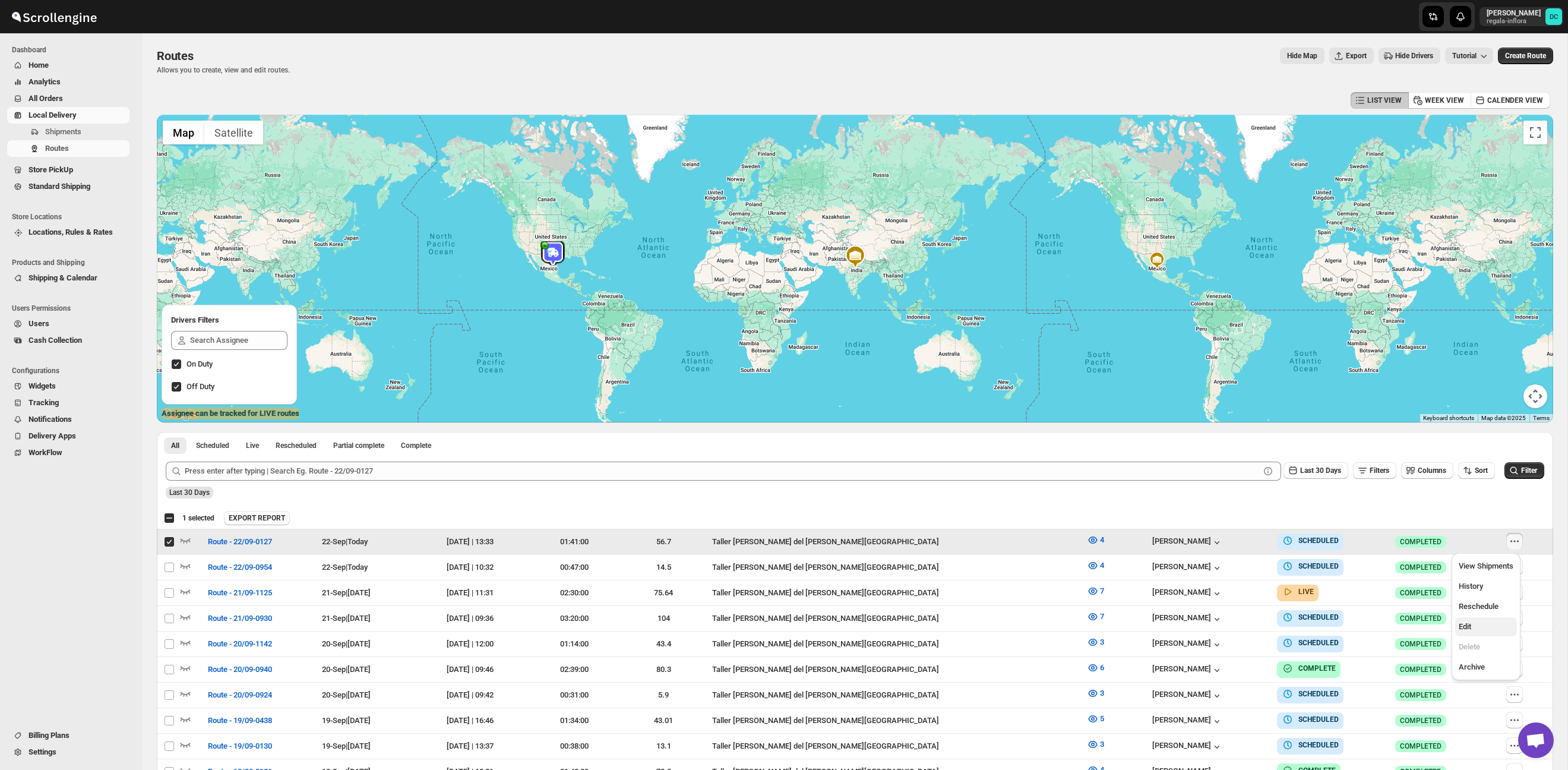
click at [1481, 624] on span "Edit" at bounding box center [1486, 627] width 55 height 12
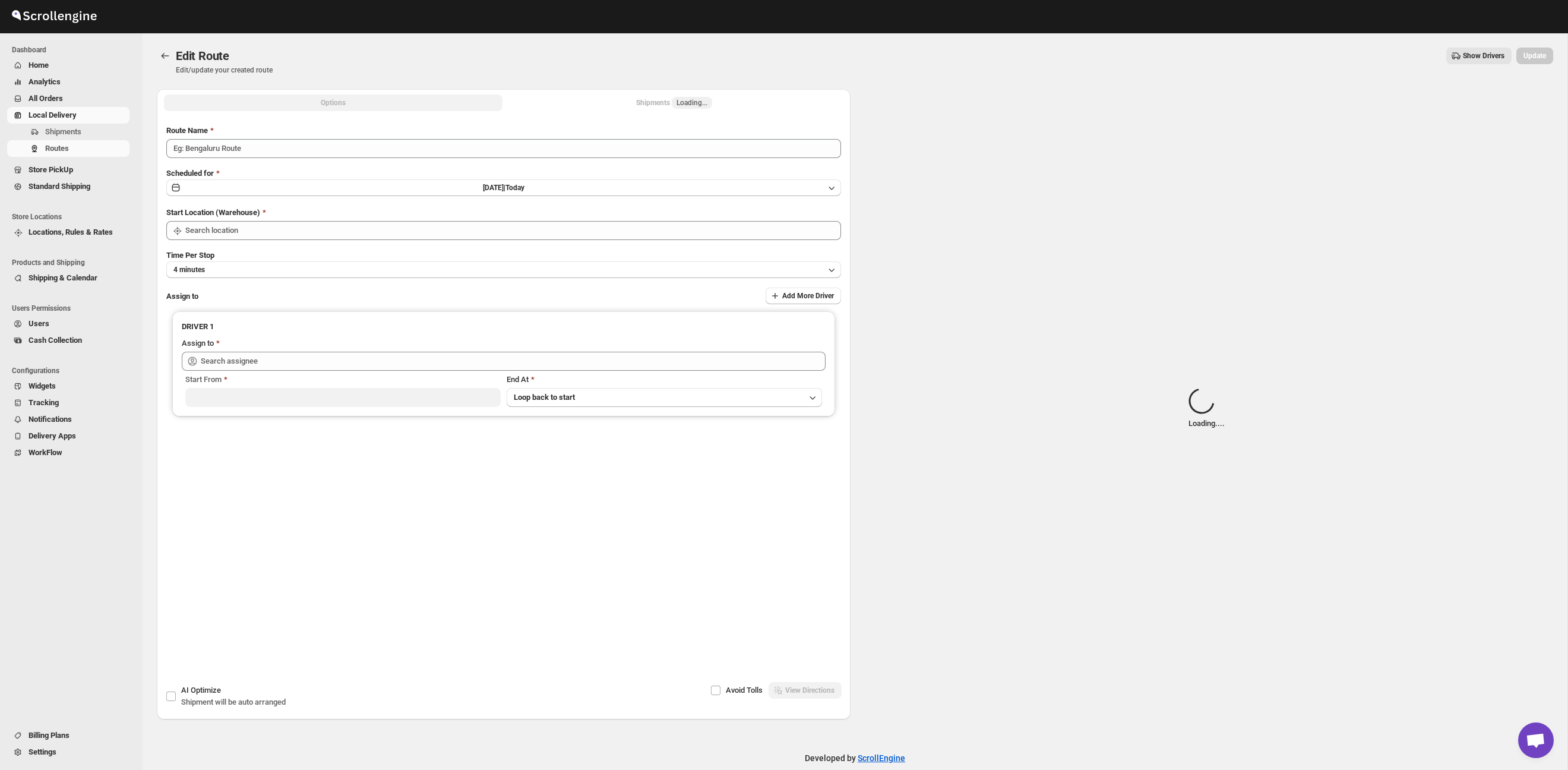
type input "Route - 22/09-0127"
type input "Taller [PERSON_NAME] del [PERSON_NAME][GEOGRAPHIC_DATA]"
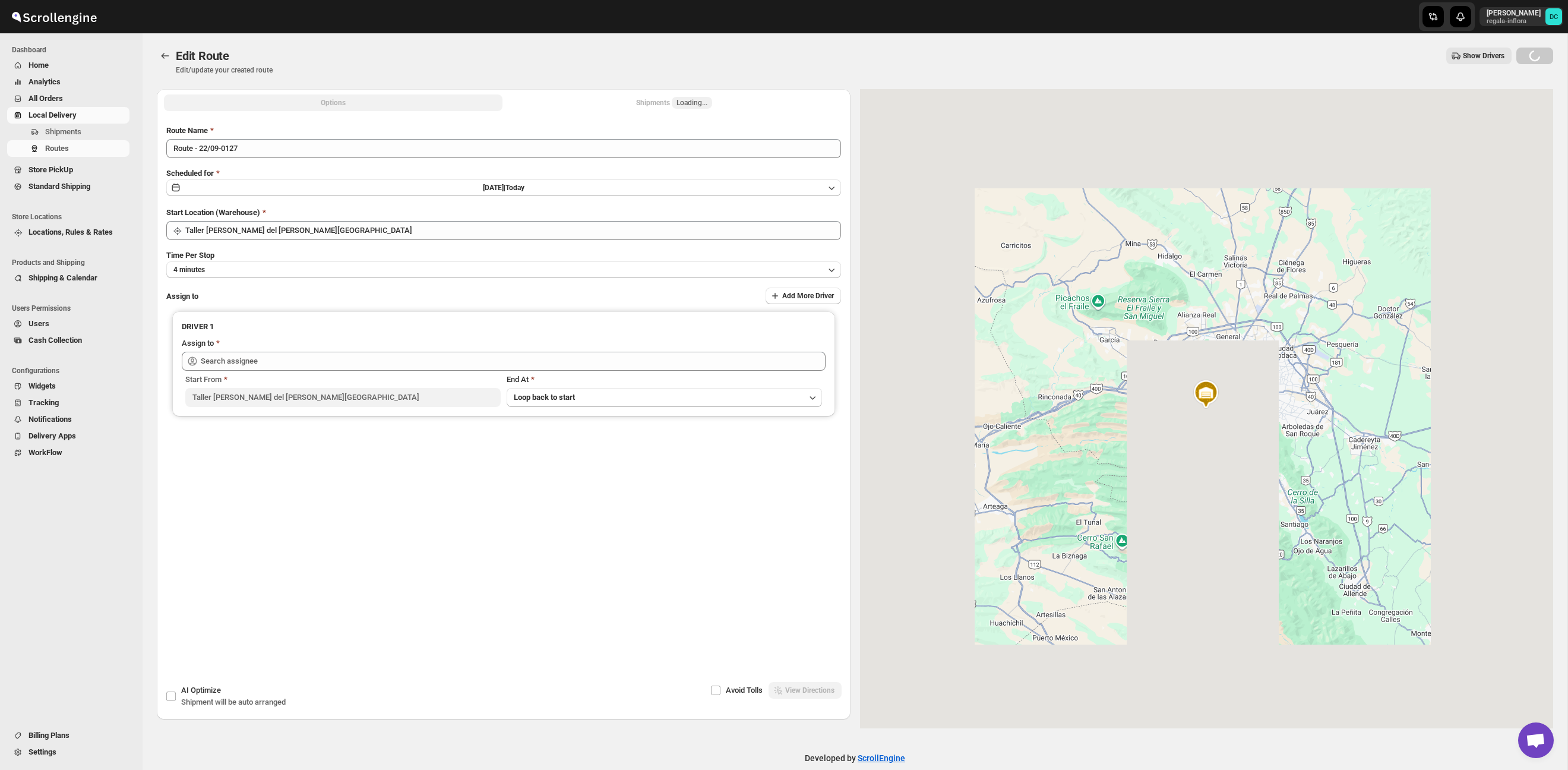
type input "[PERSON_NAME] ([EMAIL_ADDRESS][DOMAIN_NAME])"
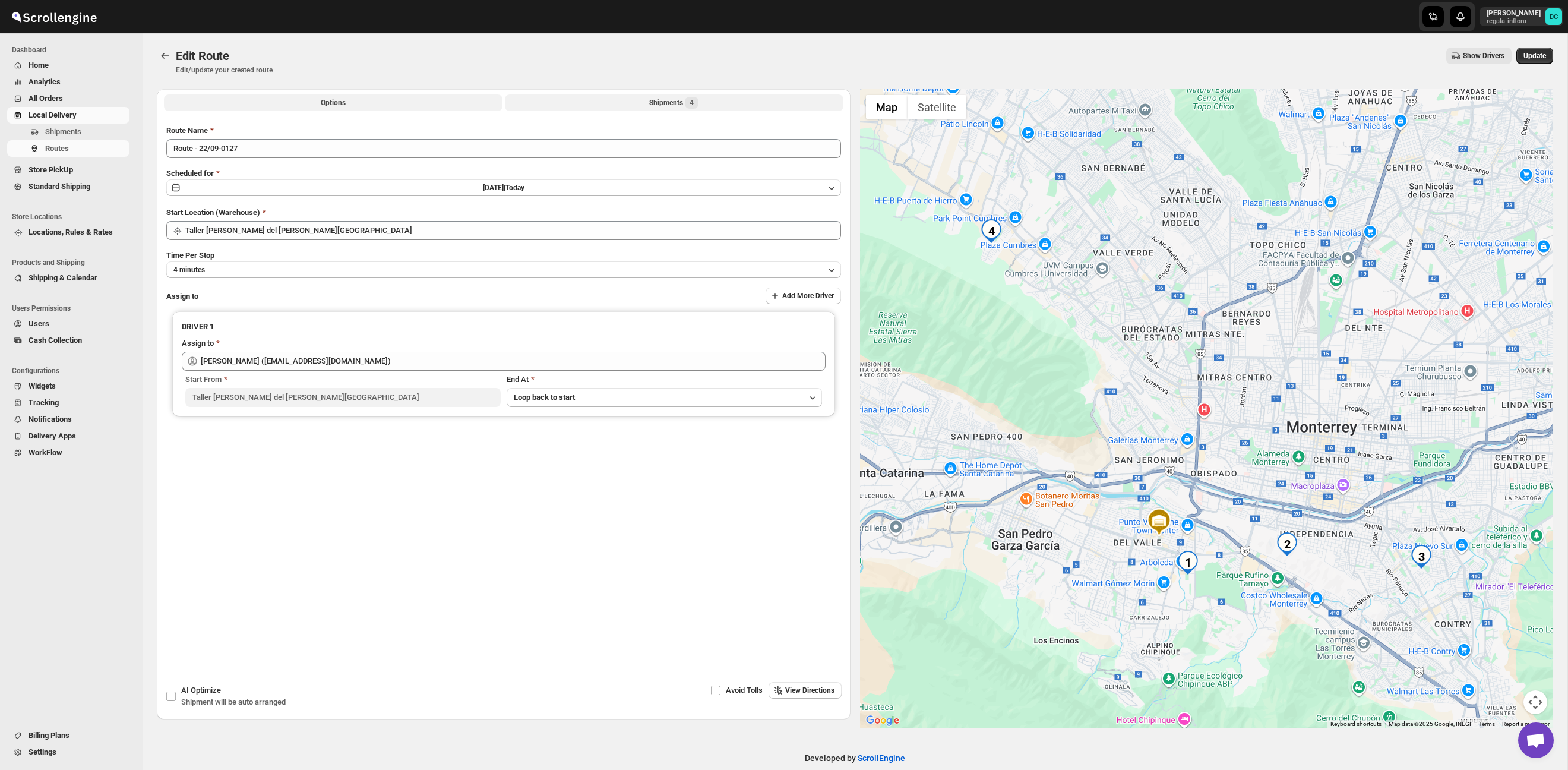
click at [663, 97] on button "Shipments 4" at bounding box center [674, 103] width 338 height 17
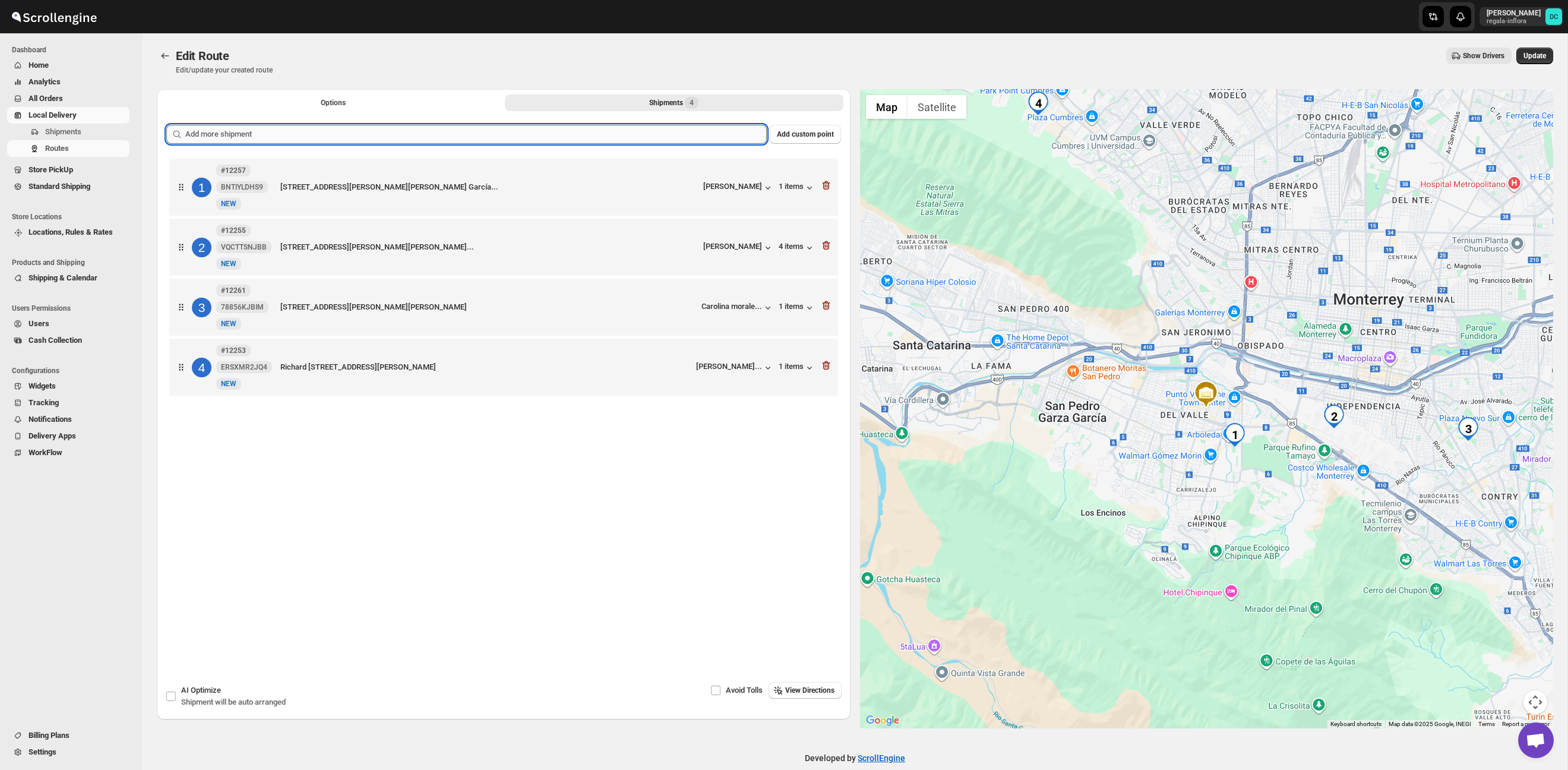
click at [558, 137] on input "text" at bounding box center [476, 134] width 582 height 19
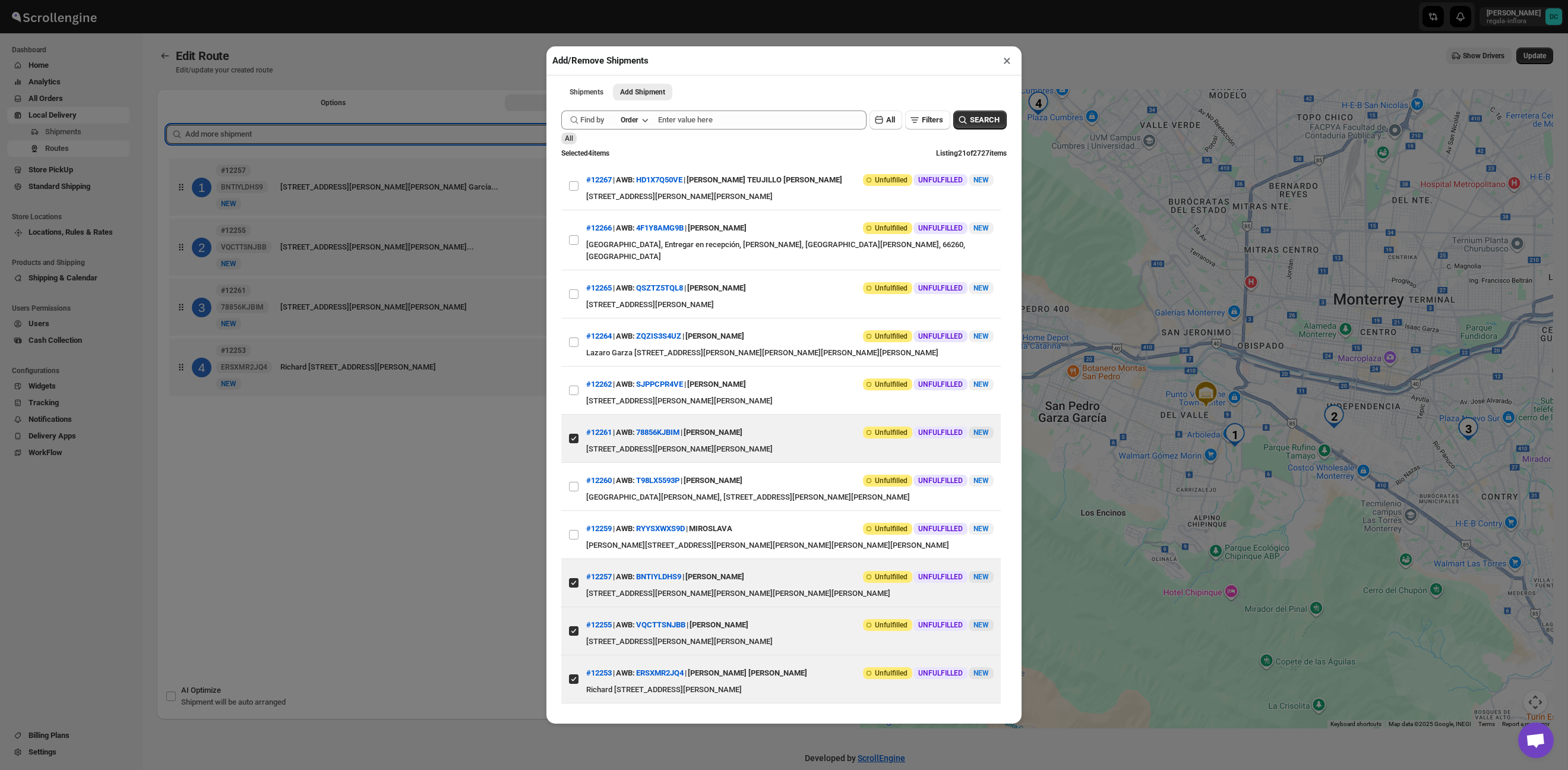
scroll to position [547, 0]
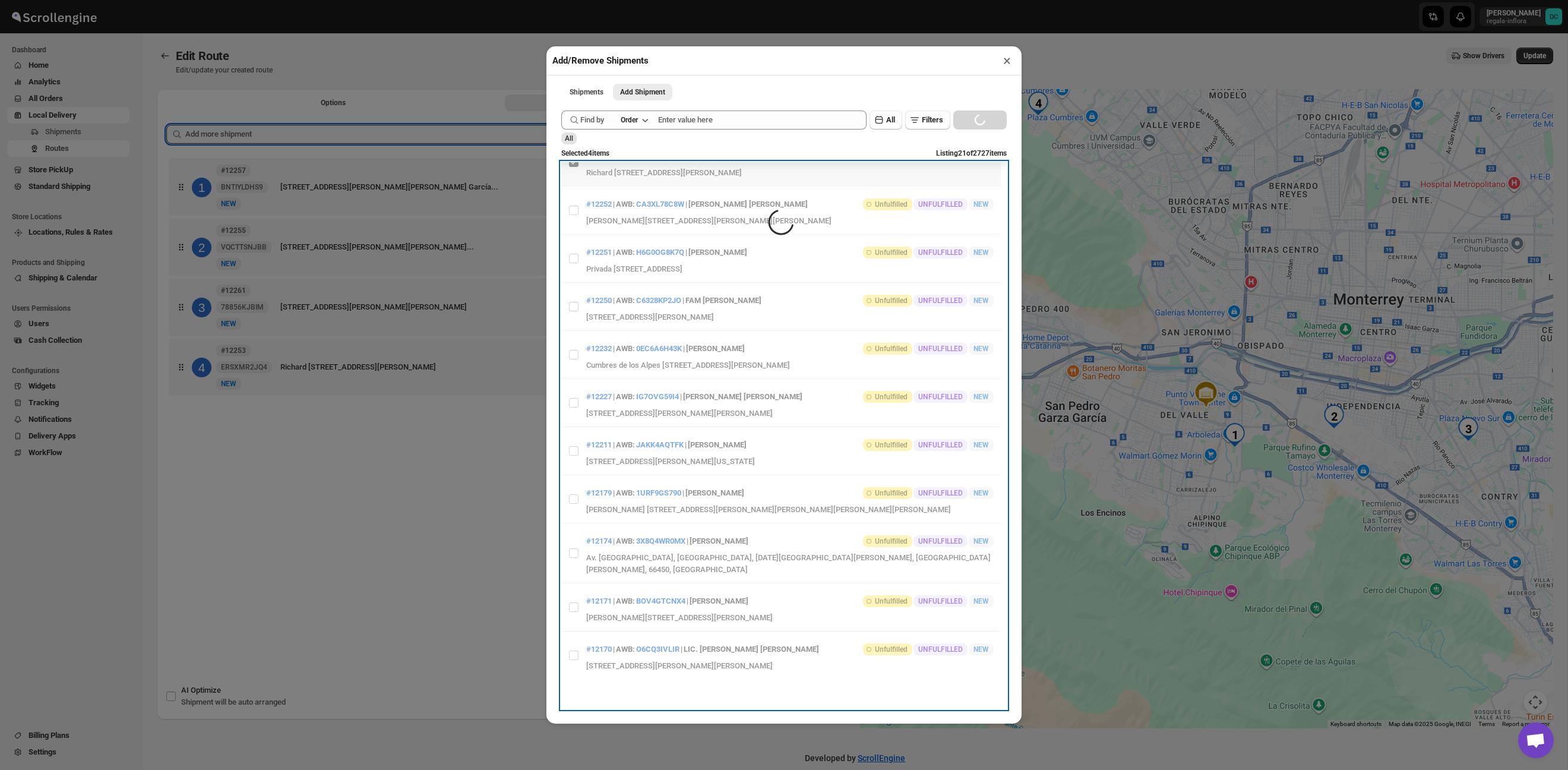
click at [573, 562] on li "Items are loading" at bounding box center [781, 162] width 440 height 1033
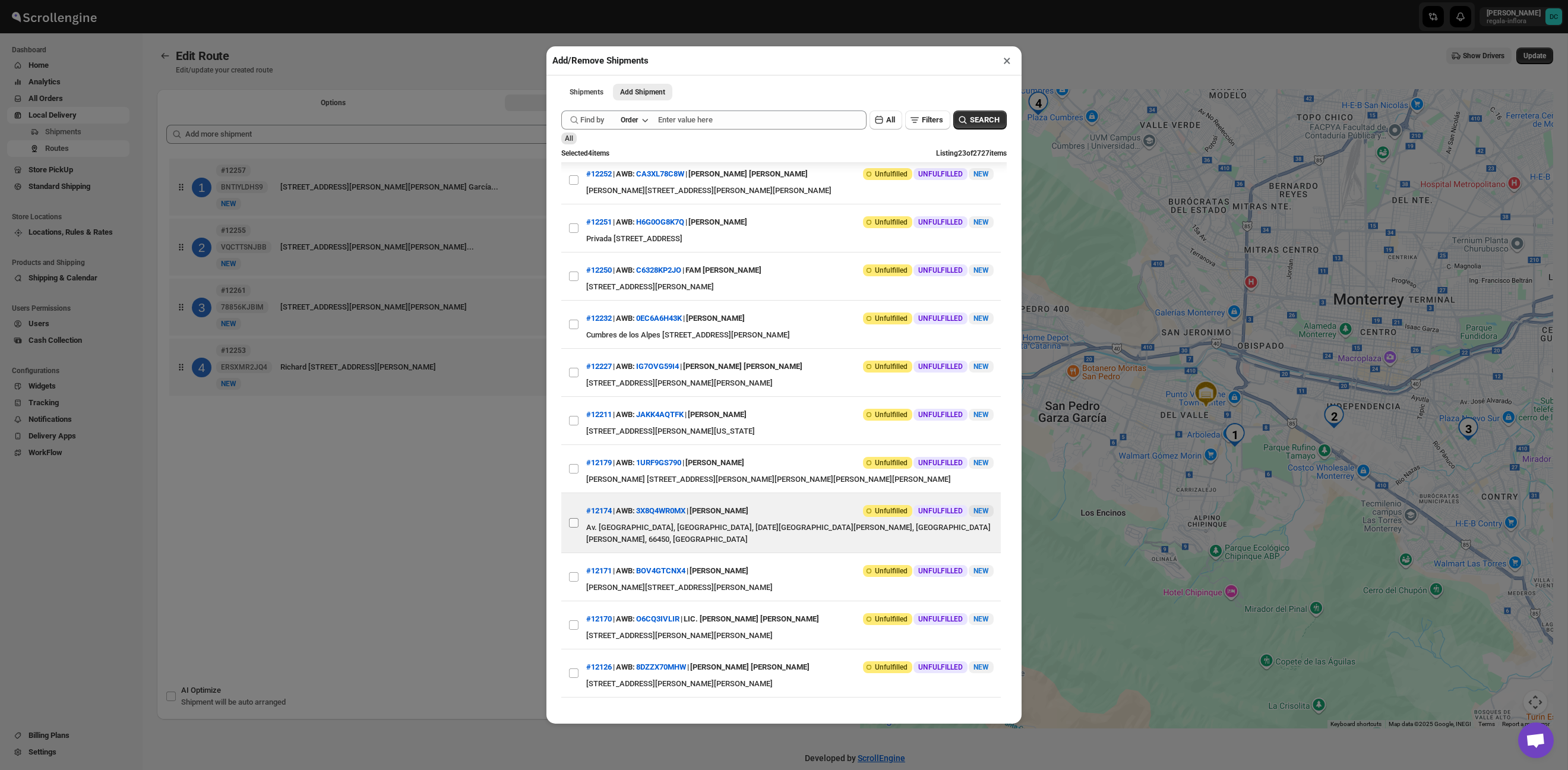
click at [574, 528] on input "View details for 68cc508f39c4c993ff1a0e64" at bounding box center [574, 523] width 9 height 9
checkbox input "true"
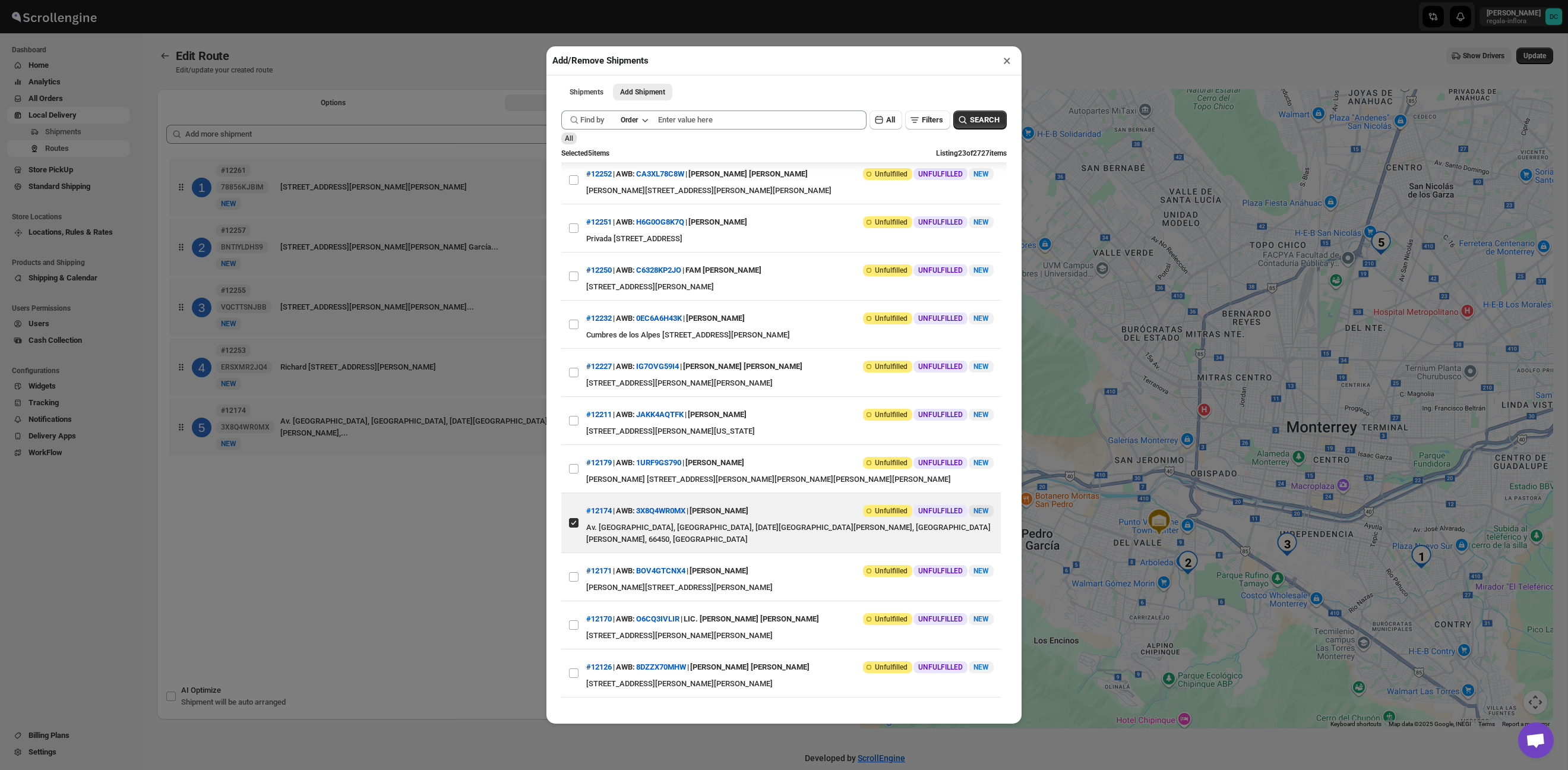
click at [472, 542] on div "Add/Remove Shipments × Shipments Add Shipment More views Shipments Add Shipment…" at bounding box center [784, 385] width 1568 height 770
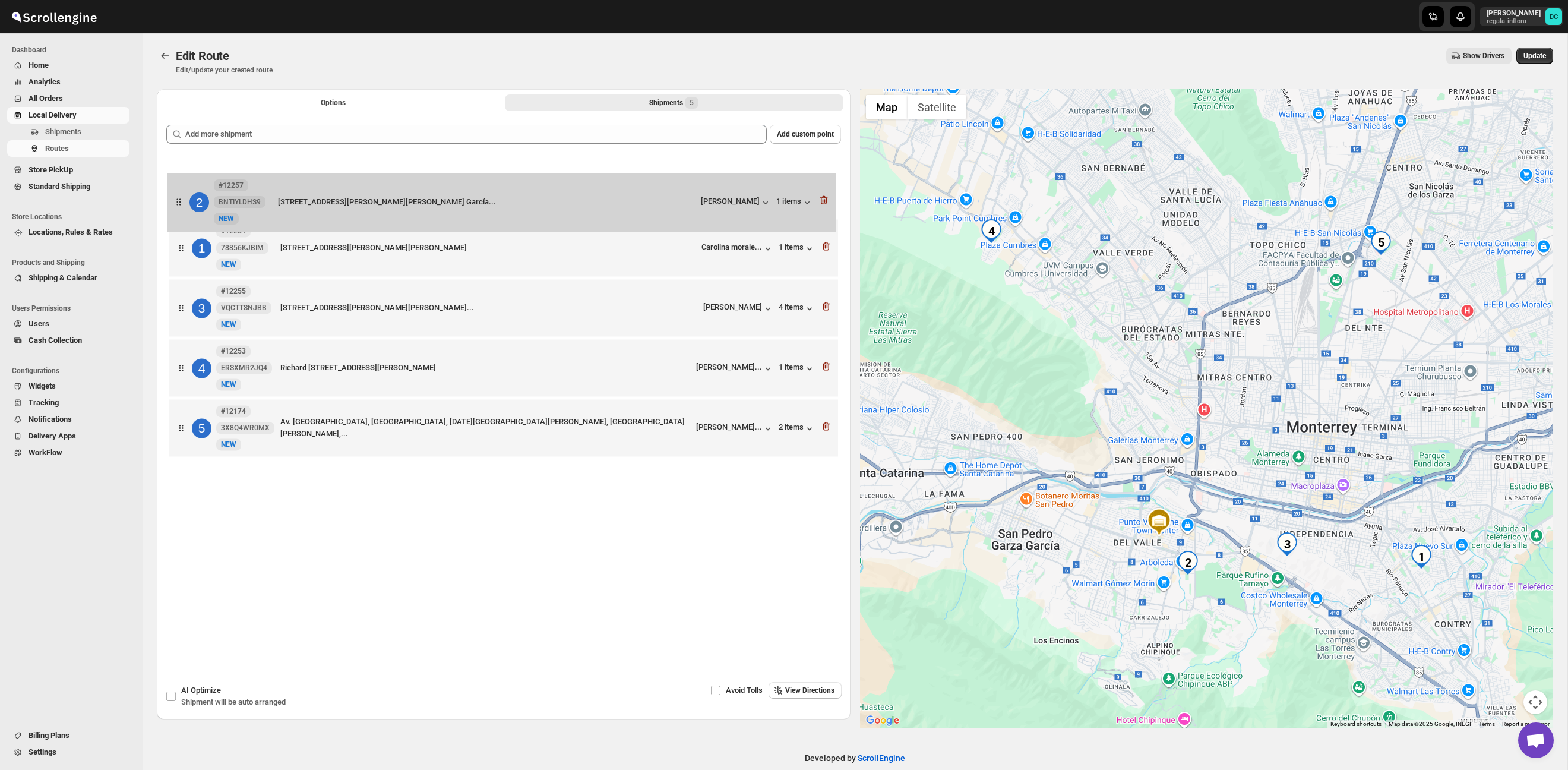
drag, startPoint x: 188, startPoint y: 256, endPoint x: 184, endPoint y: 190, distance: 66.1
click at [184, 190] on div "1 #12261 78856KJBIM New NEW [STREET_ADDRESS][PERSON_NAME][PERSON_NAME] morale..…" at bounding box center [503, 309] width 675 height 307
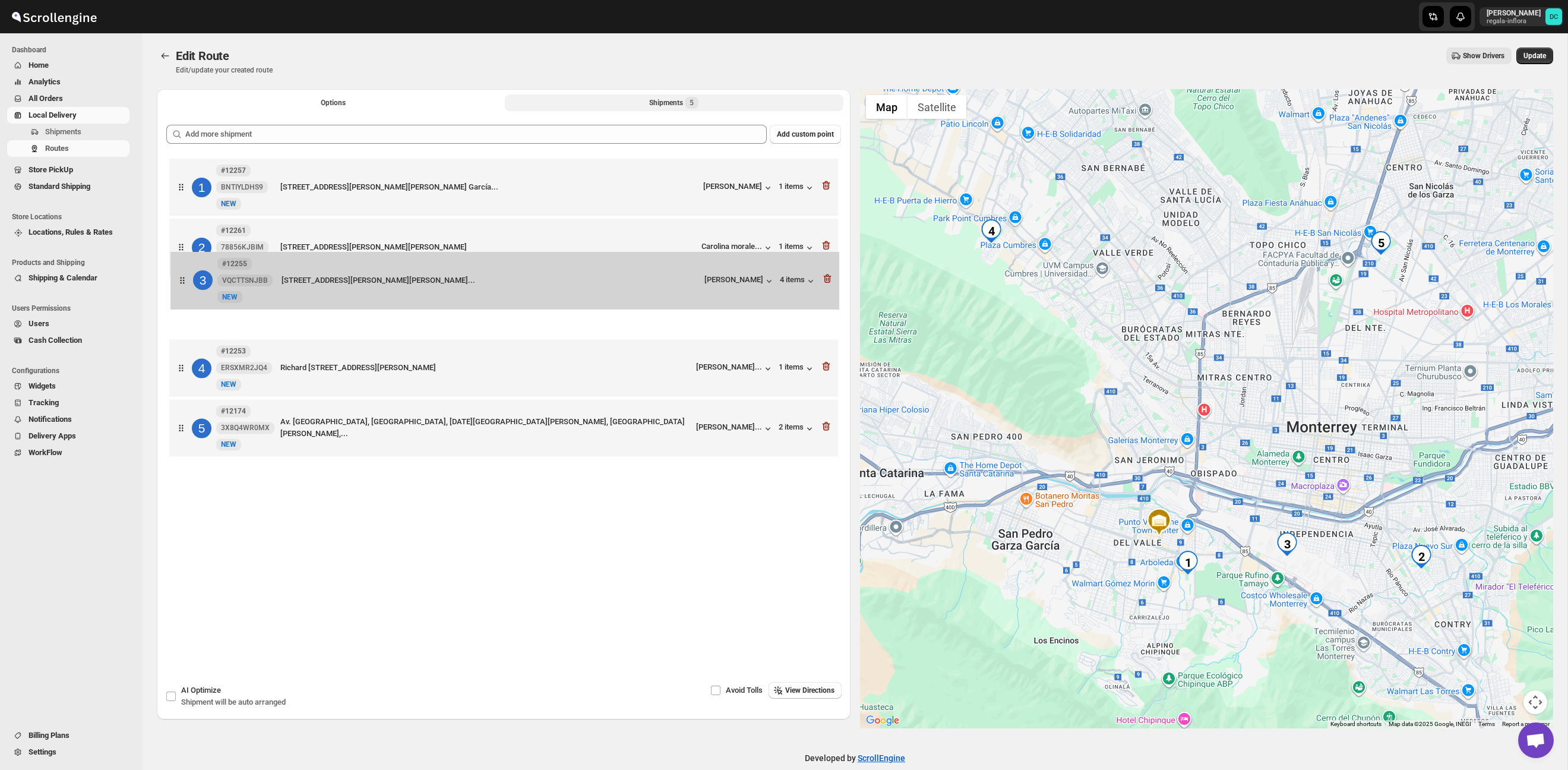
drag, startPoint x: 185, startPoint y: 322, endPoint x: 188, endPoint y: 265, distance: 57.1
click at [188, 265] on div "1 #12257 BNTIYLDHS9 New NEW [STREET_ADDRESS][PERSON_NAME][PERSON_NAME][PERSON_N…" at bounding box center [503, 309] width 675 height 307
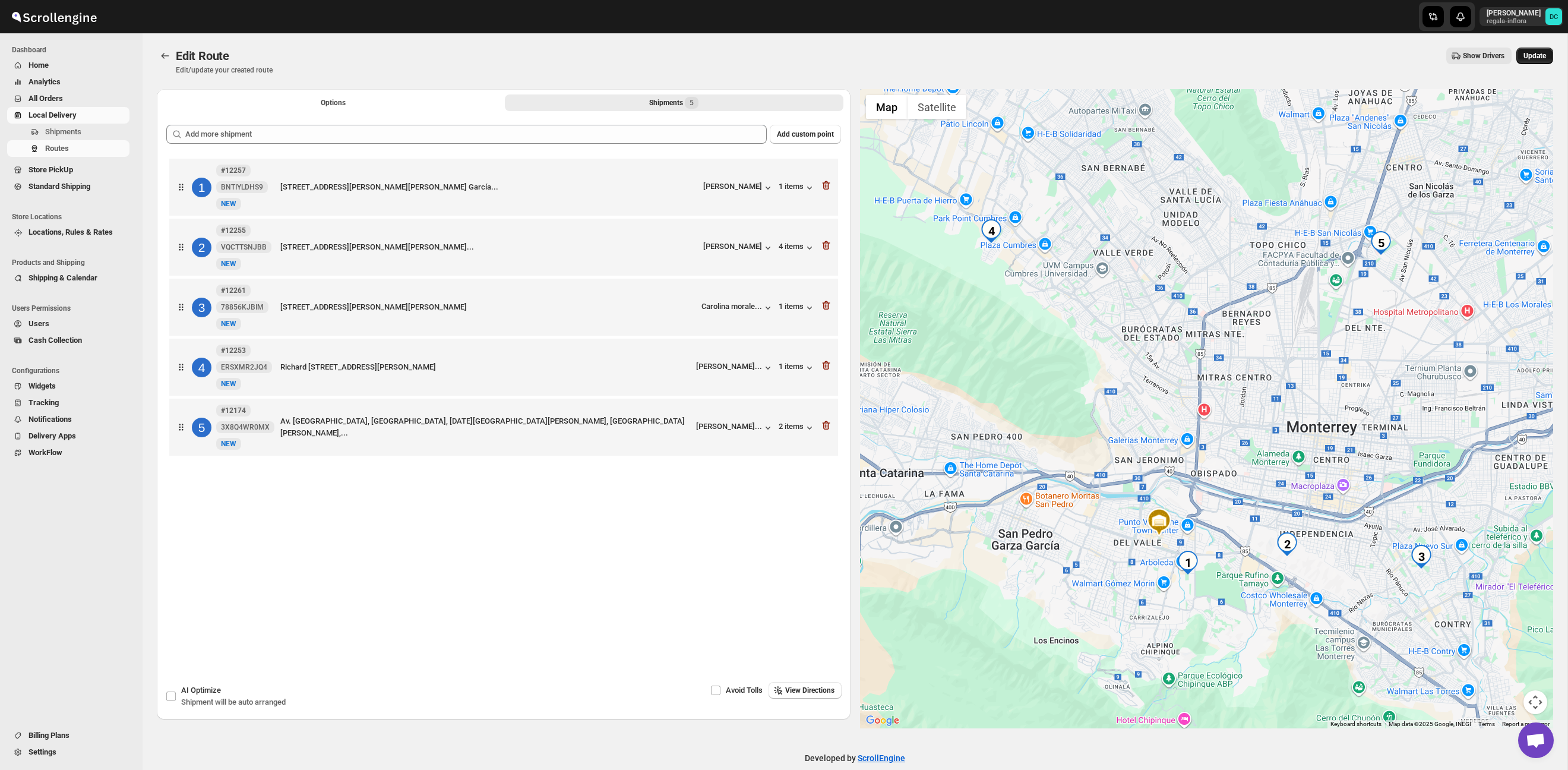
click at [1531, 55] on span "Update" at bounding box center [1534, 56] width 22 height 9
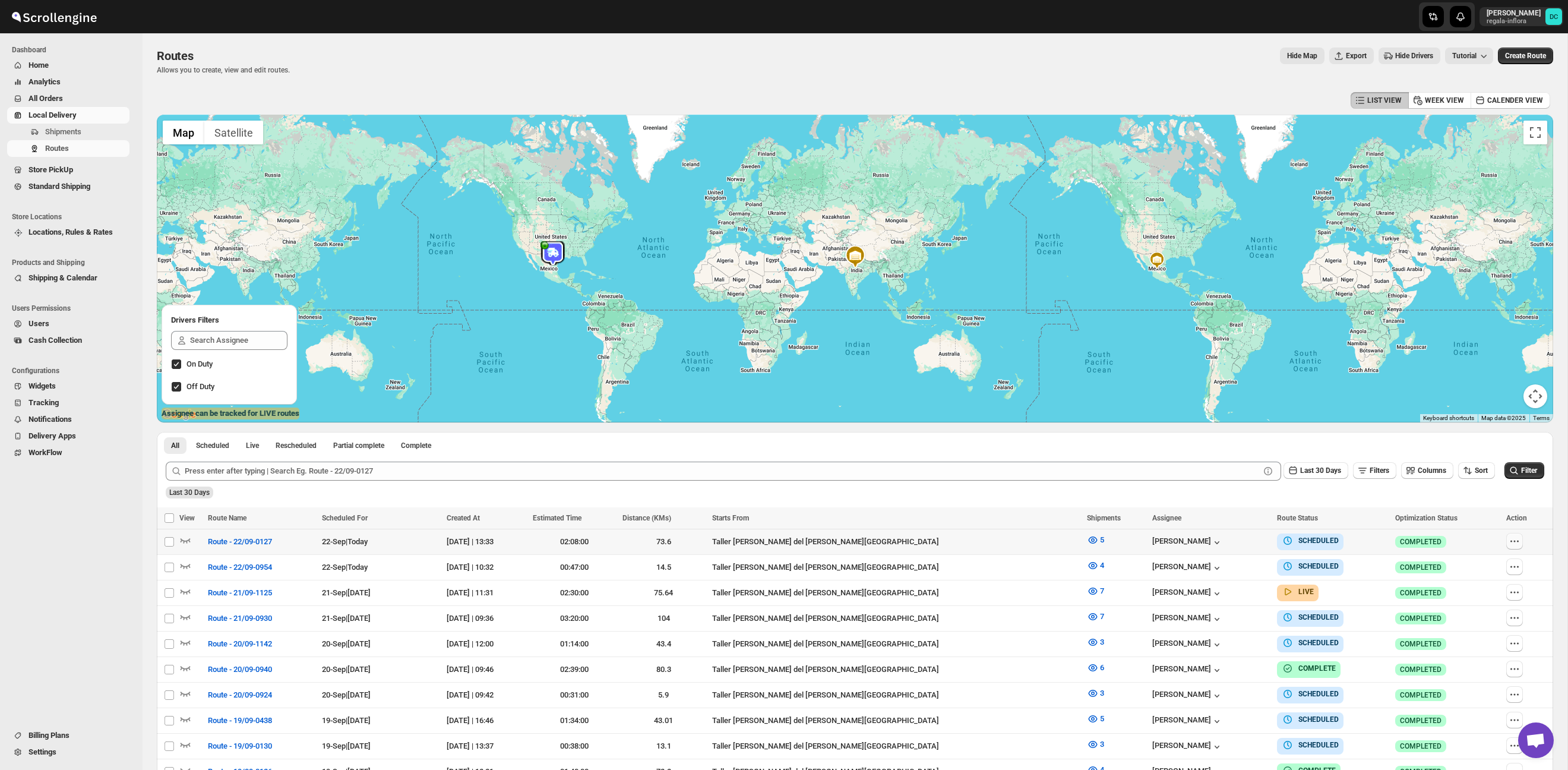
click at [1509, 538] on icon "button" at bounding box center [1515, 541] width 12 height 12
checkbox input "true"
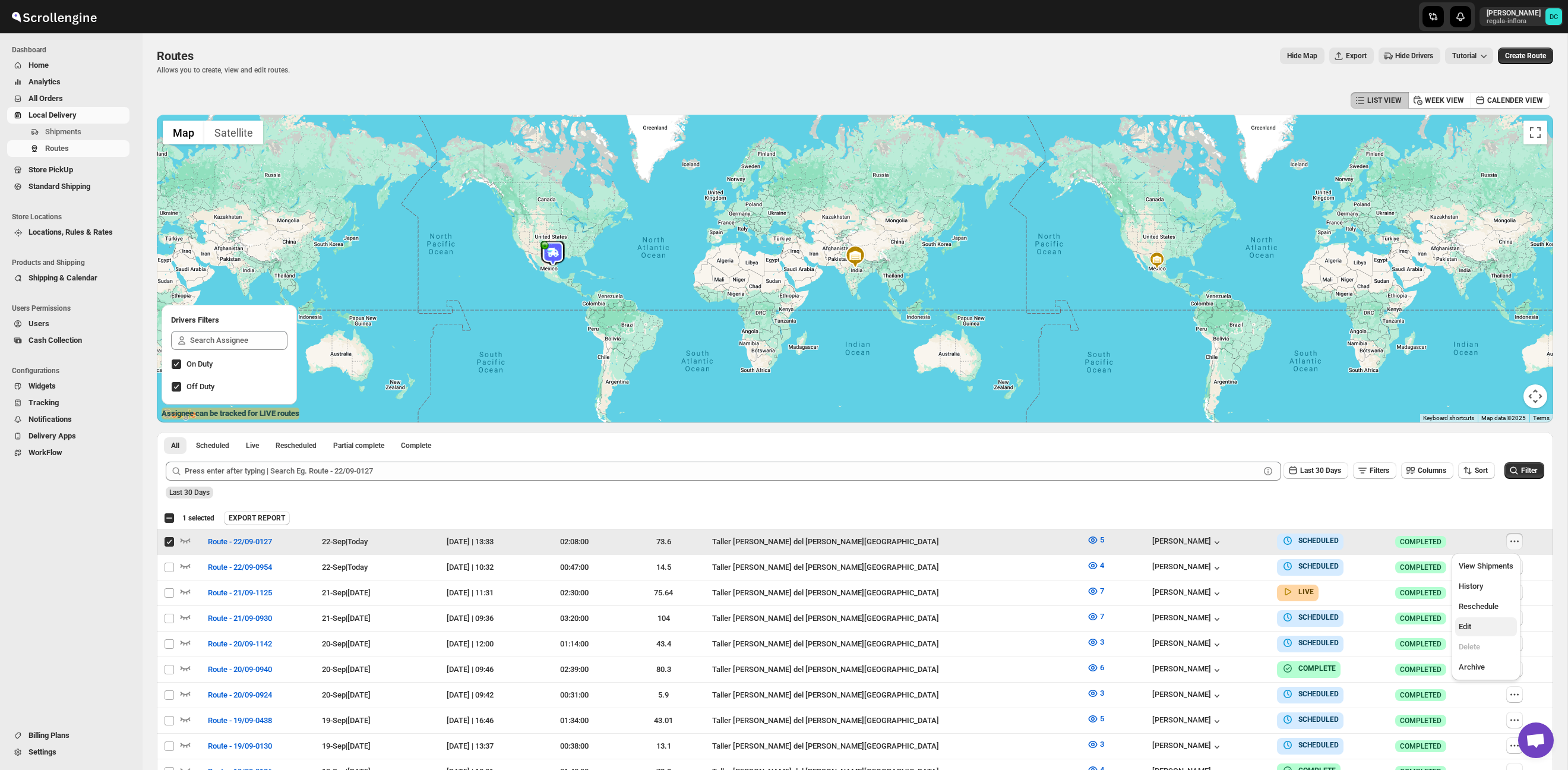
click at [1482, 621] on span "Edit" at bounding box center [1486, 627] width 55 height 12
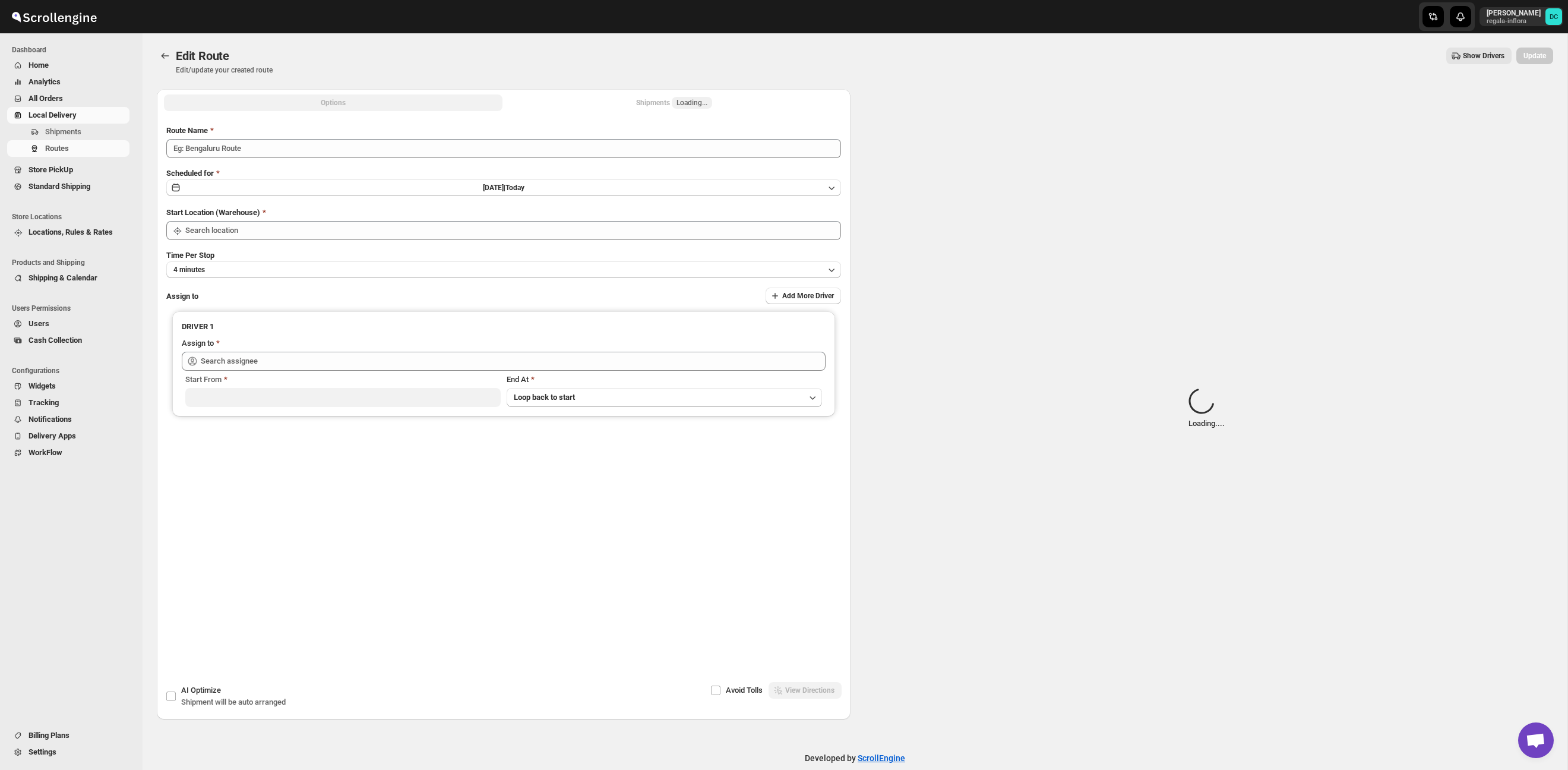
type input "Route - 22/09-0127"
type input "Taller [PERSON_NAME] del [PERSON_NAME][GEOGRAPHIC_DATA]"
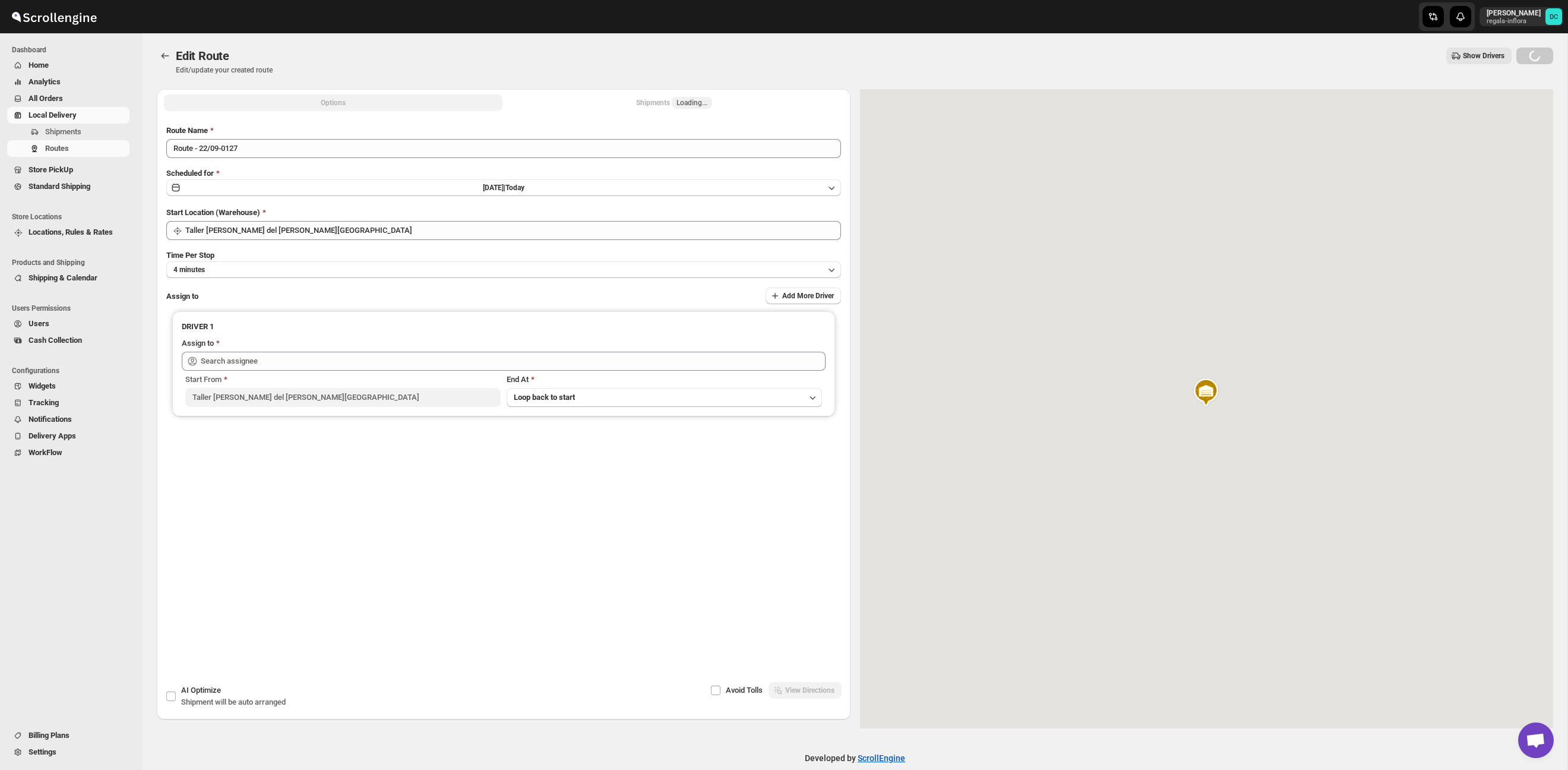
type input "[PERSON_NAME] ([EMAIL_ADDRESS][DOMAIN_NAME])"
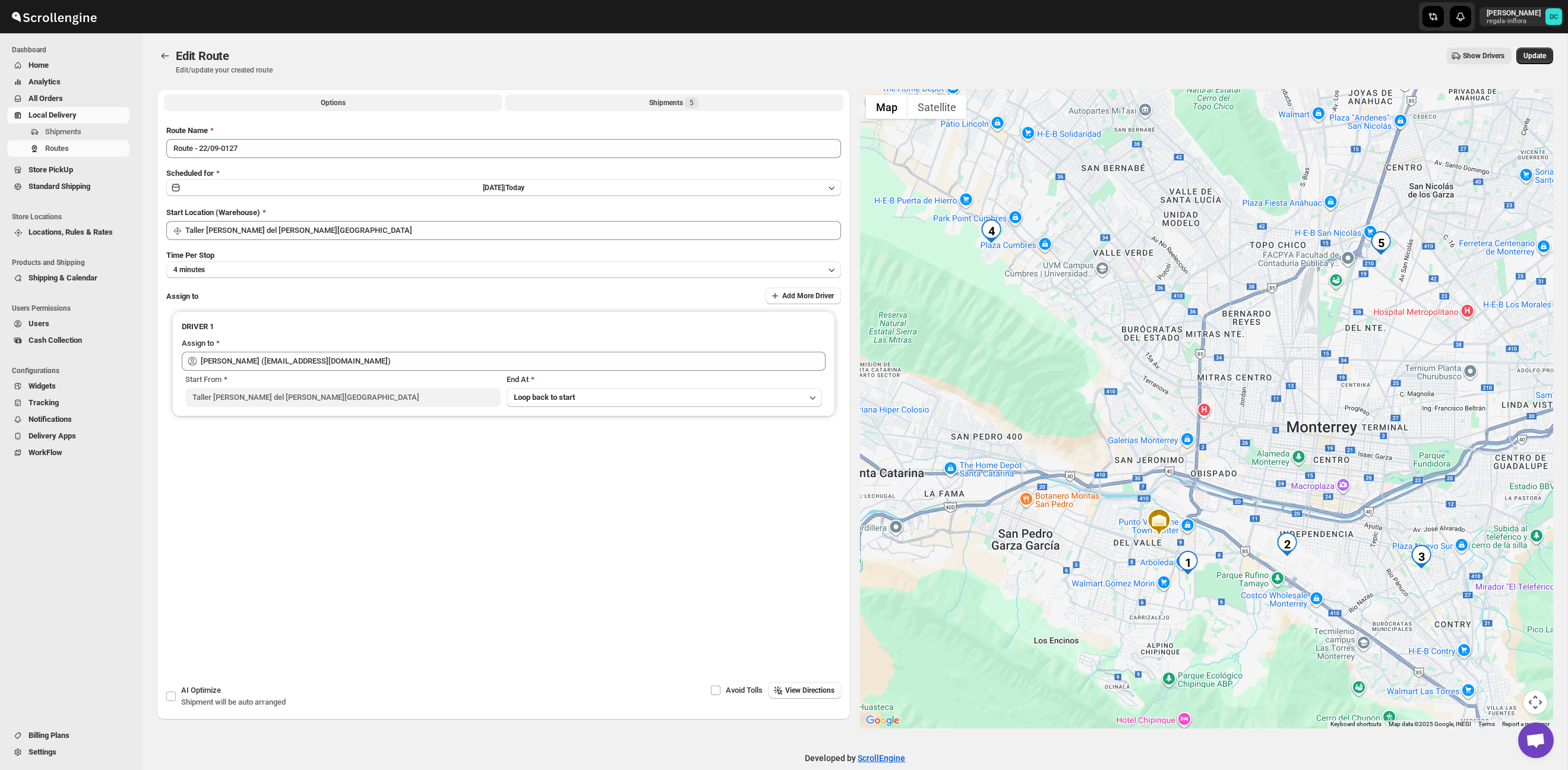
click at [651, 103] on div "Shipments 5" at bounding box center [674, 103] width 49 height 12
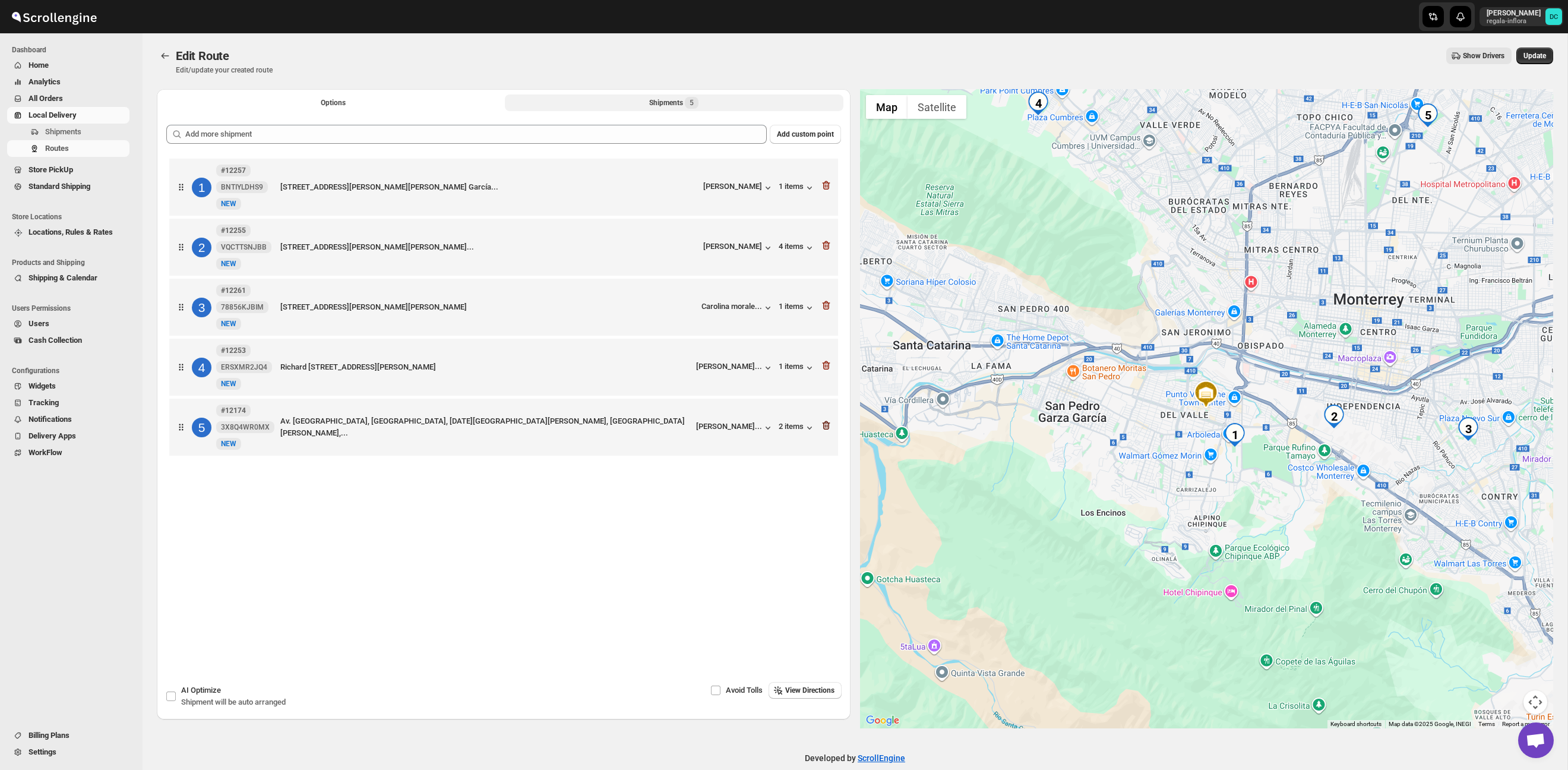
click at [830, 428] on icon "button" at bounding box center [826, 426] width 12 height 12
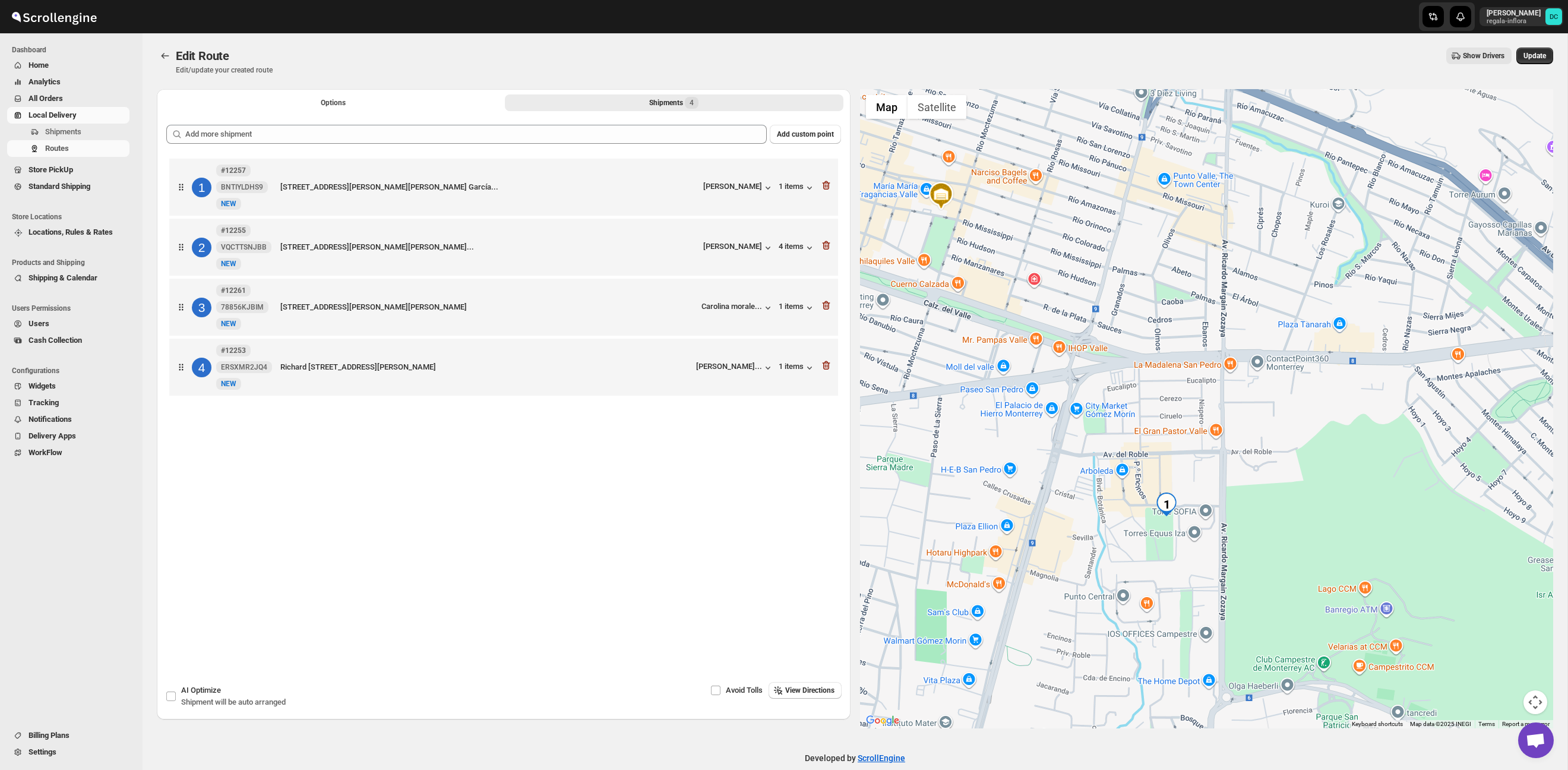
drag, startPoint x: 1314, startPoint y: 500, endPoint x: 1111, endPoint y: 506, distance: 203.1
click at [1084, 505] on div at bounding box center [1207, 409] width 694 height 639
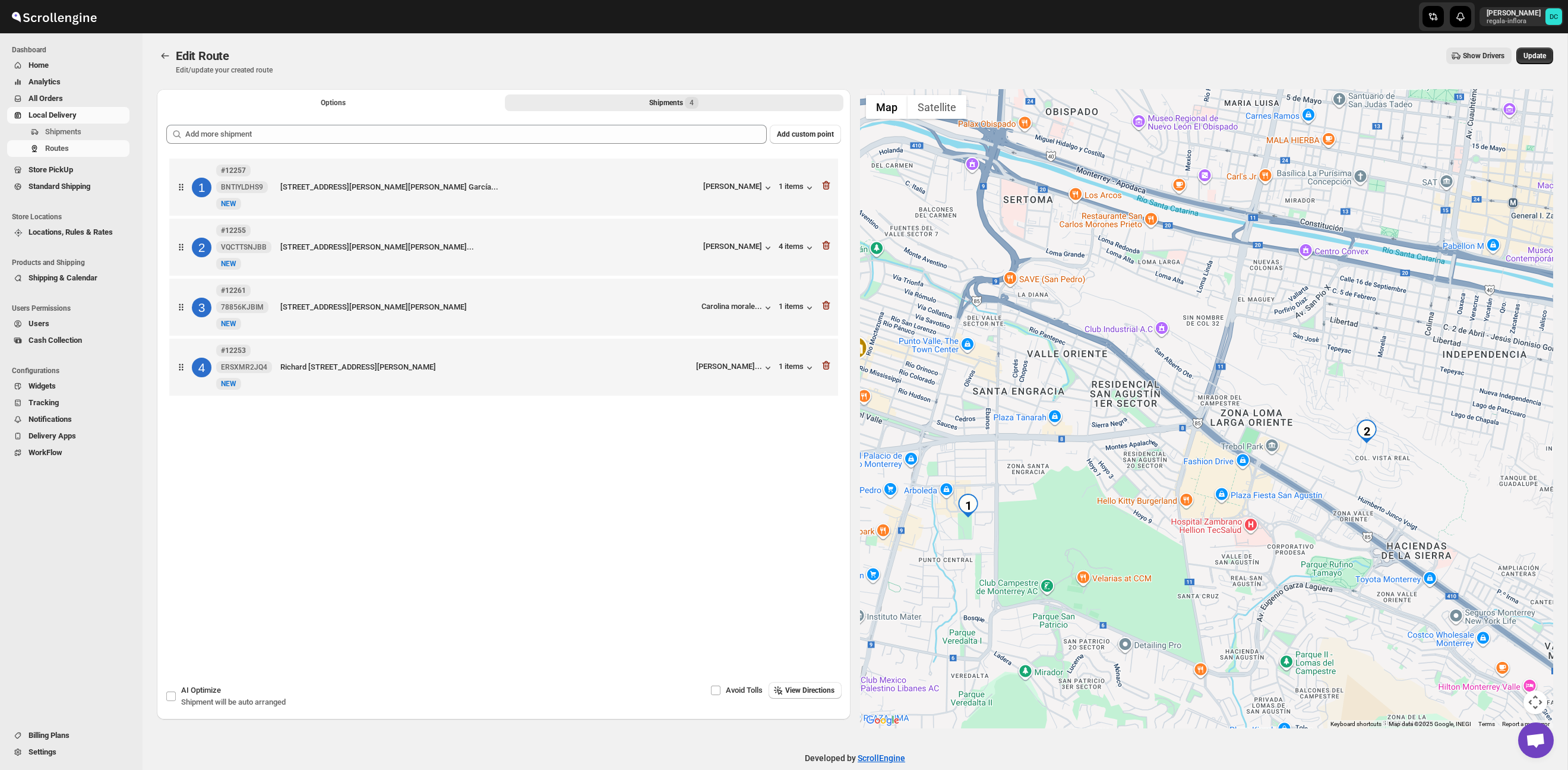
drag, startPoint x: 1305, startPoint y: 513, endPoint x: 1166, endPoint y: 510, distance: 139.0
click at [1158, 511] on div at bounding box center [1207, 409] width 694 height 639
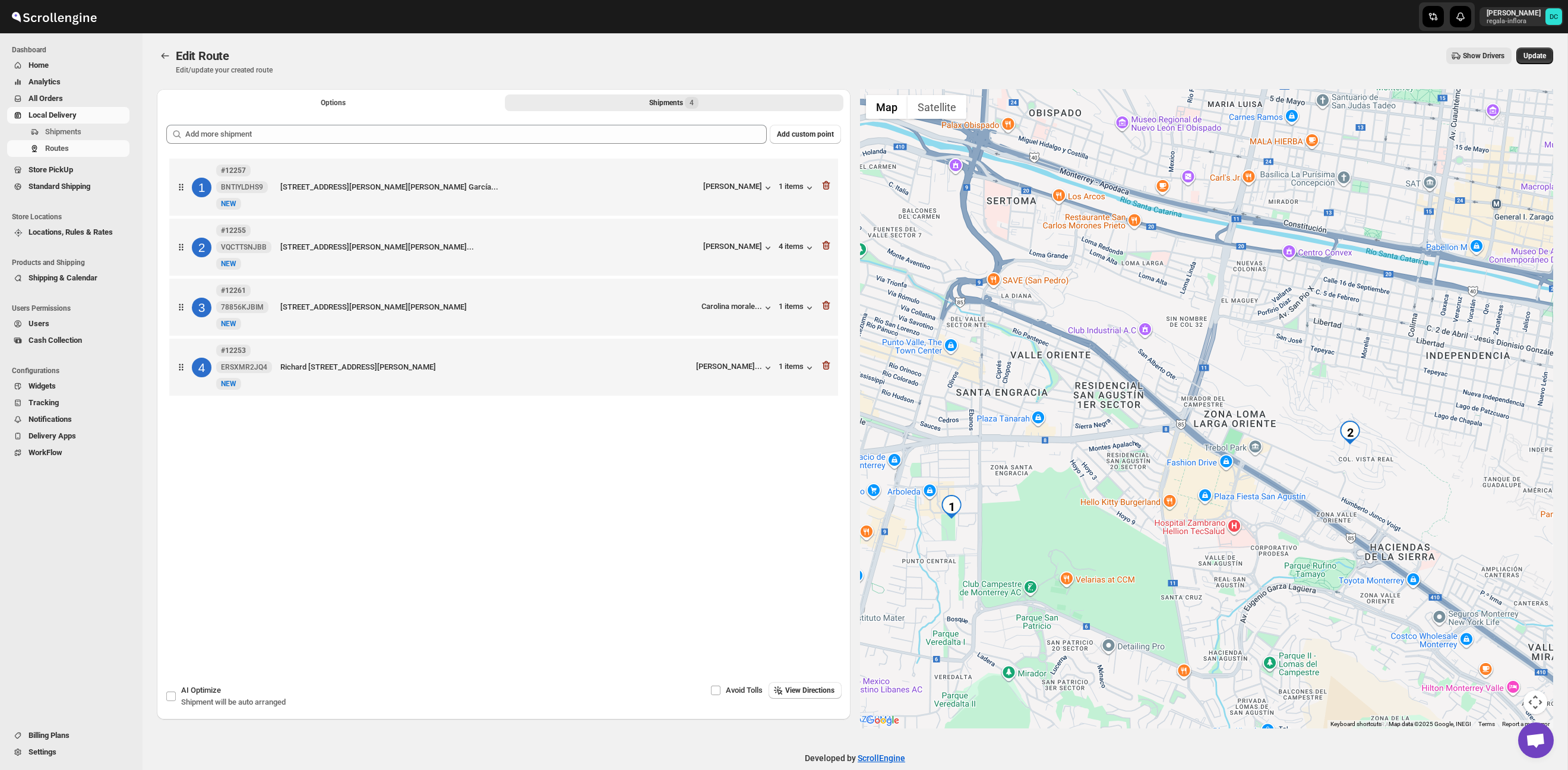
drag, startPoint x: 1409, startPoint y: 486, endPoint x: 1269, endPoint y: 499, distance: 140.6
click at [1269, 499] on div at bounding box center [1207, 409] width 694 height 639
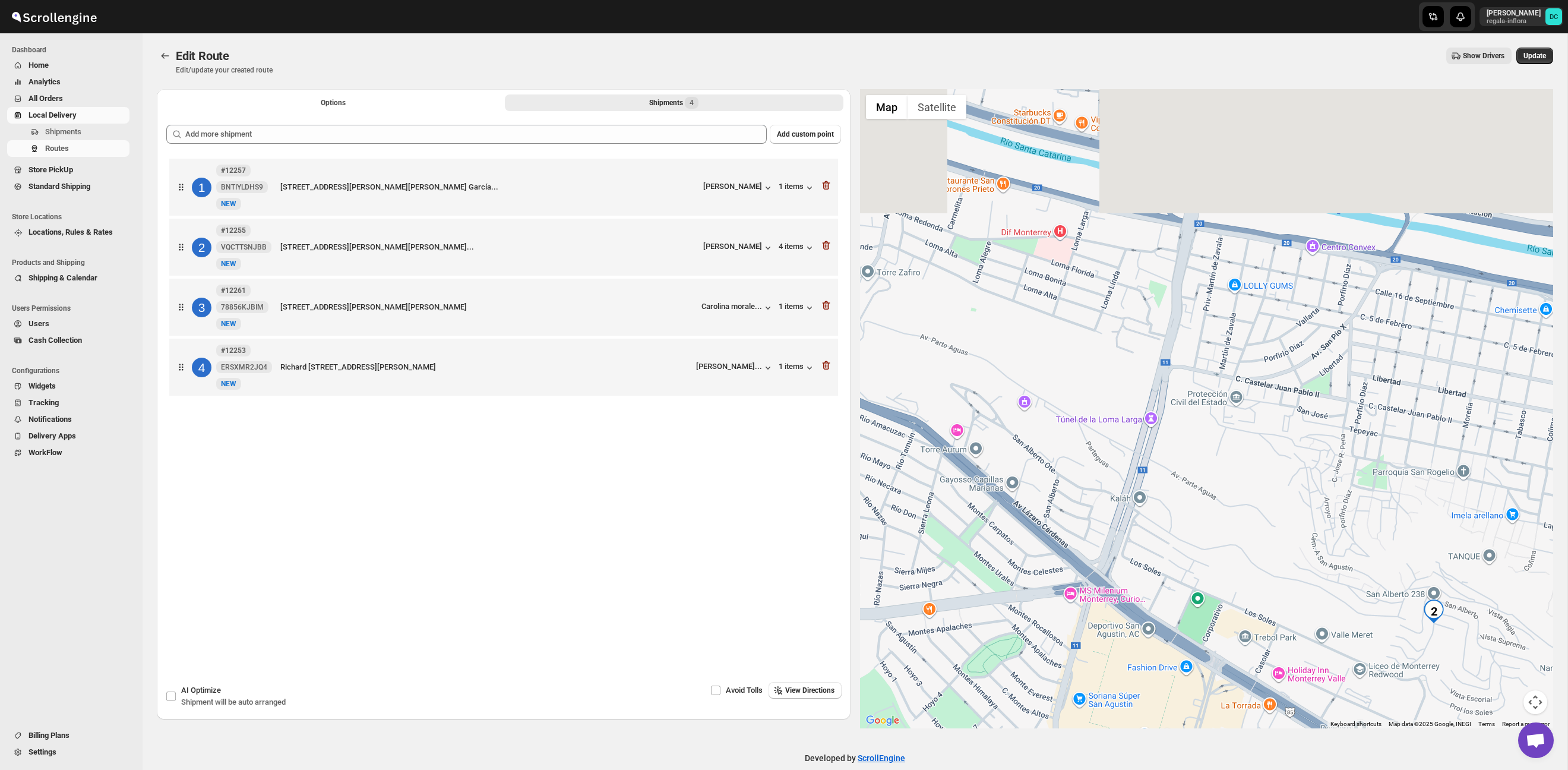
drag, startPoint x: 1089, startPoint y: 306, endPoint x: 1301, endPoint y: 480, distance: 274.3
click at [1301, 480] on div at bounding box center [1207, 409] width 694 height 639
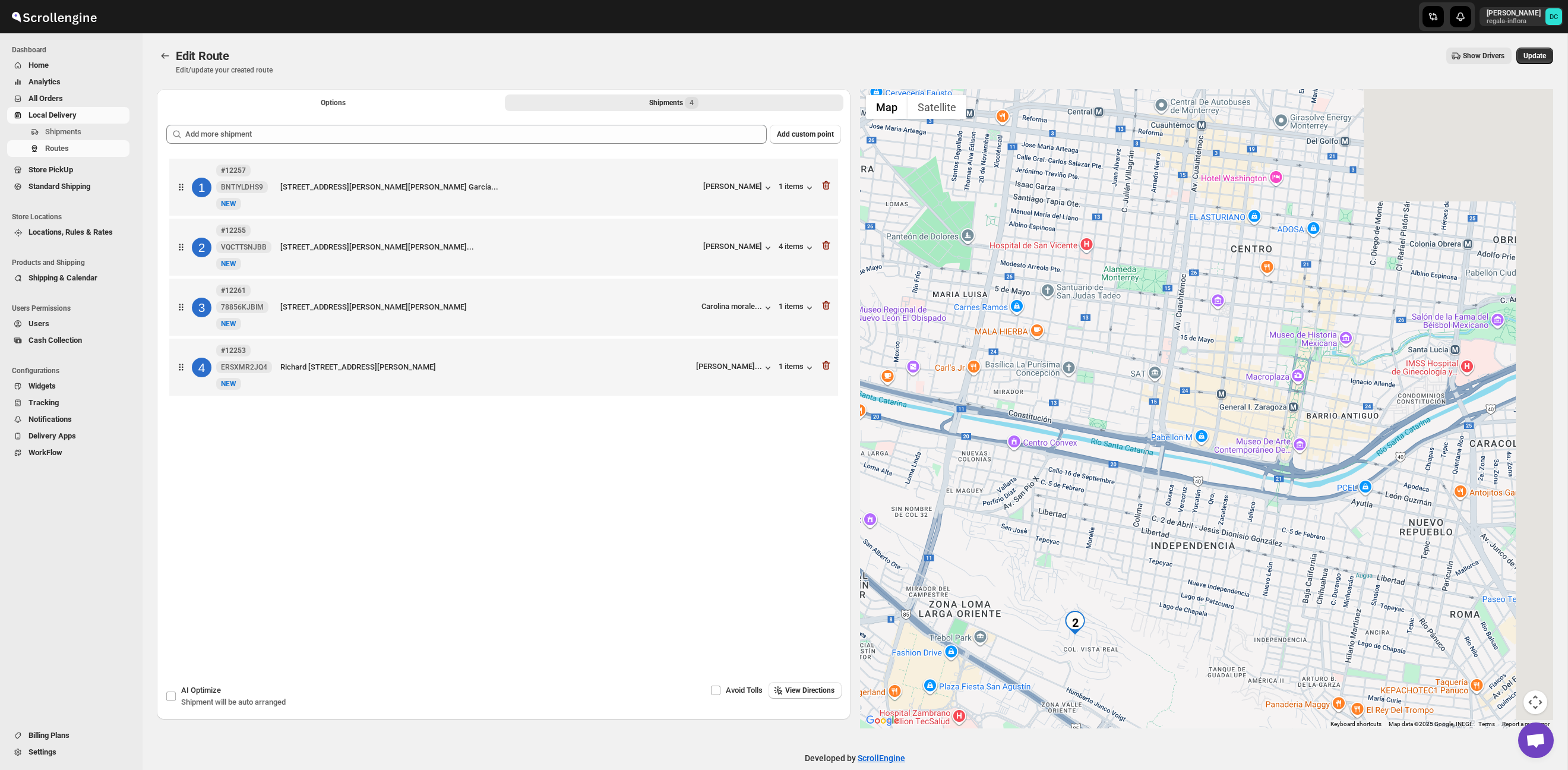
drag, startPoint x: 1422, startPoint y: 421, endPoint x: 1259, endPoint y: 563, distance: 216.2
click at [1098, 484] on div at bounding box center [1207, 409] width 694 height 639
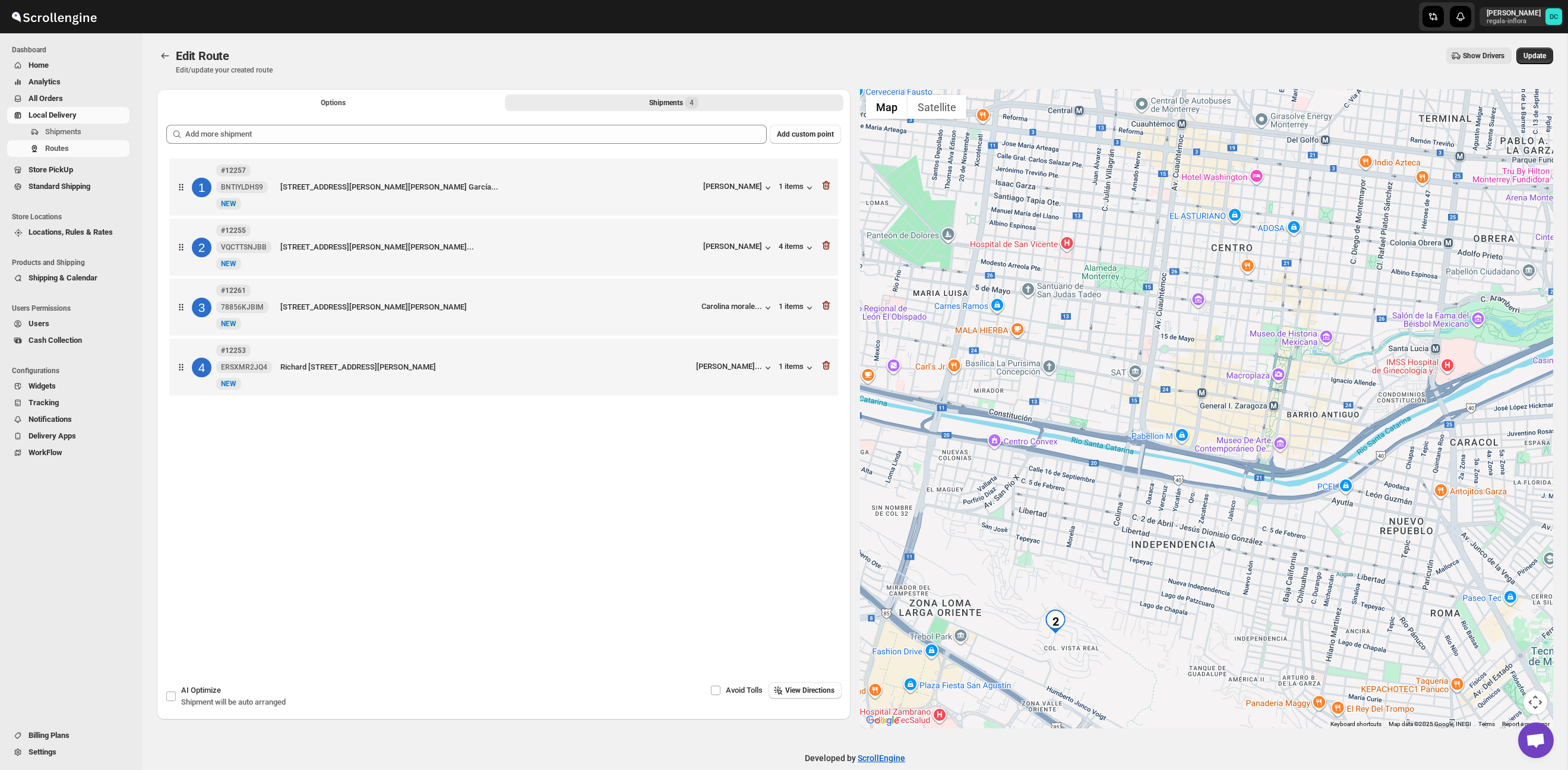
drag, startPoint x: 1274, startPoint y: 578, endPoint x: 1045, endPoint y: 367, distance: 311.4
click at [1041, 365] on div at bounding box center [1207, 409] width 694 height 639
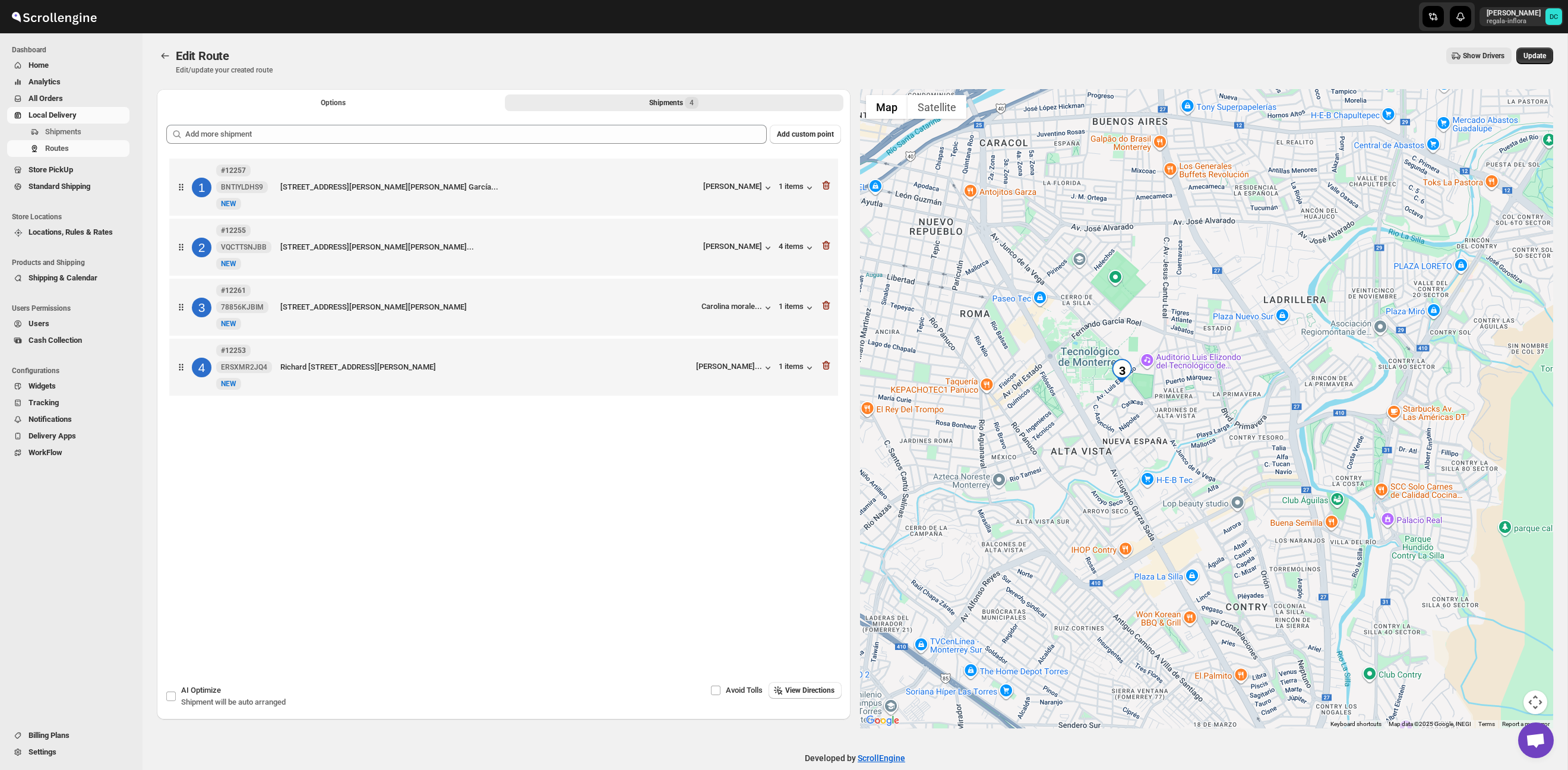
drag, startPoint x: 1209, startPoint y: 463, endPoint x: 1114, endPoint y: 399, distance: 114.5
click at [1085, 486] on div at bounding box center [1207, 409] width 694 height 639
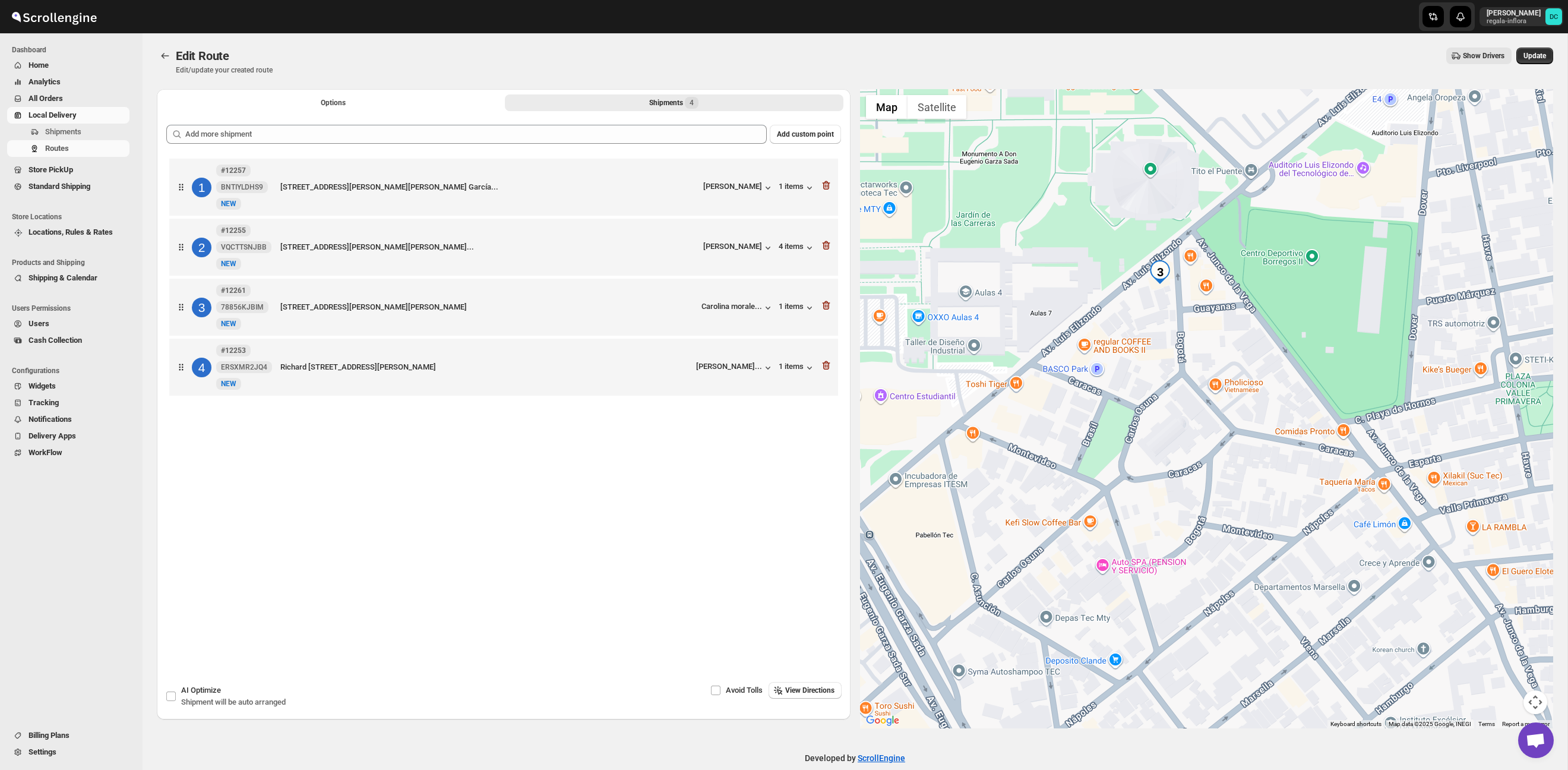
drag, startPoint x: 1161, startPoint y: 311, endPoint x: 1161, endPoint y: 371, distance: 60.0
click at [1161, 371] on div at bounding box center [1207, 409] width 694 height 639
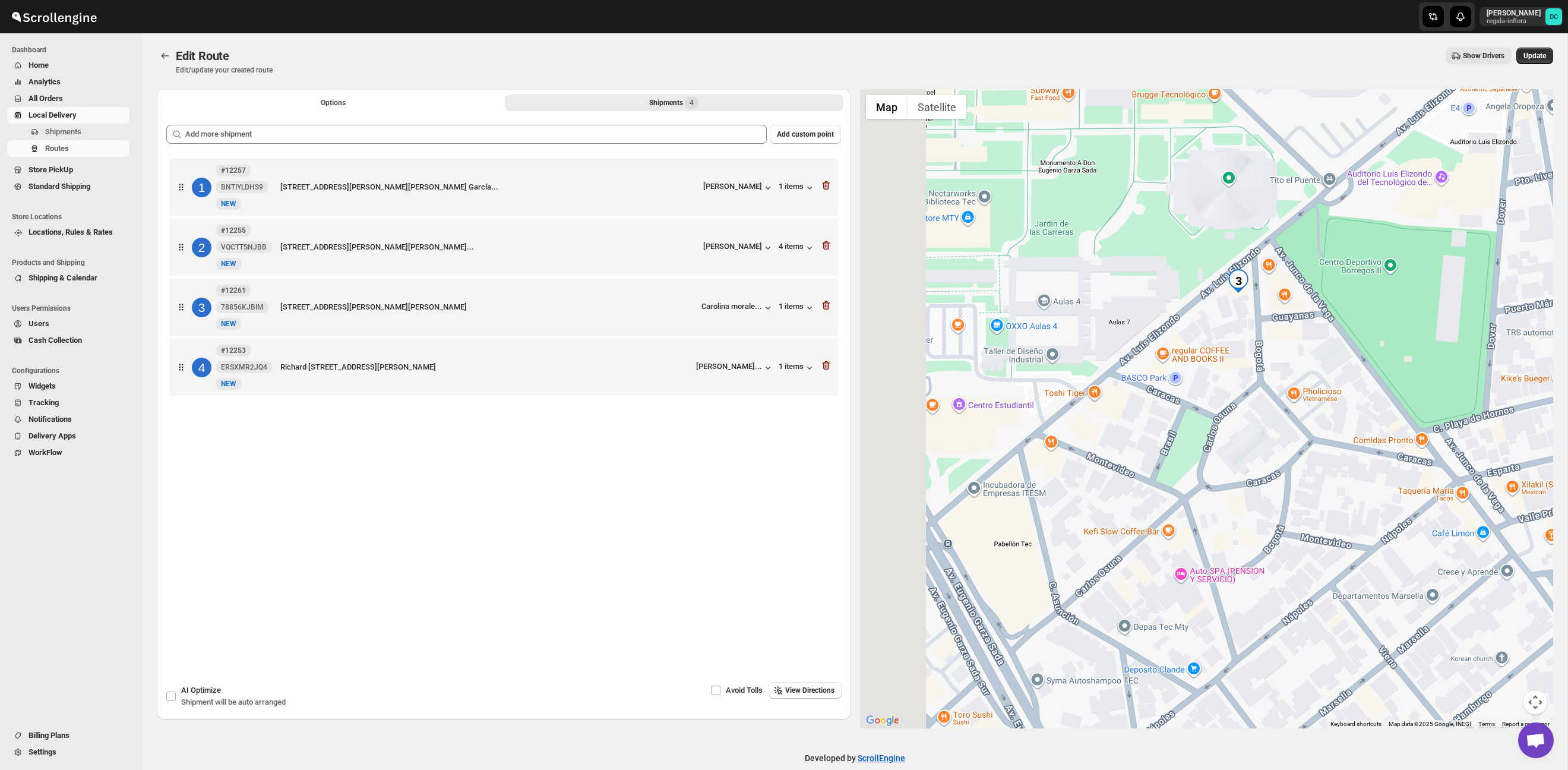
drag, startPoint x: 1165, startPoint y: 371, endPoint x: 1287, endPoint y: 318, distance: 133.0
click at [1286, 317] on div at bounding box center [1207, 409] width 694 height 639
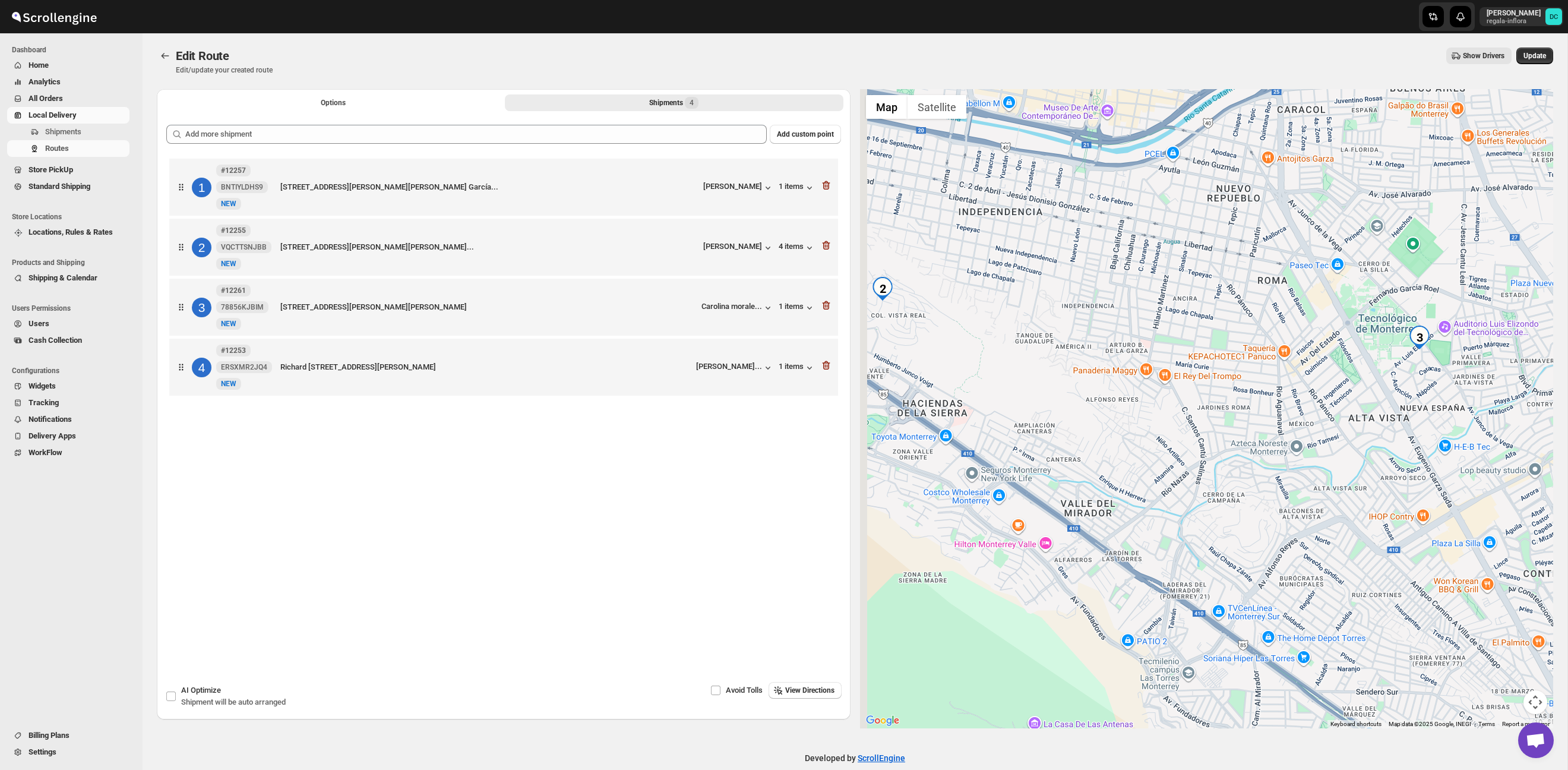
drag, startPoint x: 1167, startPoint y: 563, endPoint x: 1269, endPoint y: 500, distance: 119.9
click at [1317, 488] on div at bounding box center [1207, 409] width 694 height 639
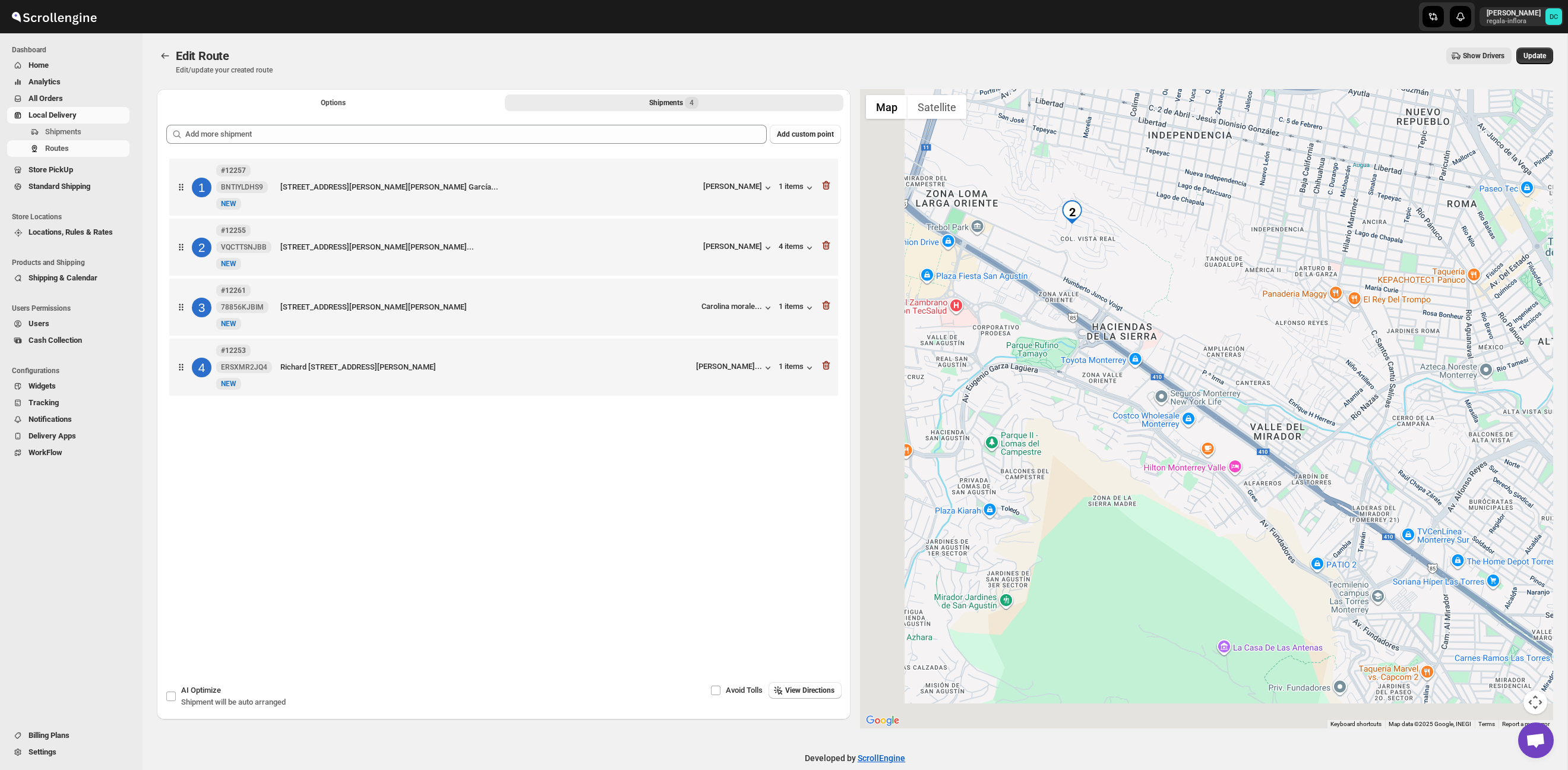
drag, startPoint x: 1173, startPoint y: 515, endPoint x: 1343, endPoint y: 448, distance: 182.7
click at [1359, 450] on div at bounding box center [1207, 409] width 694 height 639
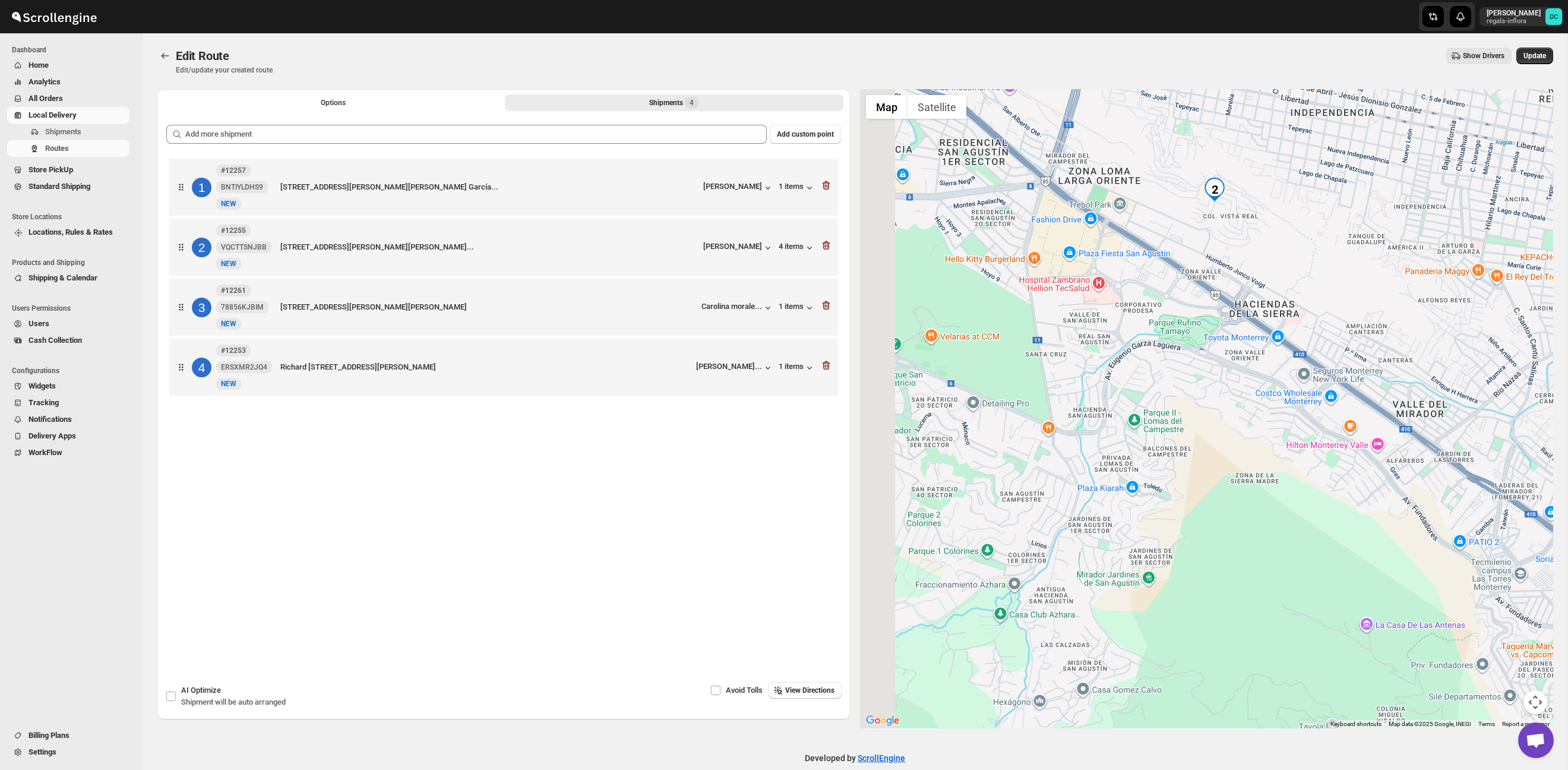
drag, startPoint x: 1209, startPoint y: 411, endPoint x: 1384, endPoint y: 396, distance: 175.6
click at [1384, 396] on div at bounding box center [1207, 409] width 694 height 639
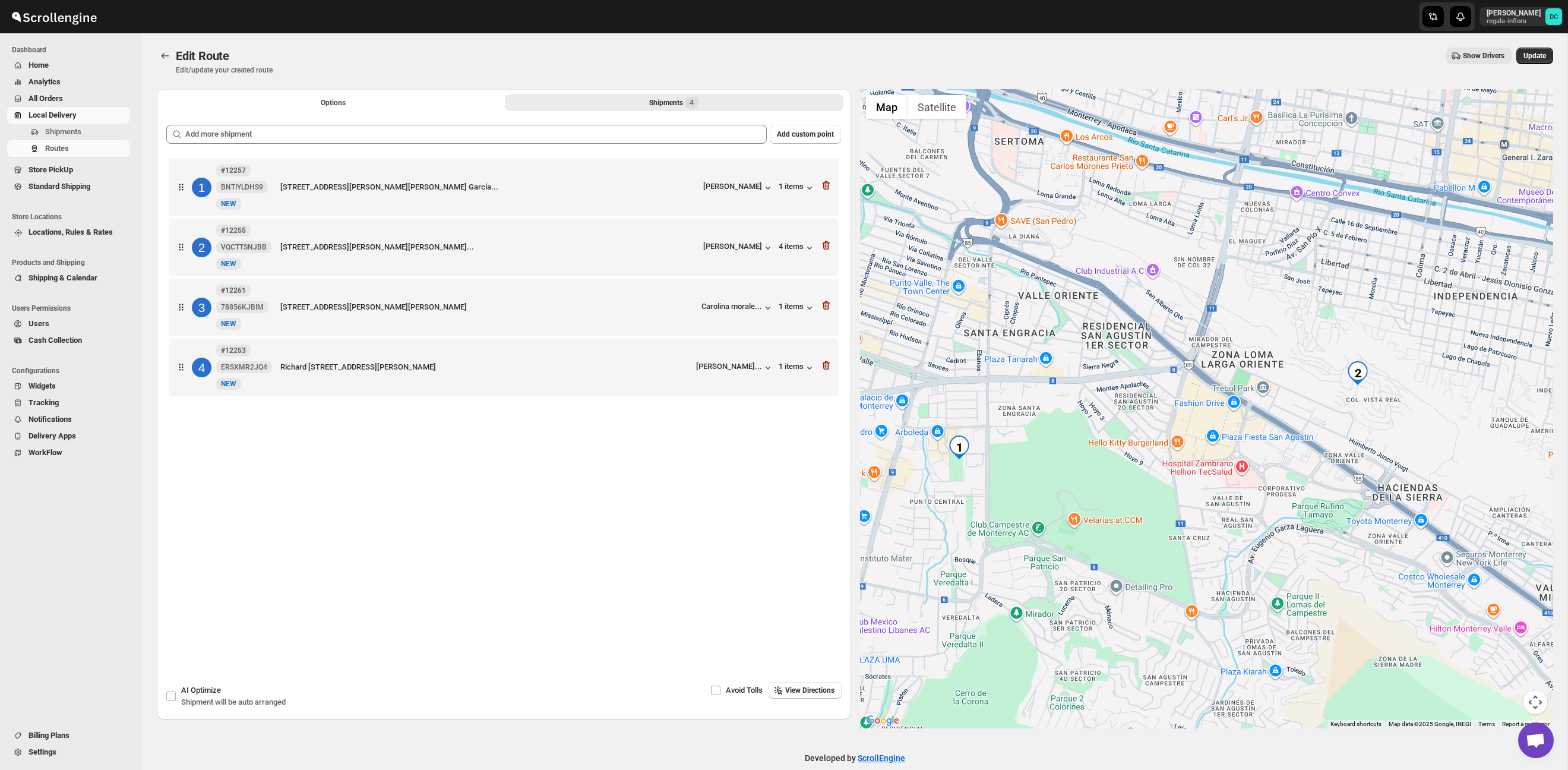
drag, startPoint x: 1219, startPoint y: 363, endPoint x: 1282, endPoint y: 546, distance: 193.5
click at [1282, 546] on div at bounding box center [1207, 409] width 694 height 639
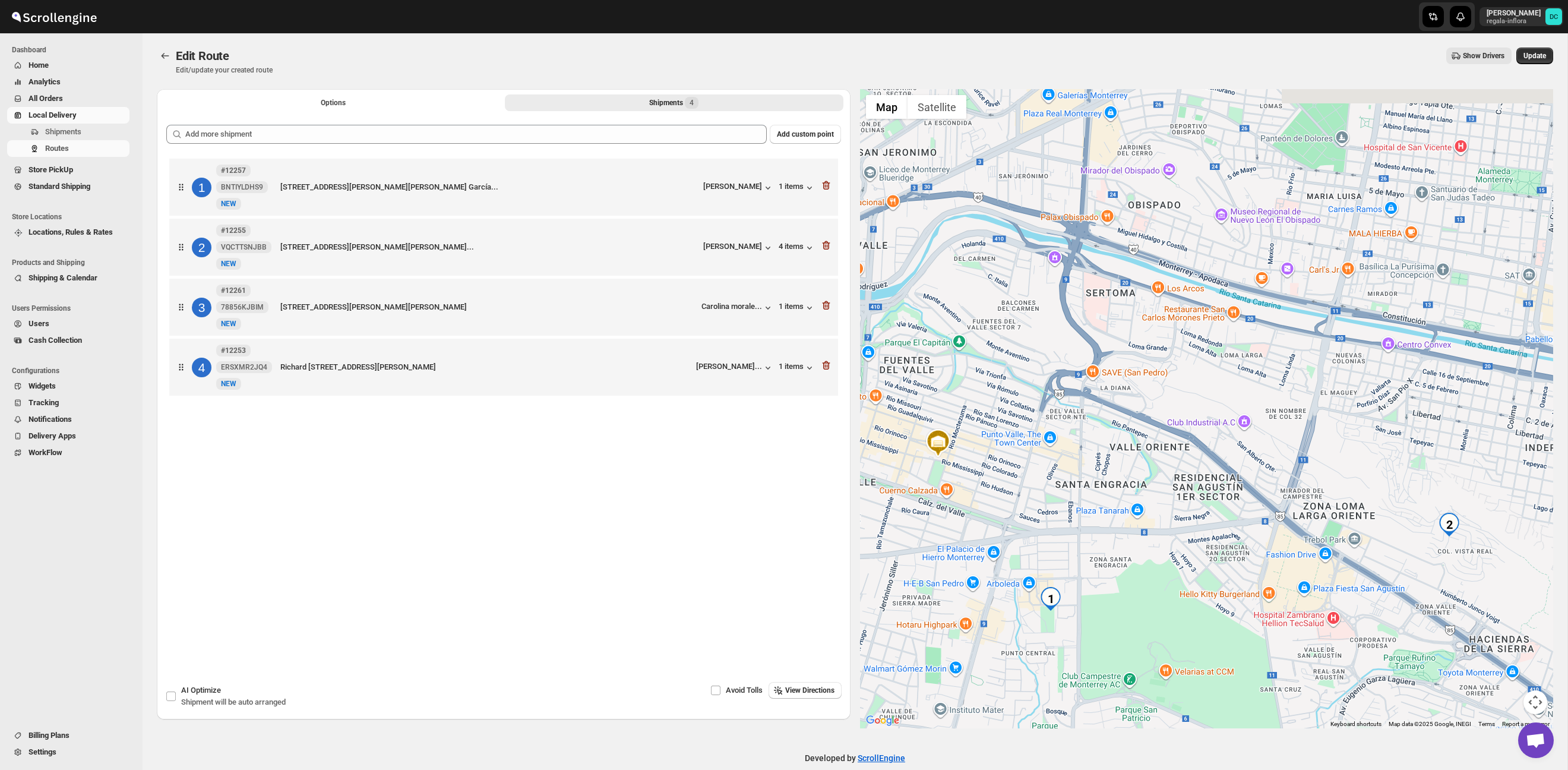
drag, startPoint x: 1241, startPoint y: 353, endPoint x: 1334, endPoint y: 504, distance: 177.3
click at [1334, 504] on div at bounding box center [1207, 409] width 694 height 639
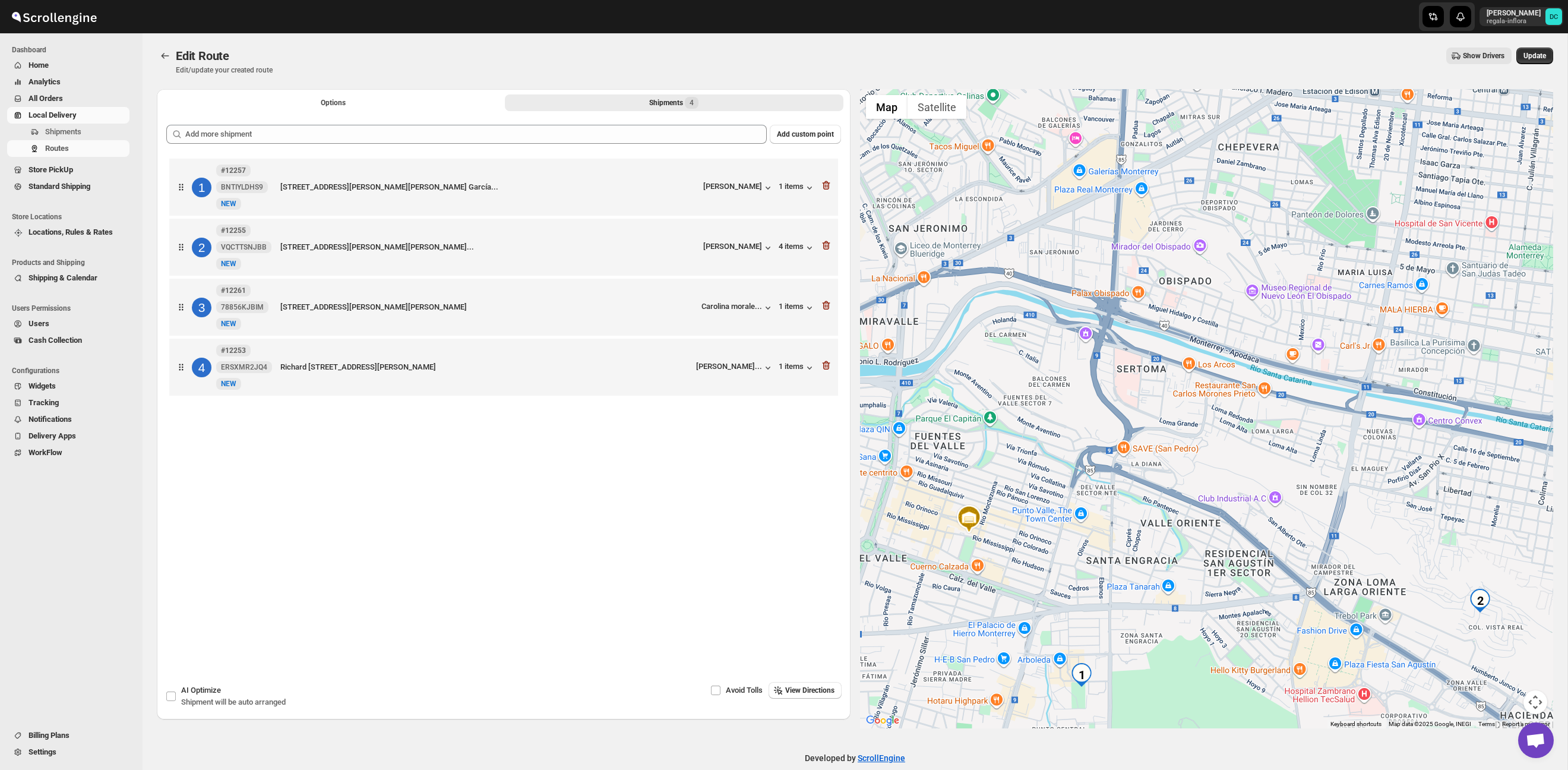
drag, startPoint x: 1271, startPoint y: 396, endPoint x: 1310, endPoint y: 494, distance: 105.5
click at [1310, 494] on div at bounding box center [1207, 409] width 694 height 639
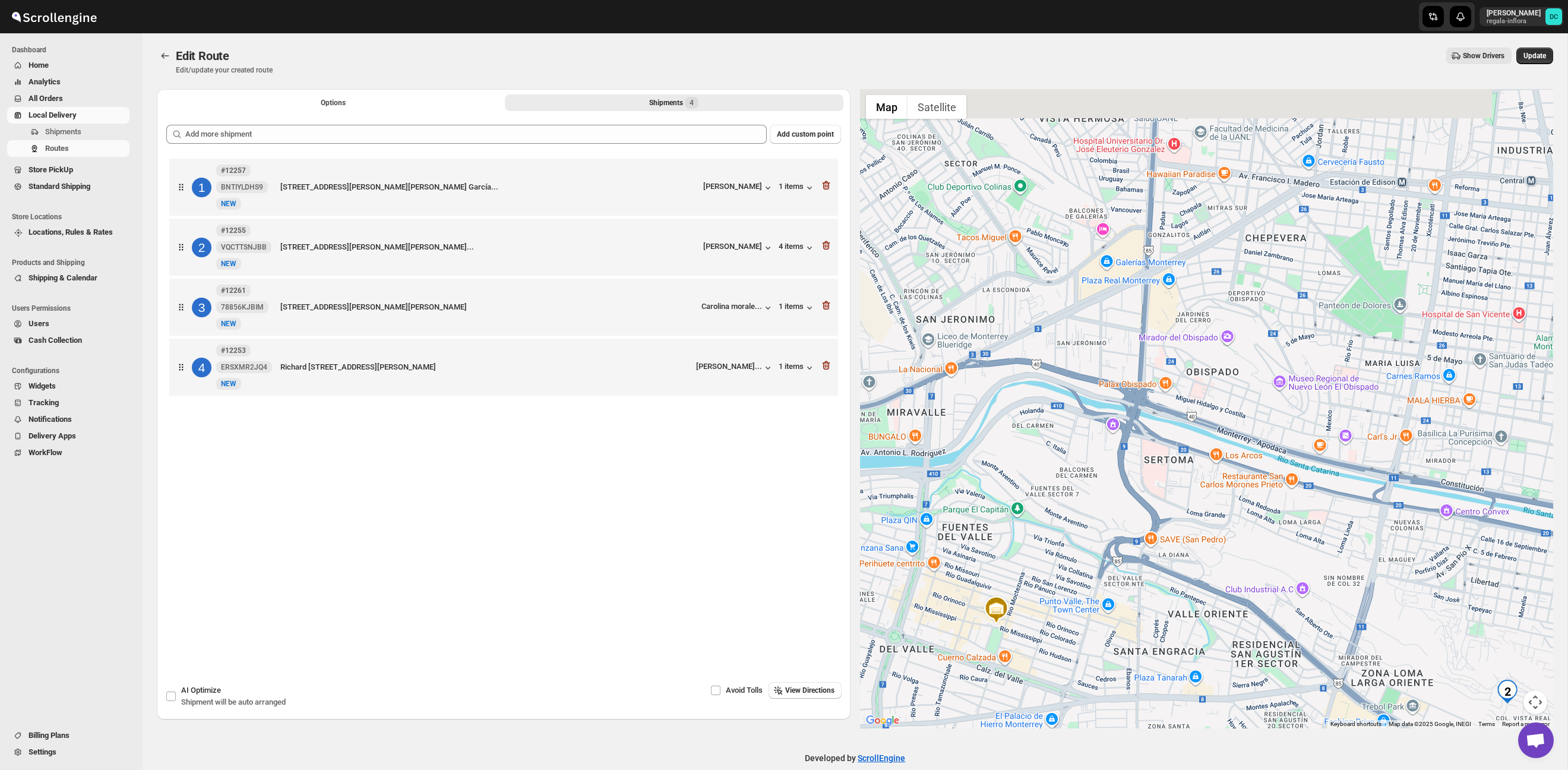
drag, startPoint x: 1268, startPoint y: 426, endPoint x: 1277, endPoint y: 473, distance: 47.9
click at [1277, 473] on div at bounding box center [1207, 409] width 694 height 639
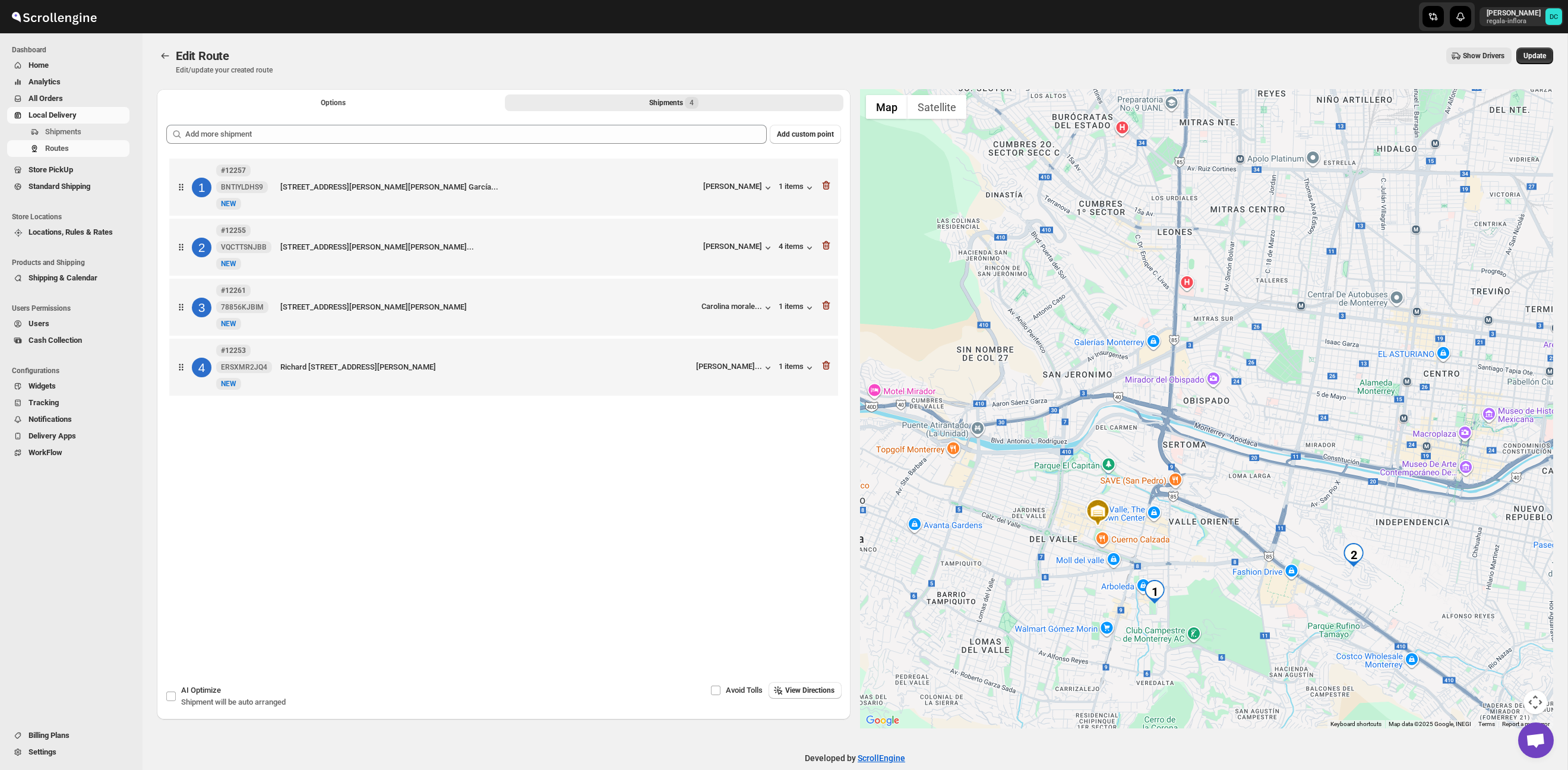
drag, startPoint x: 1453, startPoint y: 567, endPoint x: 1405, endPoint y: 542, distance: 54.1
click at [1405, 542] on div at bounding box center [1207, 409] width 694 height 639
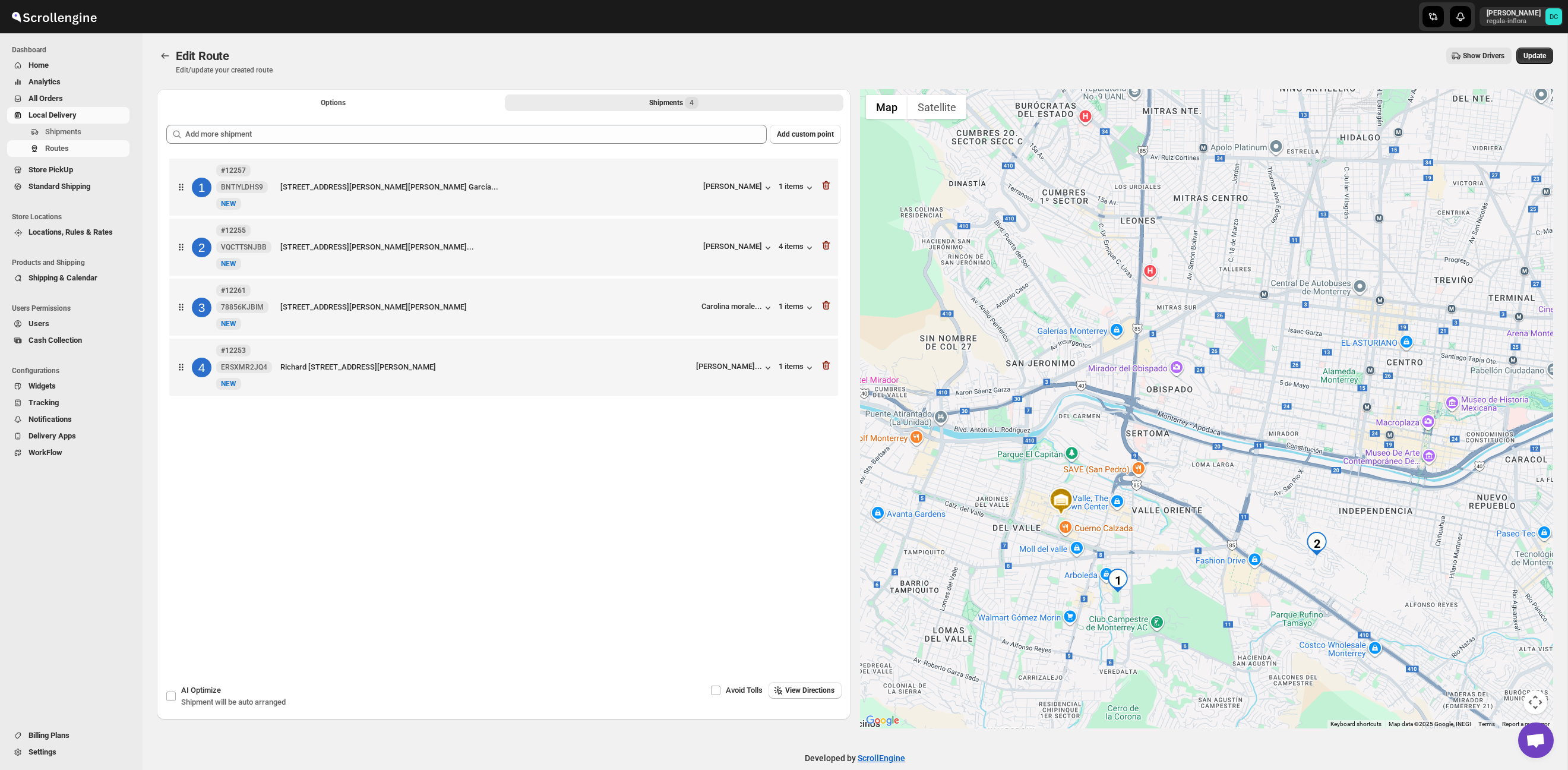
drag, startPoint x: 1416, startPoint y: 539, endPoint x: 1377, endPoint y: 527, distance: 40.8
click at [1377, 527] on div at bounding box center [1207, 409] width 694 height 639
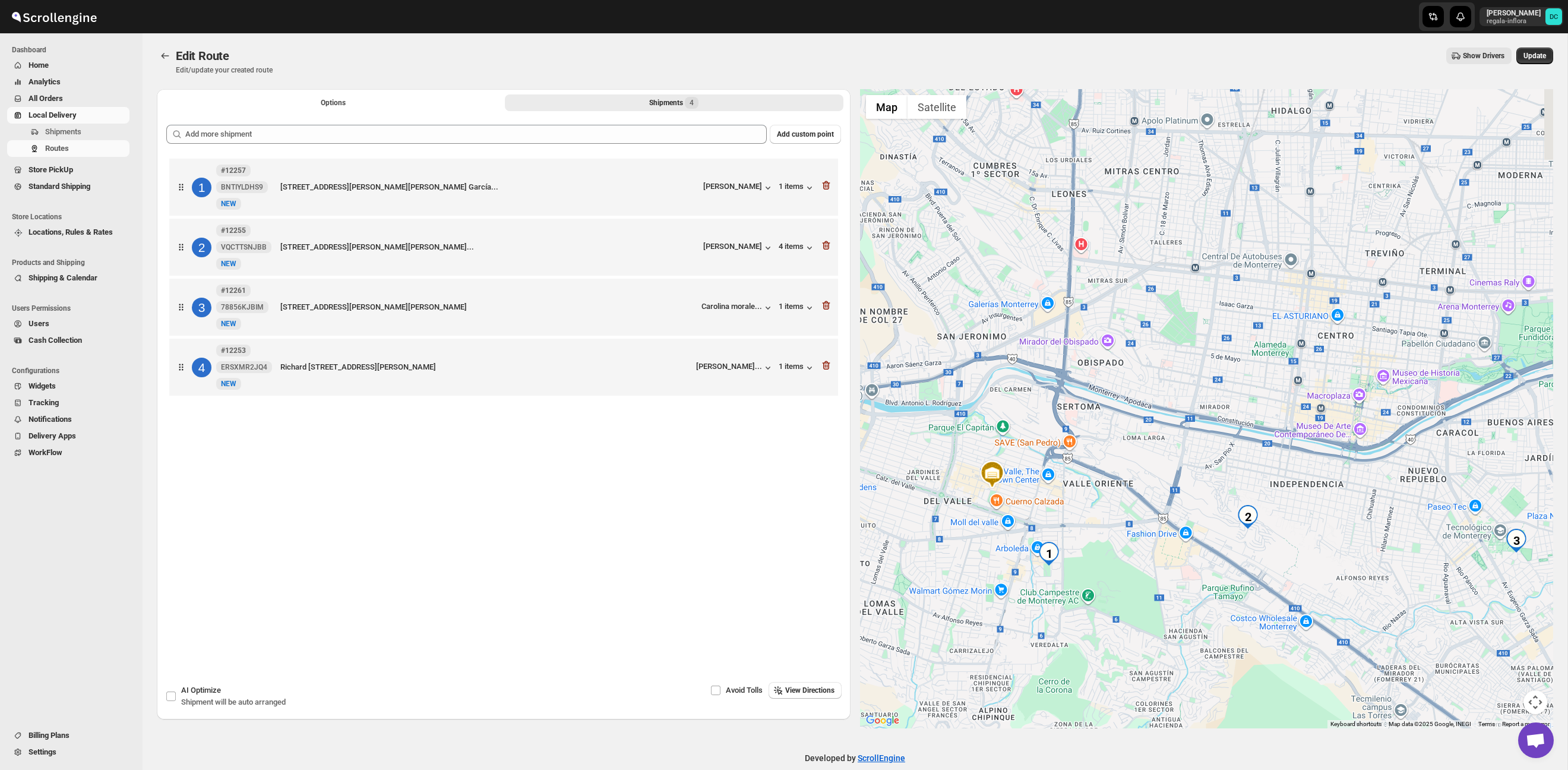
drag, startPoint x: 1402, startPoint y: 548, endPoint x: 1331, endPoint y: 519, distance: 76.7
click at [1331, 519] on div at bounding box center [1207, 409] width 694 height 639
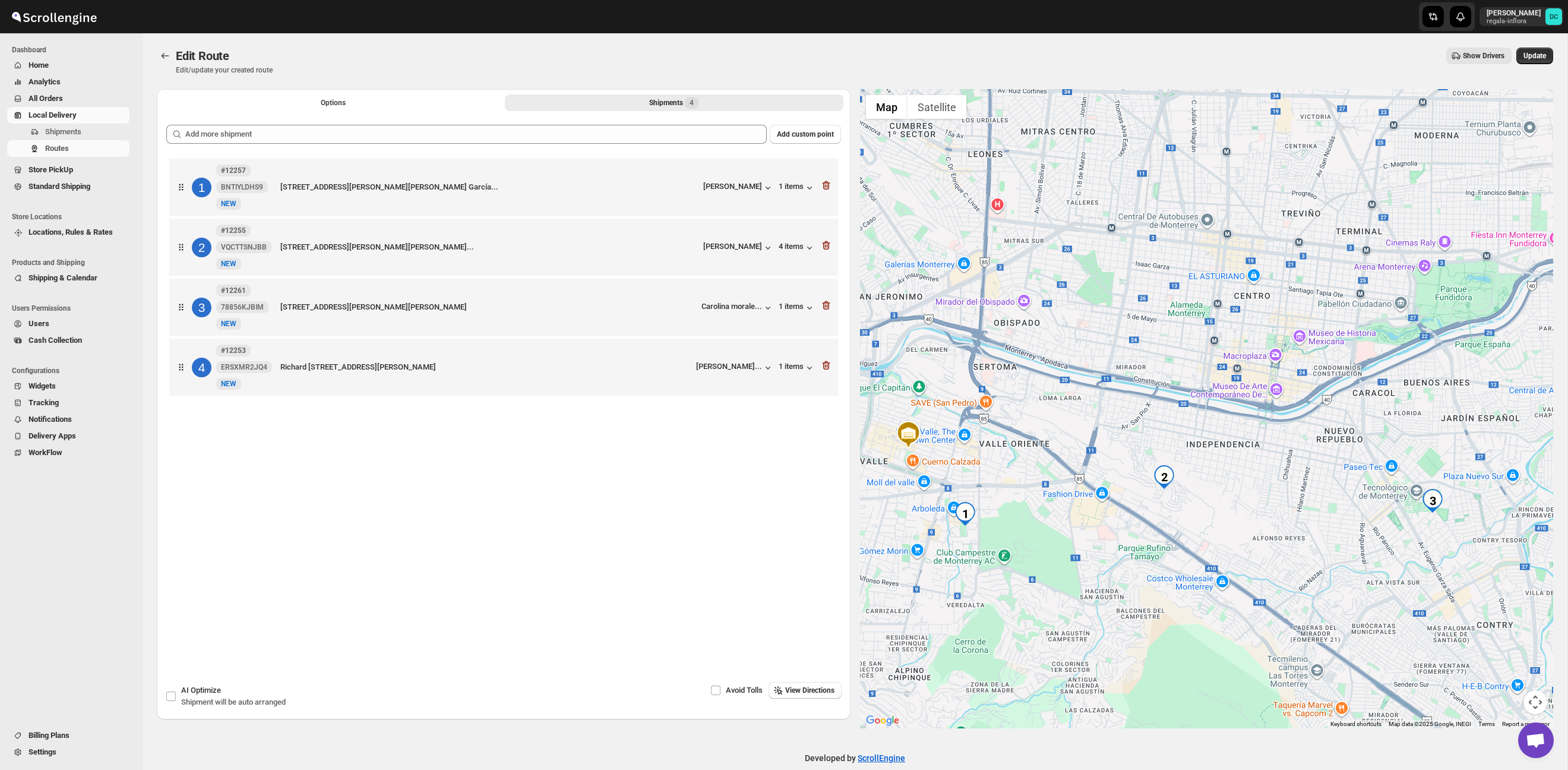
drag, startPoint x: 1309, startPoint y: 509, endPoint x: 1261, endPoint y: 488, distance: 52.4
click at [1261, 488] on div at bounding box center [1207, 409] width 694 height 639
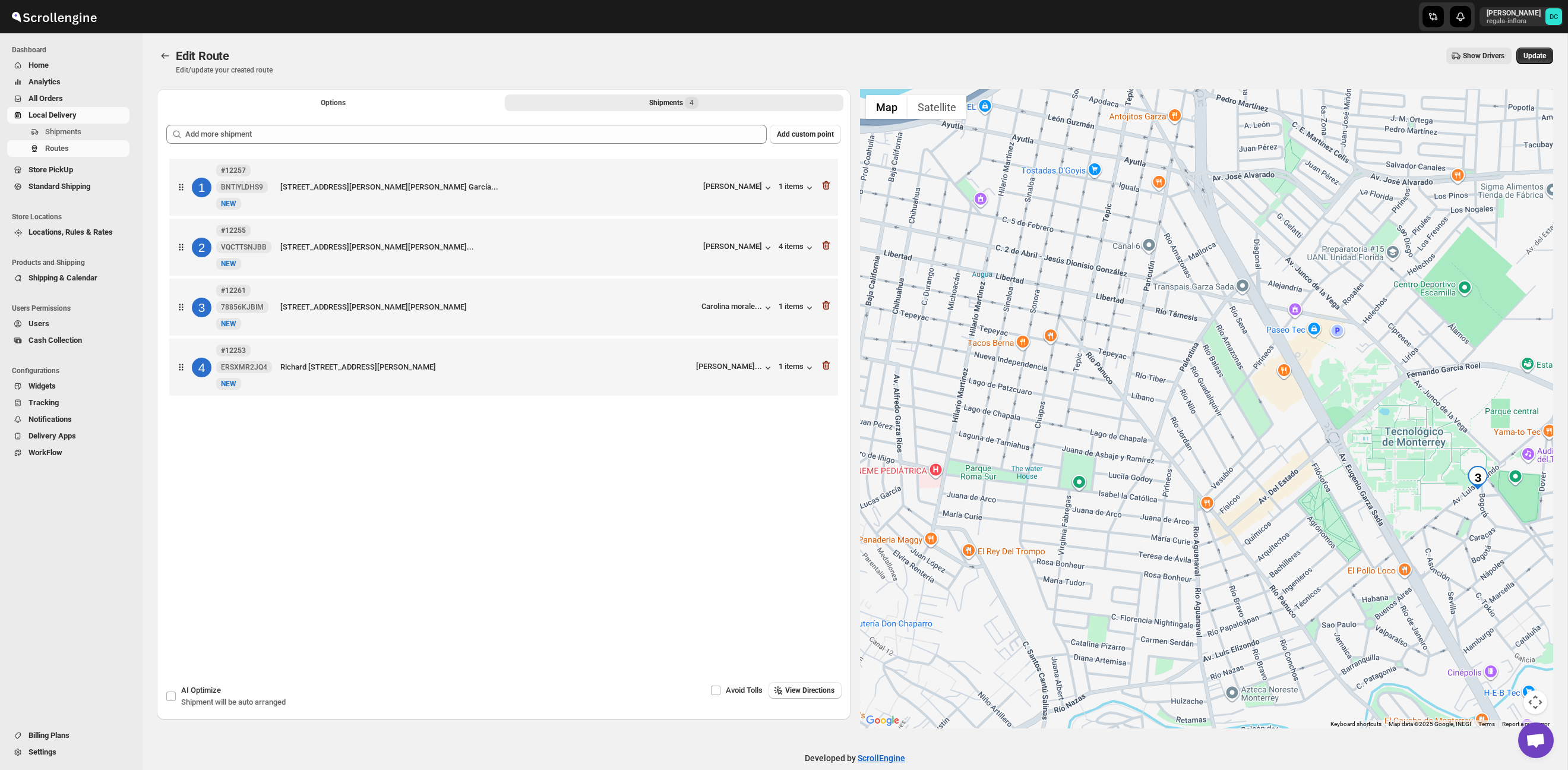
drag, startPoint x: 1238, startPoint y: 428, endPoint x: 1201, endPoint y: 421, distance: 37.7
click at [1425, 613] on div at bounding box center [1207, 409] width 694 height 639
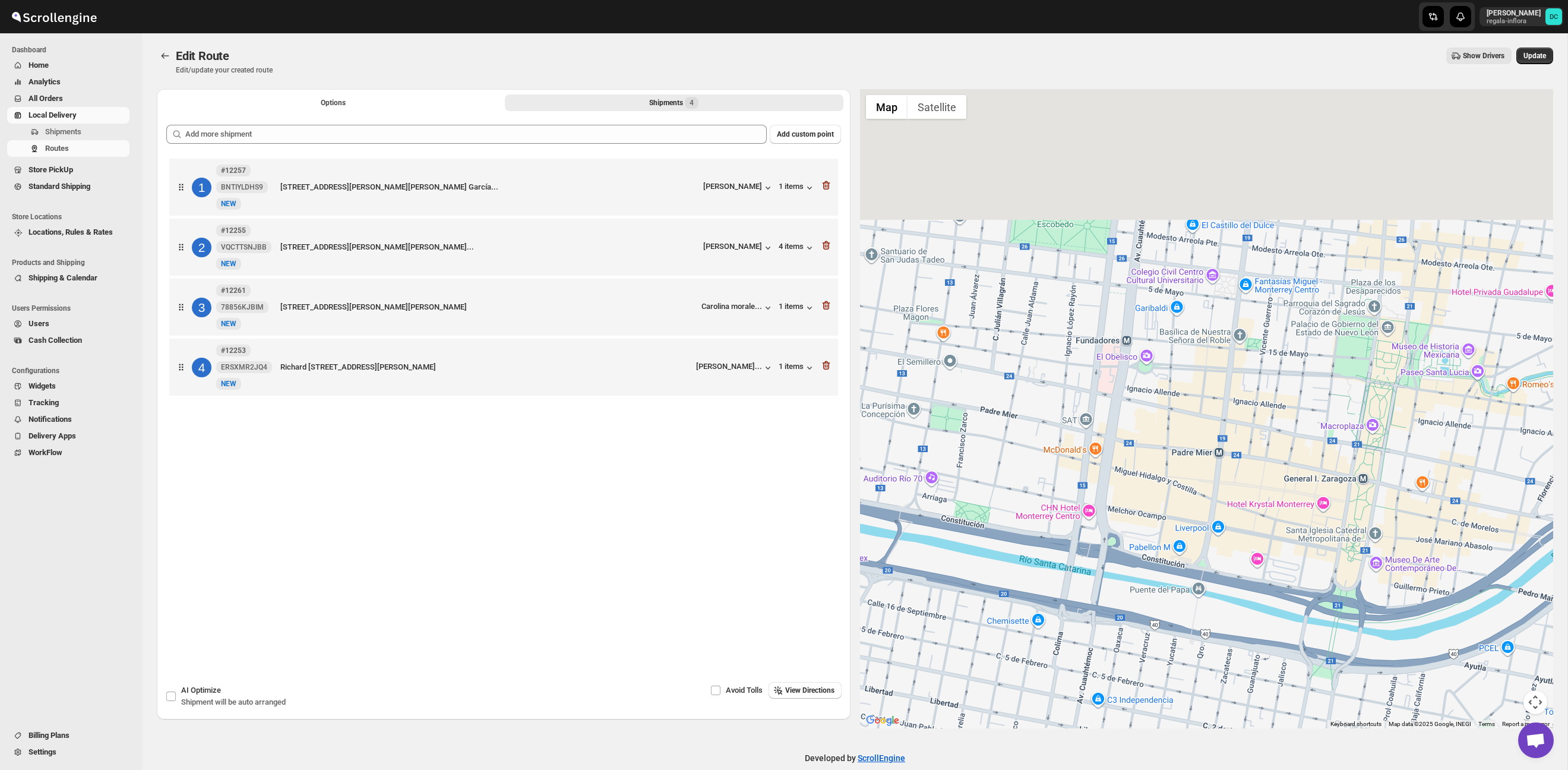
drag, startPoint x: 1209, startPoint y: 431, endPoint x: 1174, endPoint y: 528, distance: 103.1
click at [1306, 566] on div at bounding box center [1207, 409] width 694 height 639
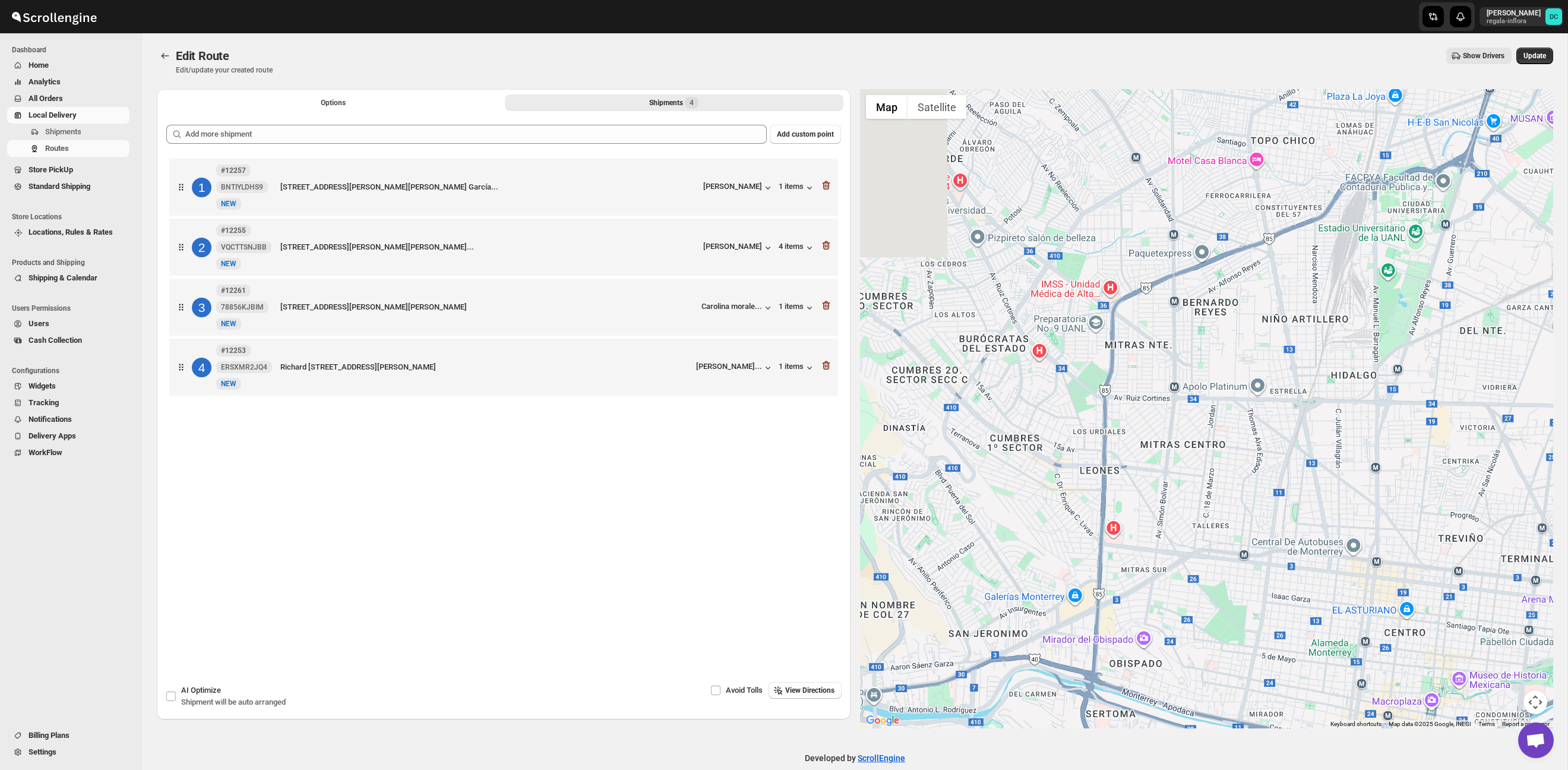
drag, startPoint x: 1032, startPoint y: 390, endPoint x: 1146, endPoint y: 432, distance: 121.5
click at [1226, 581] on div at bounding box center [1207, 409] width 694 height 639
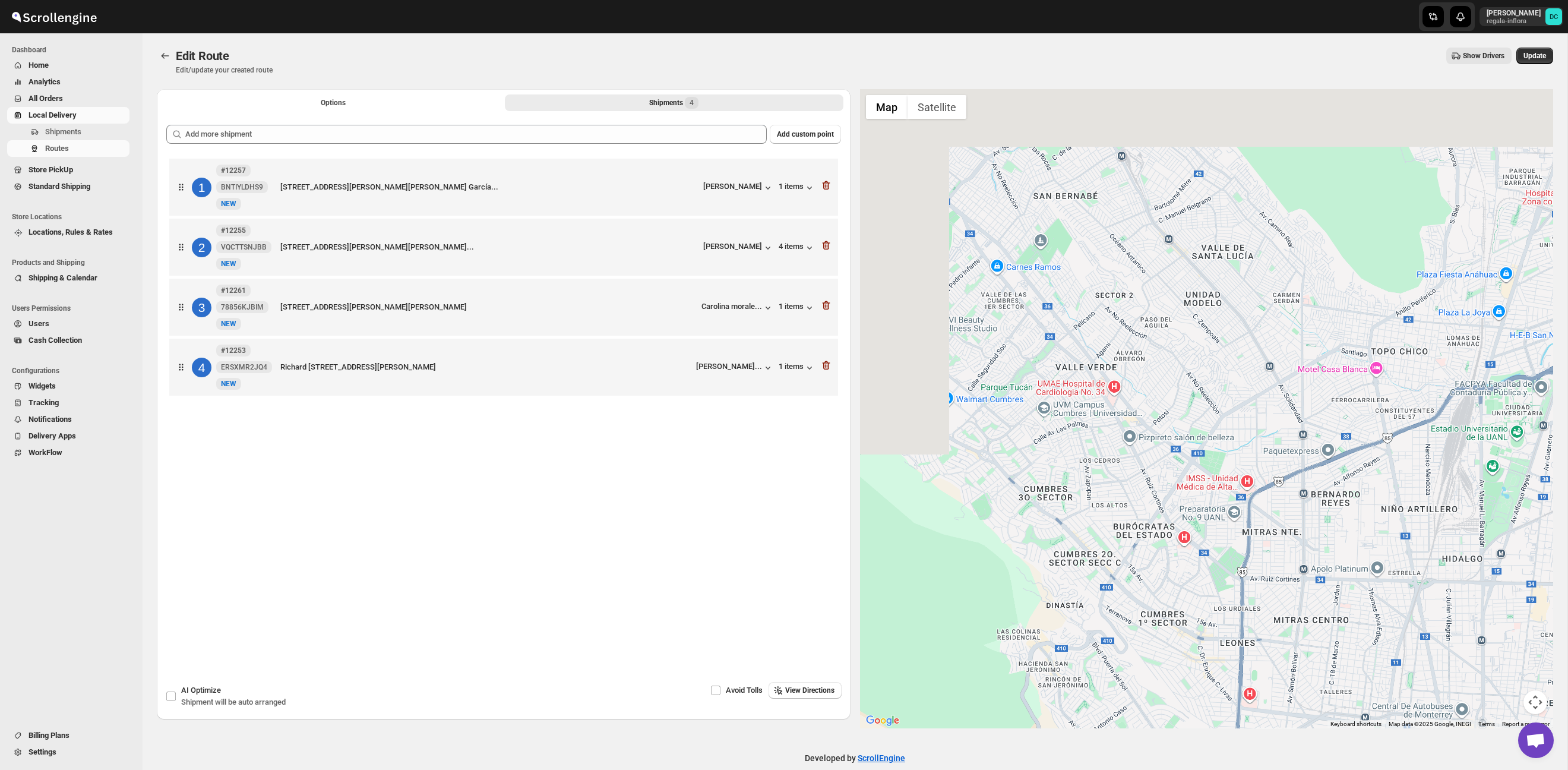
drag, startPoint x: 1092, startPoint y: 381, endPoint x: 1200, endPoint y: 555, distance: 204.8
click at [1211, 568] on div at bounding box center [1207, 409] width 694 height 639
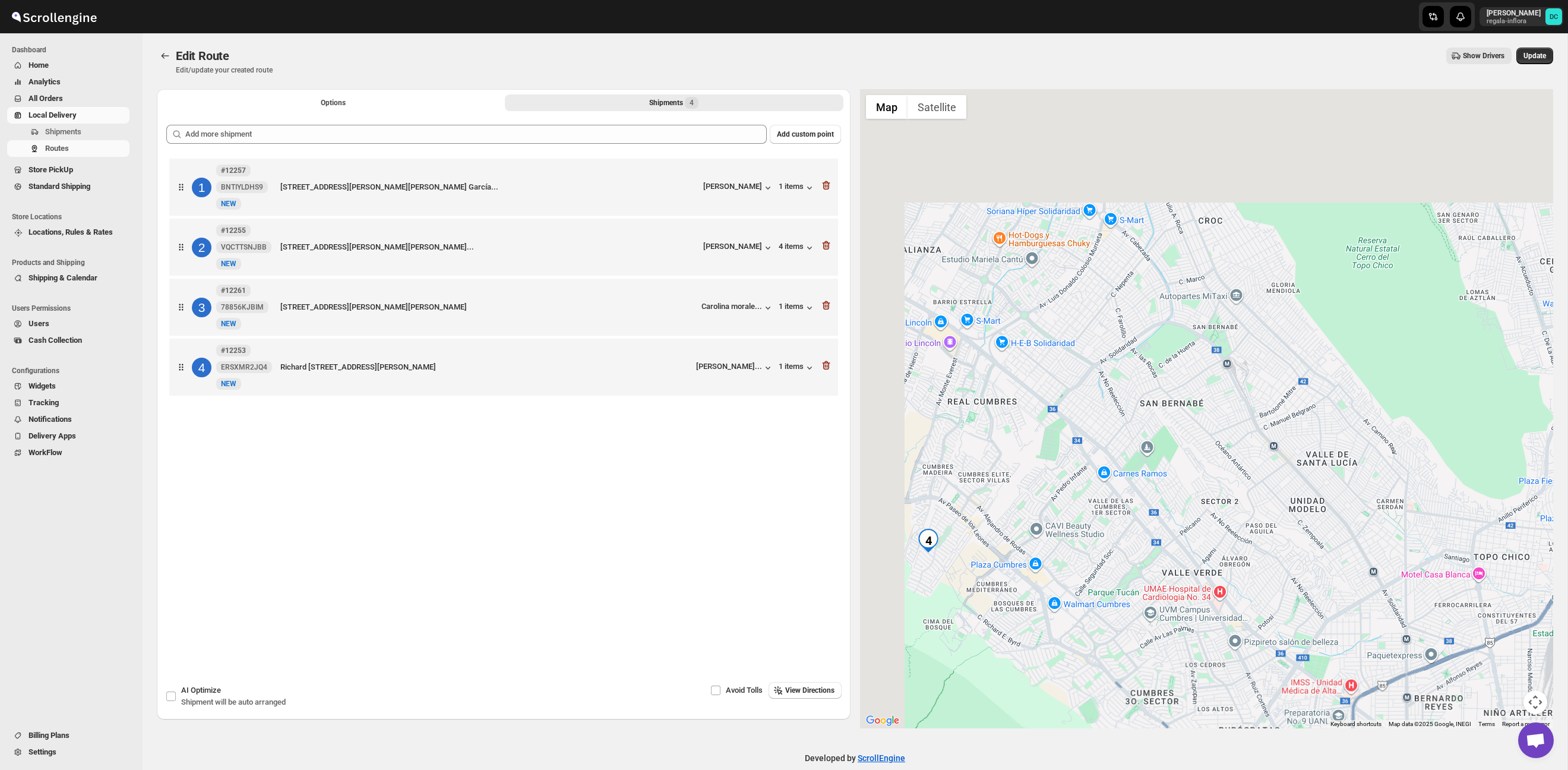
drag, startPoint x: 1118, startPoint y: 420, endPoint x: 1114, endPoint y: 390, distance: 30.3
click at [1202, 596] on div at bounding box center [1207, 409] width 694 height 639
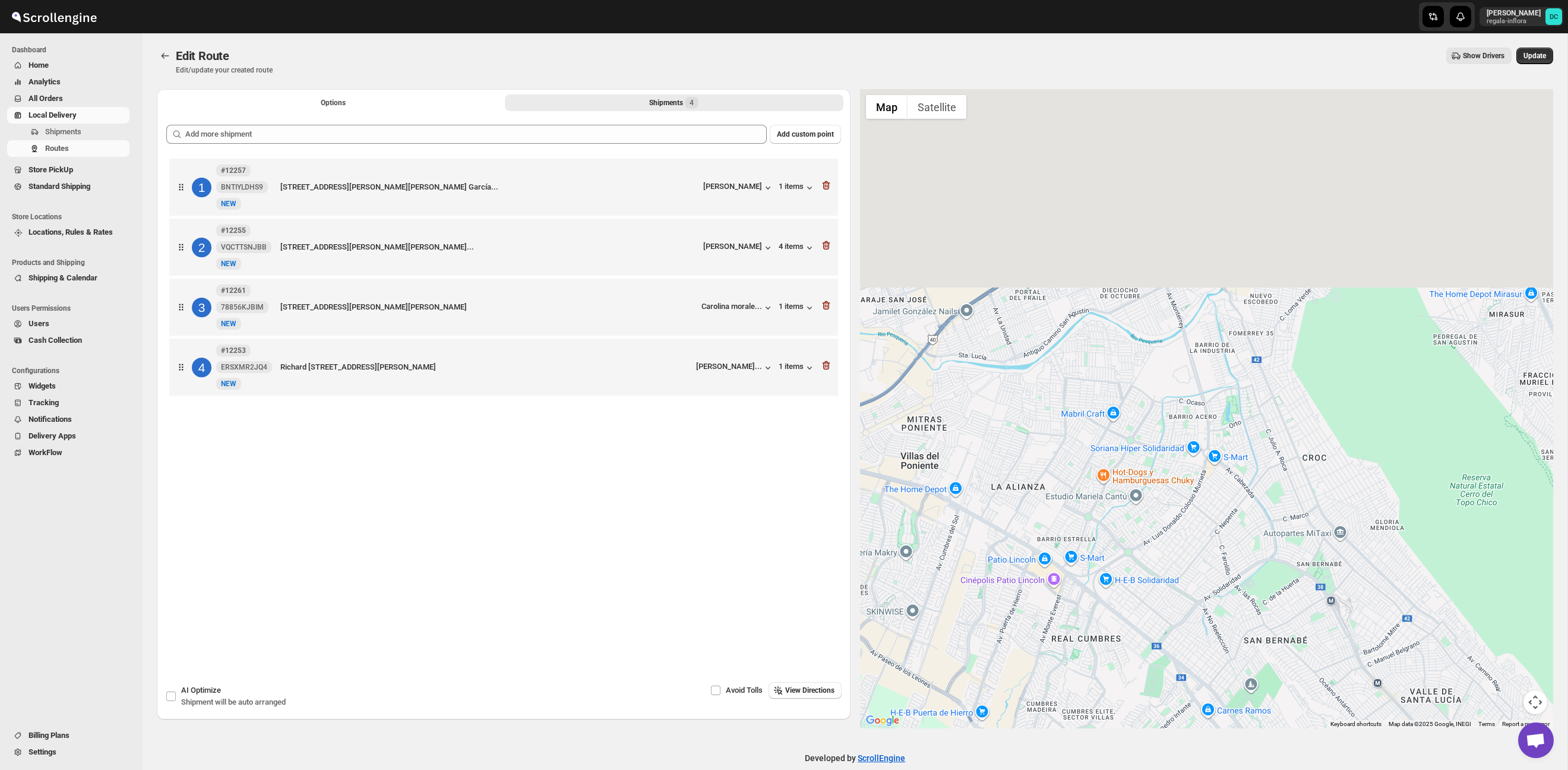
drag, startPoint x: 1088, startPoint y: 348, endPoint x: 1197, endPoint y: 596, distance: 270.9
click at [1198, 596] on div at bounding box center [1207, 409] width 694 height 639
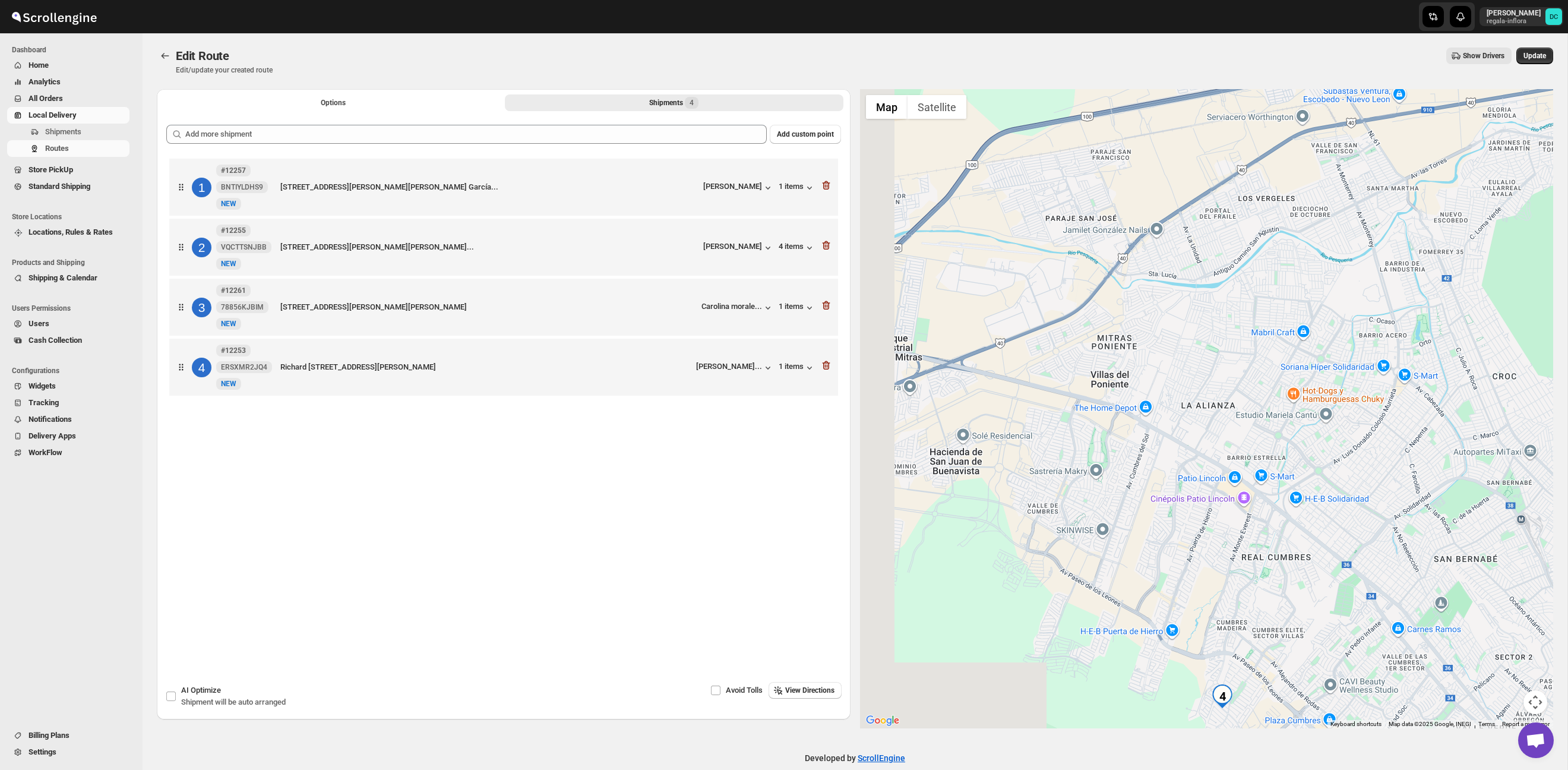
drag, startPoint x: 1180, startPoint y: 539, endPoint x: 1193, endPoint y: 494, distance: 46.8
click at [1319, 414] on div at bounding box center [1207, 409] width 694 height 639
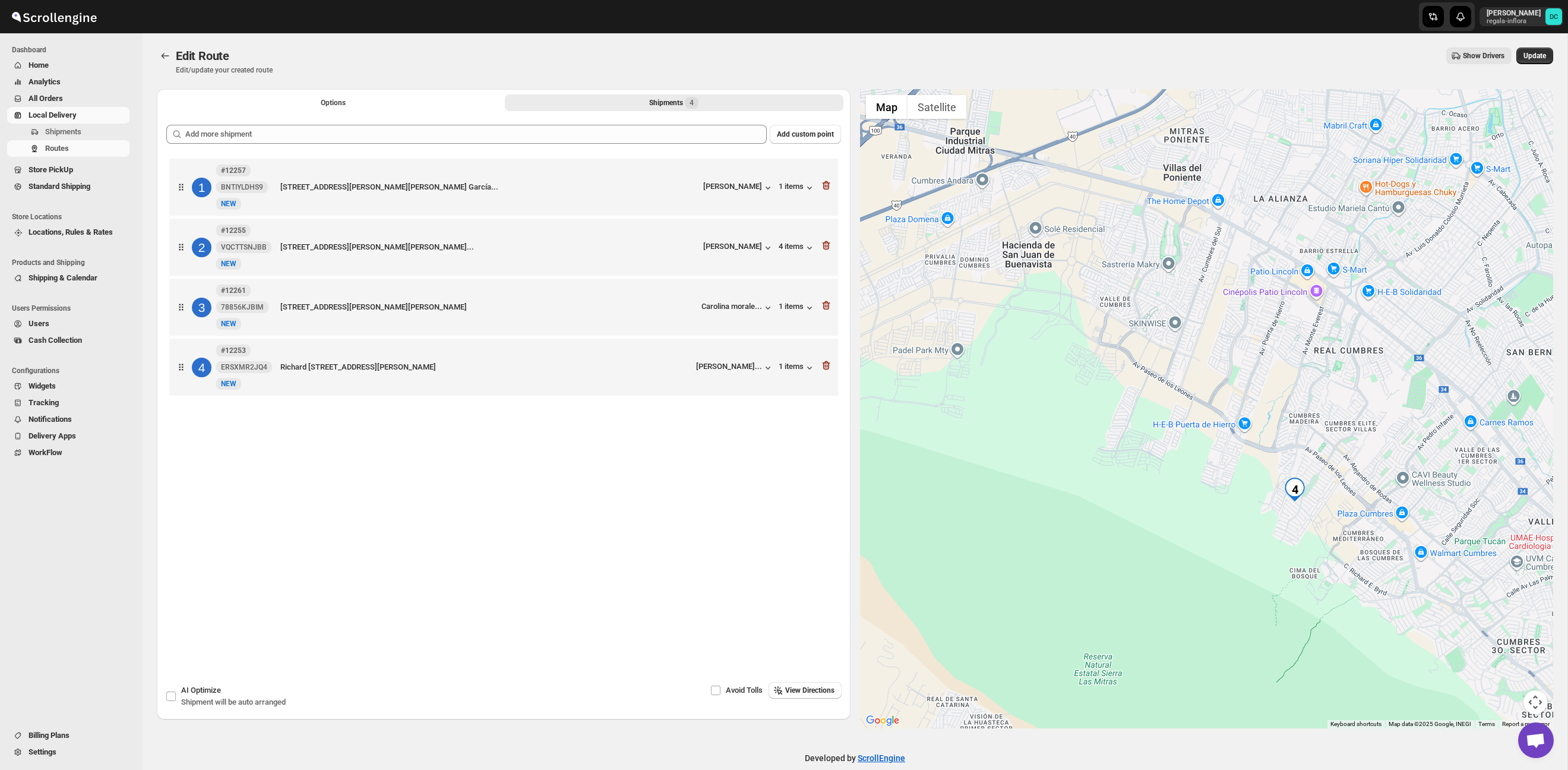
drag, startPoint x: 1247, startPoint y: 480, endPoint x: 1357, endPoint y: 487, distance: 110.2
click at [1246, 312] on div at bounding box center [1207, 409] width 694 height 639
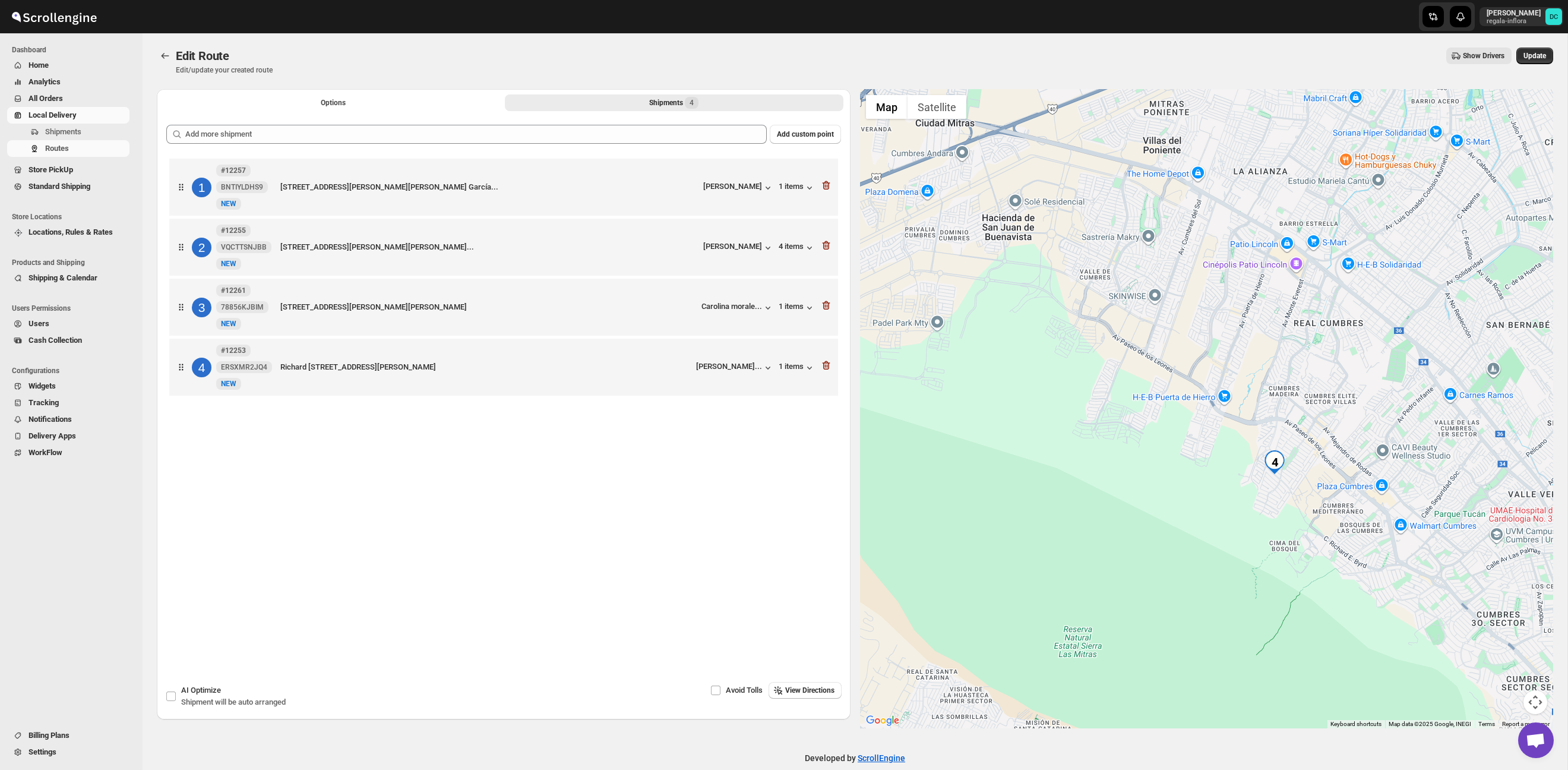
drag, startPoint x: 1360, startPoint y: 500, endPoint x: 1282, endPoint y: 441, distance: 97.8
click at [1282, 441] on div at bounding box center [1207, 409] width 694 height 639
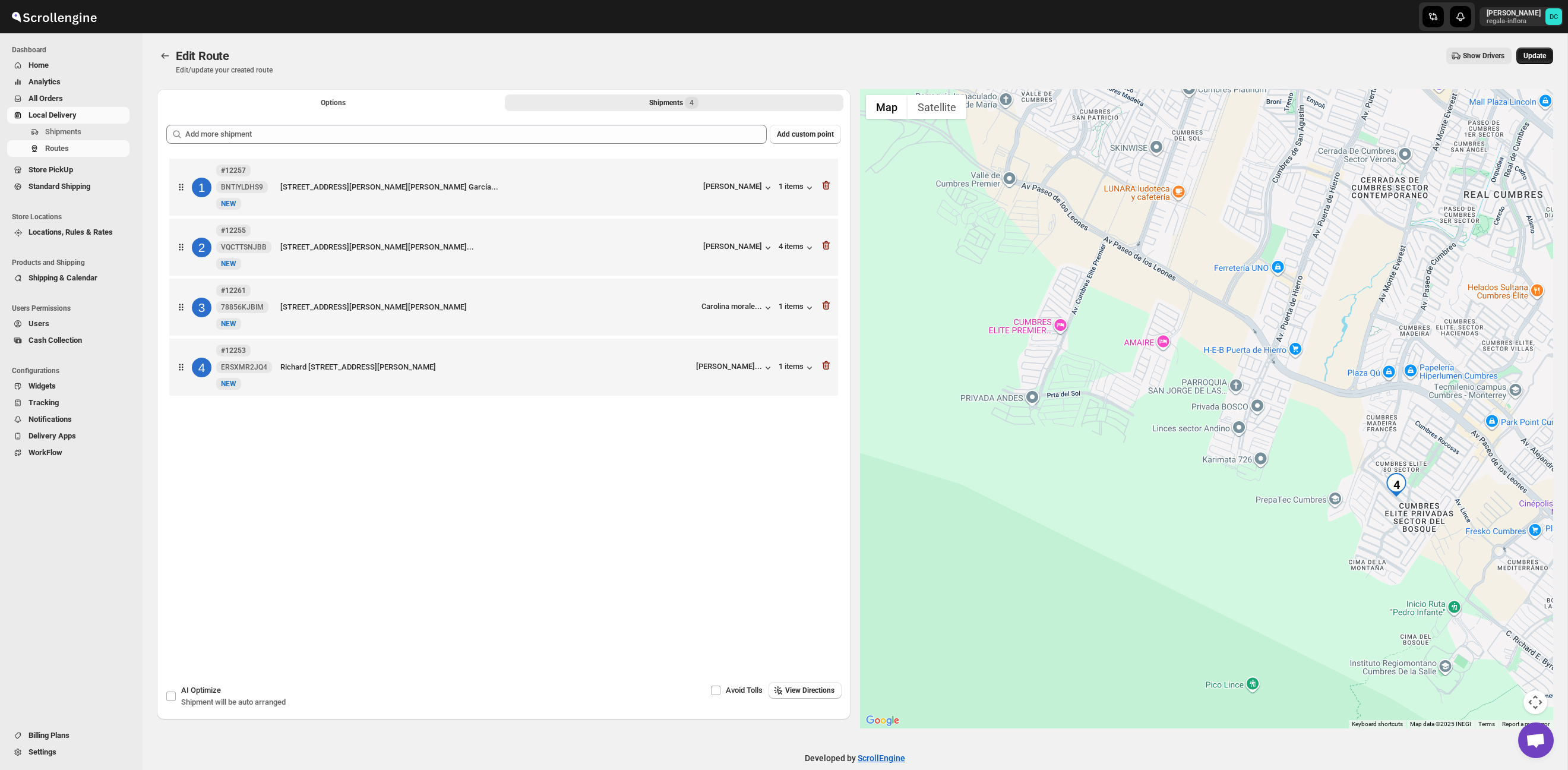
click at [1529, 53] on span "Update" at bounding box center [1534, 56] width 22 height 9
